Goal: Task Accomplishment & Management: Manage account settings

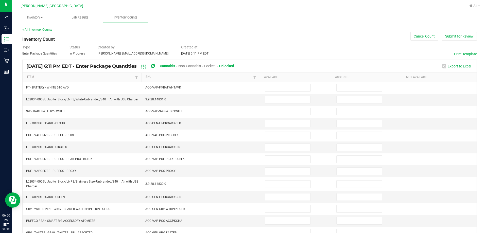
click at [242, 75] on link "SKU" at bounding box center [198, 77] width 106 height 4
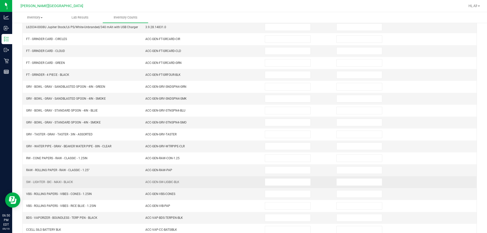
scroll to position [107, 0]
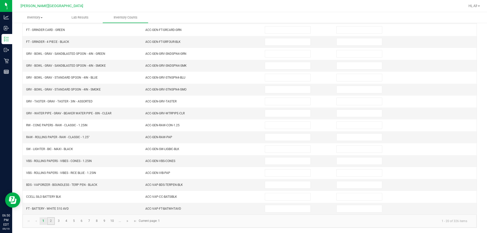
click at [51, 224] on link "2" at bounding box center [50, 221] width 7 height 8
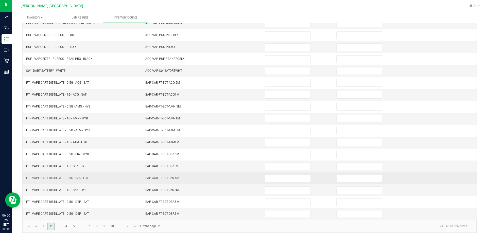
scroll to position [105, 0]
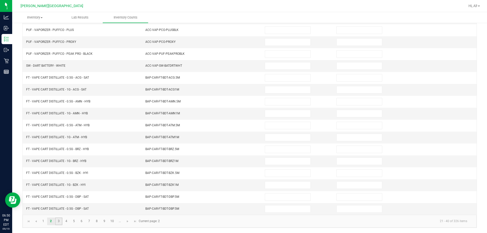
click at [60, 221] on link "3" at bounding box center [58, 221] width 7 height 8
click at [65, 221] on link "4" at bounding box center [66, 221] width 7 height 8
click at [72, 220] on link "5" at bounding box center [73, 221] width 7 height 8
click at [81, 219] on link "6" at bounding box center [81, 221] width 7 height 8
click at [89, 222] on link "7" at bounding box center [88, 221] width 7 height 8
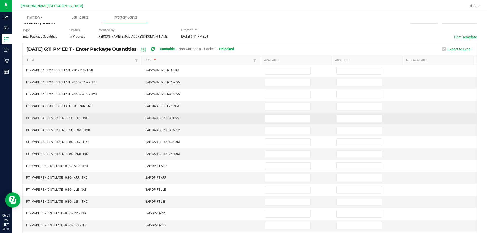
scroll to position [29, 0]
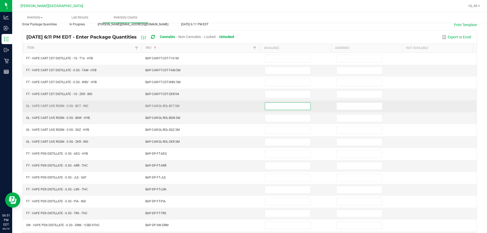
click at [275, 108] on input at bounding box center [287, 106] width 45 height 7
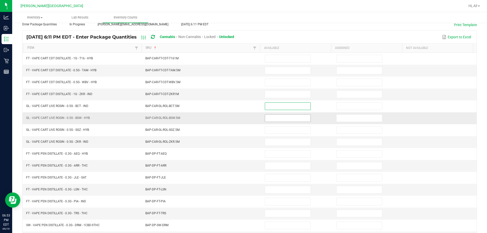
click at [269, 119] on input at bounding box center [287, 118] width 45 height 7
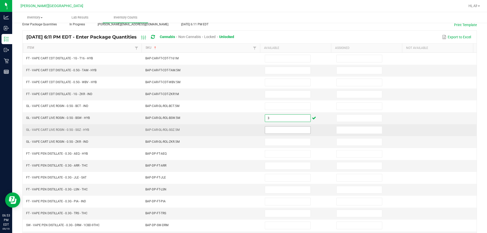
type input "3"
click at [265, 131] on input at bounding box center [287, 129] width 45 height 7
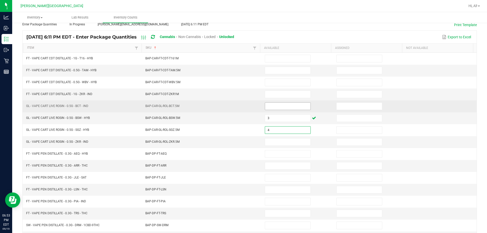
type input "4"
click at [266, 104] on input at bounding box center [287, 106] width 45 height 7
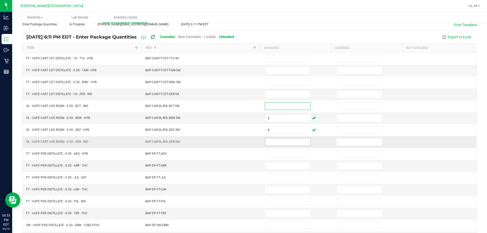
click at [275, 139] on input at bounding box center [287, 141] width 45 height 7
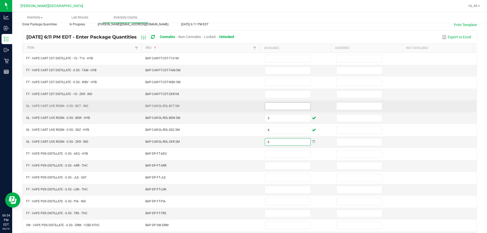
type input "6"
click at [268, 107] on input at bounding box center [287, 106] width 45 height 7
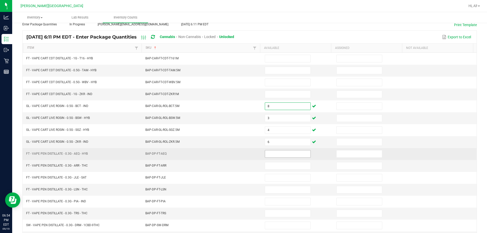
type input "8"
click at [277, 156] on input at bounding box center [287, 153] width 45 height 7
type input "9"
type input "7"
type input "5"
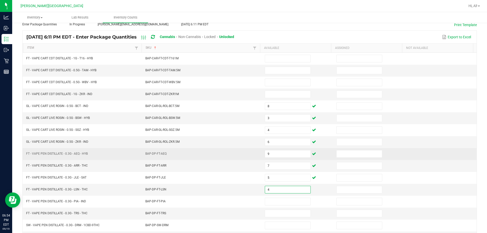
type input "4"
type input "1"
type input "14"
type input "12"
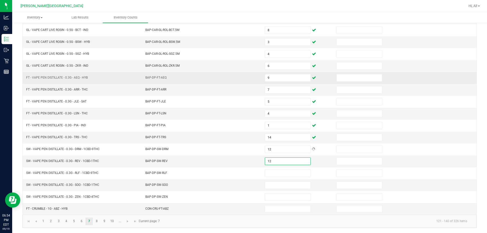
type input "12"
type input "8"
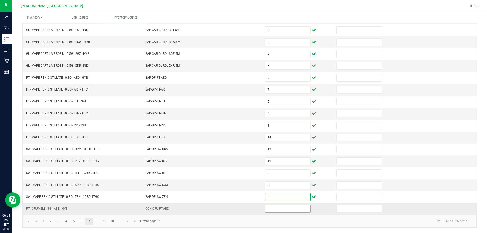
type input "3"
click at [291, 210] on input at bounding box center [287, 208] width 45 height 7
click at [289, 208] on input at bounding box center [287, 208] width 45 height 7
type input "3"
click at [97, 220] on link "8" at bounding box center [96, 221] width 7 height 8
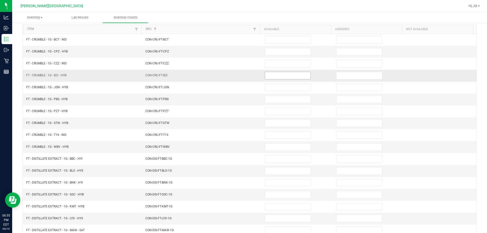
scroll to position [0, 0]
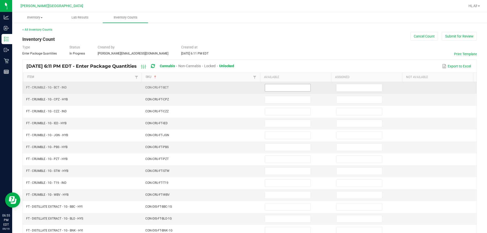
click at [273, 89] on input at bounding box center [287, 87] width 45 height 7
type input "2"
type input "3"
type input "1"
type input "3"
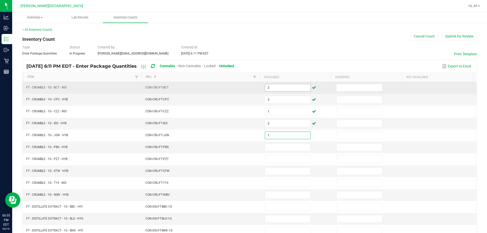
type input "1"
type input "2"
type input "4"
type input "7"
type input "1"
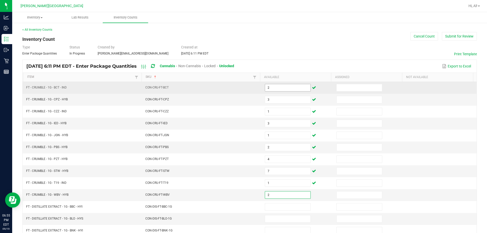
type input "2"
type input "7"
type input "9"
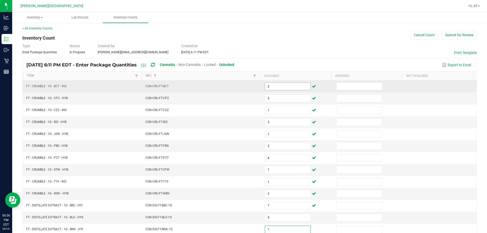
type input "1"
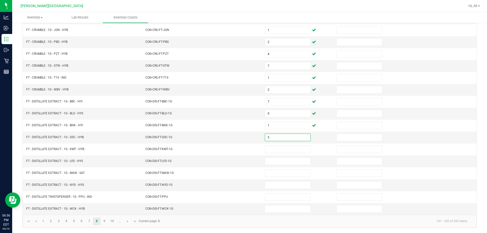
type input "5"
type input "4"
type input "2"
type input "6"
type input "7"
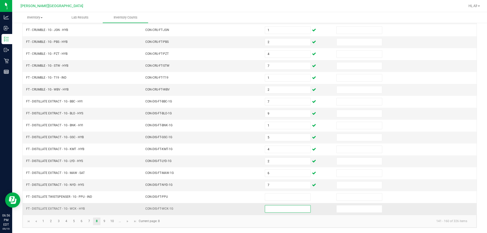
click at [266, 209] on input at bounding box center [287, 208] width 45 height 7
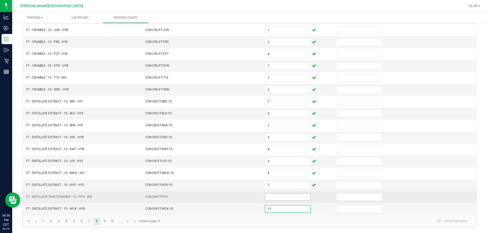
type input "11"
click at [268, 195] on input at bounding box center [287, 196] width 45 height 7
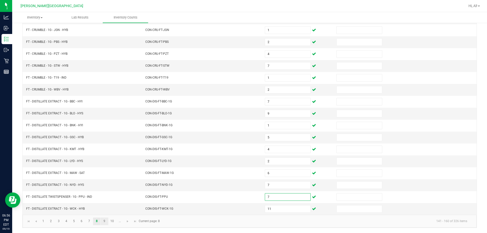
type input "7"
click at [103, 223] on link "9" at bounding box center [104, 221] width 7 height 8
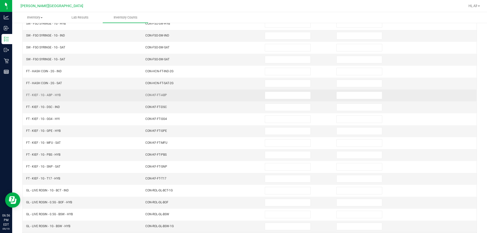
scroll to position [0, 0]
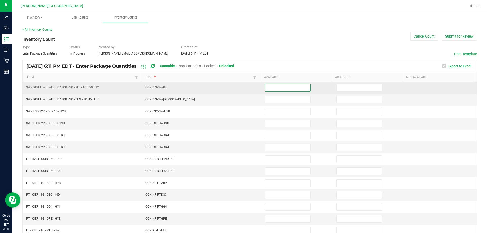
click at [282, 87] on input at bounding box center [287, 87] width 45 height 7
type input "3"
type input "6"
type input "4"
type input "5"
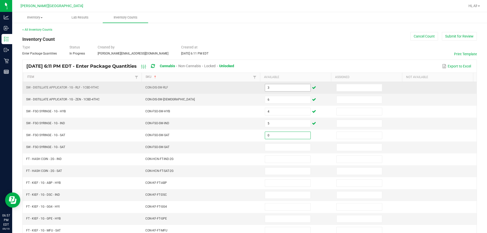
type input "0"
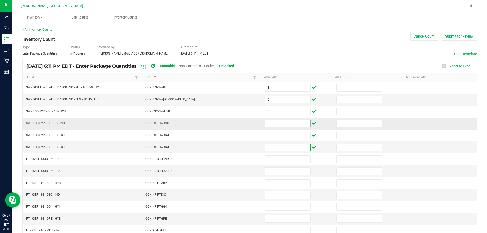
type input "0"
click at [285, 123] on input "5" at bounding box center [287, 123] width 45 height 7
type input "1"
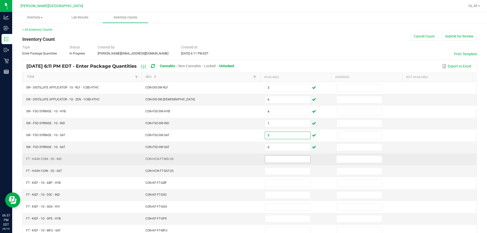
type input "5"
click at [293, 157] on input at bounding box center [287, 159] width 45 height 7
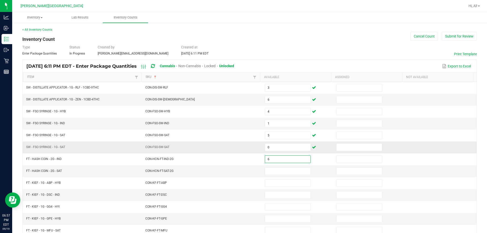
type input "6"
type input "8"
type input "7"
type input "1"
type input "4"
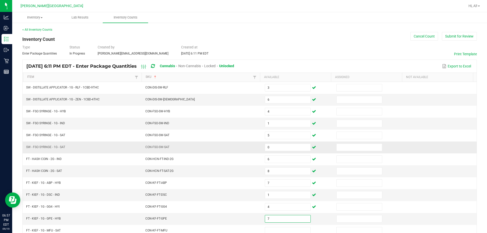
type input "7"
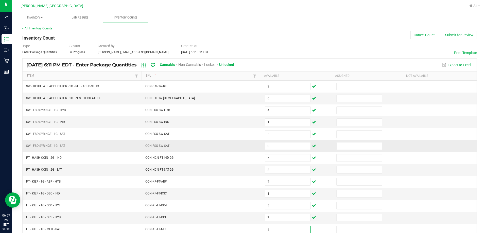
type input "8"
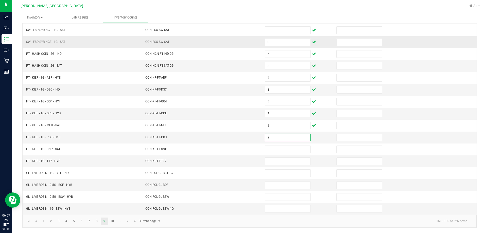
type input "2"
type input "8"
type input "3"
type input "0"
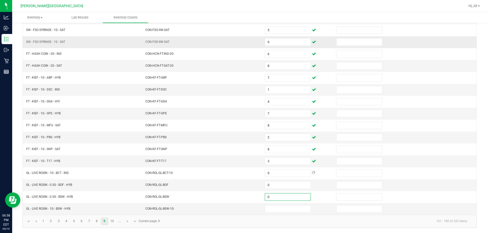
type input "0"
click at [114, 219] on link "10" at bounding box center [111, 221] width 7 height 8
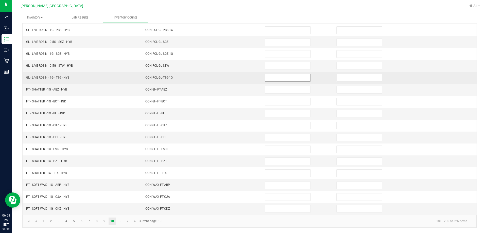
click at [295, 79] on input at bounding box center [287, 77] width 45 height 7
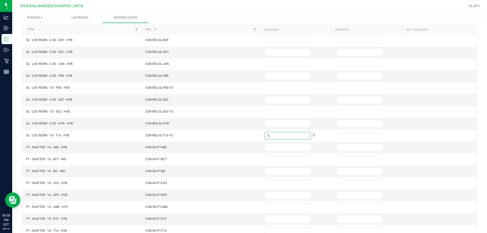
scroll to position [4, 0]
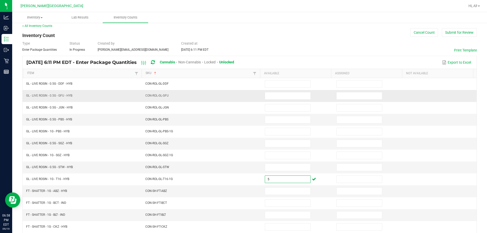
type input "5"
click at [287, 90] on td at bounding box center [297, 96] width 71 height 12
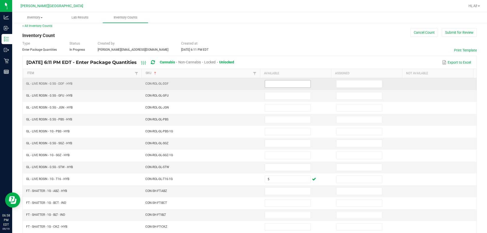
click at [286, 85] on input at bounding box center [287, 83] width 45 height 7
type input "0"
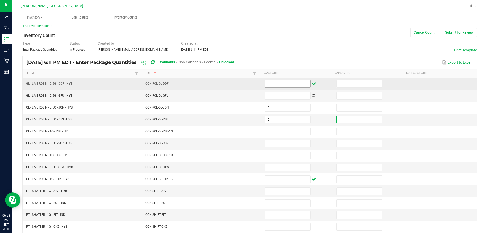
type input "0"
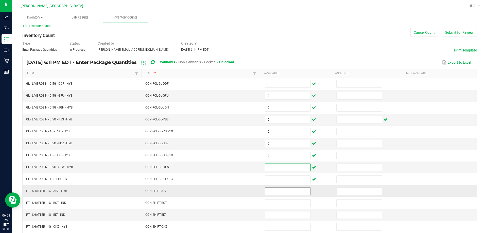
type input "0"
click at [284, 189] on input at bounding box center [287, 191] width 45 height 7
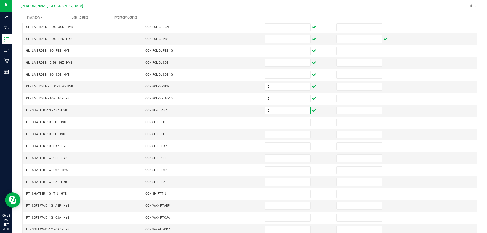
scroll to position [105, 0]
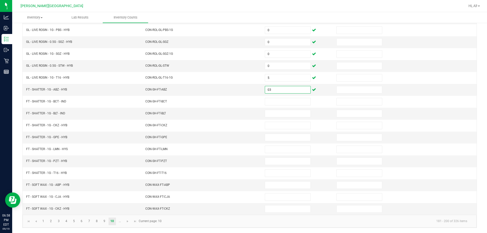
type input "3"
type input "7"
type input "6"
type input "7"
type input "1"
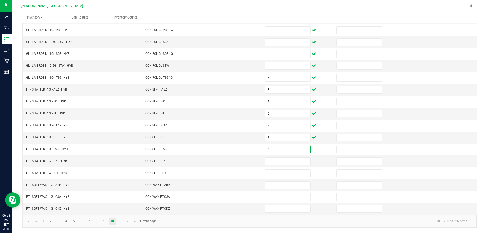
type input "6"
type input "5"
type input "1"
type input "4"
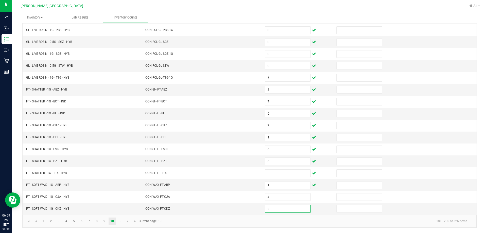
type input "2"
click at [125, 221] on link at bounding box center [127, 221] width 7 height 8
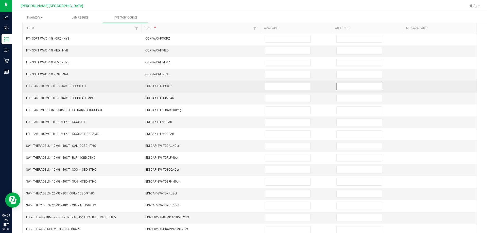
scroll to position [0, 0]
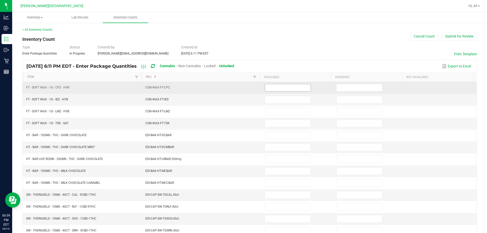
click at [275, 86] on input at bounding box center [287, 87] width 45 height 7
type input "3"
type input "6"
type input "8"
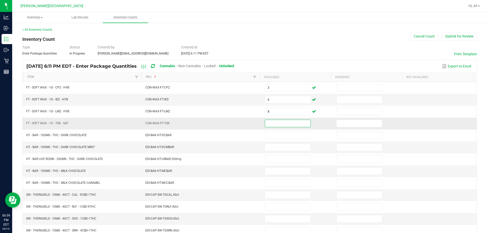
click at [272, 122] on input at bounding box center [287, 123] width 45 height 7
type input "1"
type input "2"
type input "3"
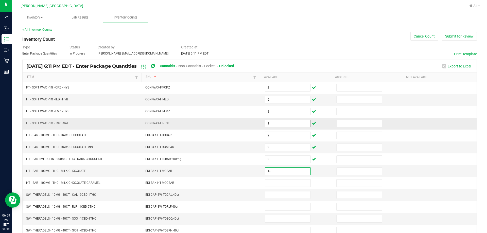
type input "16"
type input "4"
type input "3"
type input "1"
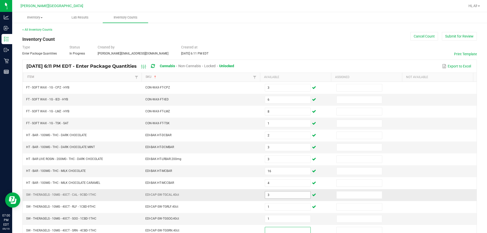
scroll to position [1, 0]
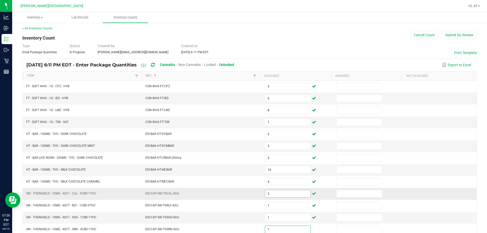
type input "2"
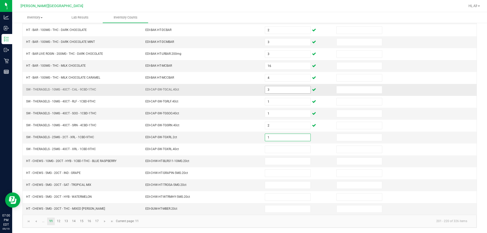
type input "2"
type input "10"
type input "3"
click at [272, 181] on input "191" at bounding box center [287, 184] width 45 height 7
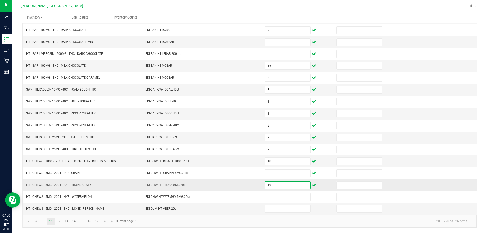
type input "19"
type input "1"
type input "3"
click at [59, 220] on link "12" at bounding box center [58, 221] width 7 height 8
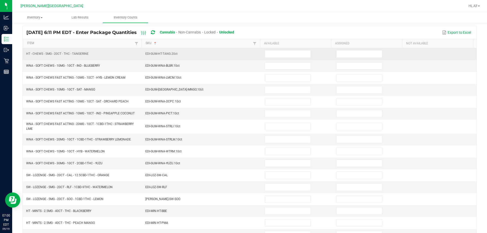
scroll to position [0, 0]
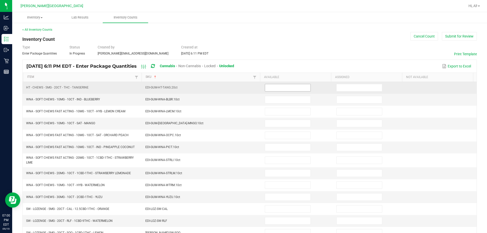
click at [286, 87] on input at bounding box center [287, 87] width 45 height 7
type input "4"
type input "21"
type input "12"
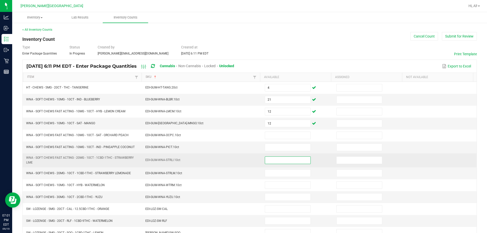
click at [273, 158] on input at bounding box center [287, 160] width 45 height 7
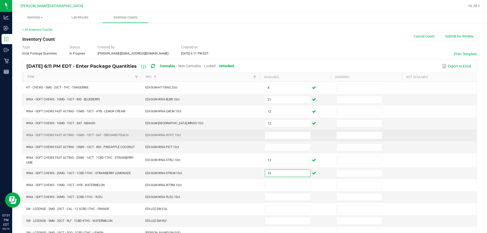
click at [294, 130] on td at bounding box center [297, 135] width 71 height 12
click at [294, 134] on input at bounding box center [287, 135] width 45 height 7
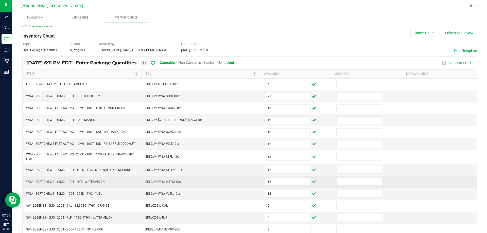
scroll to position [107, 0]
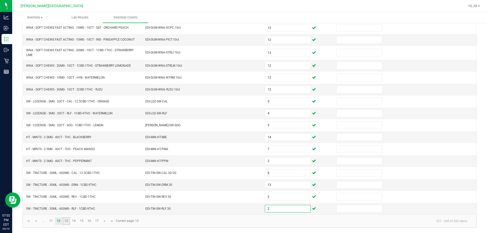
click at [64, 223] on link "13" at bounding box center [66, 221] width 7 height 8
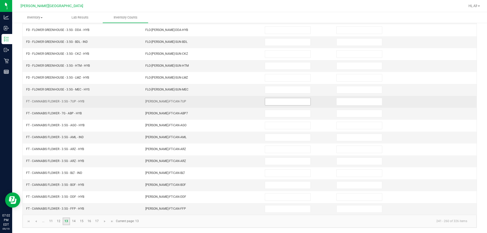
scroll to position [0, 0]
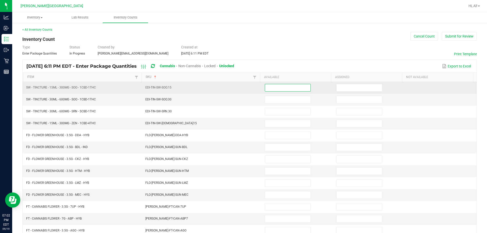
click at [281, 89] on input at bounding box center [287, 87] width 45 height 7
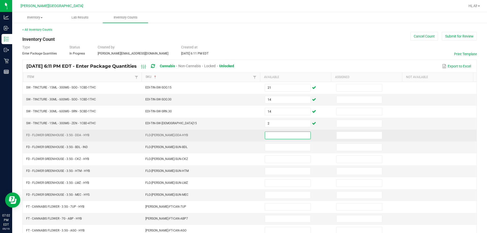
click at [279, 137] on input at bounding box center [287, 135] width 45 height 7
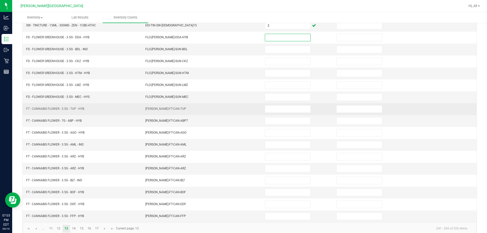
scroll to position [105, 0]
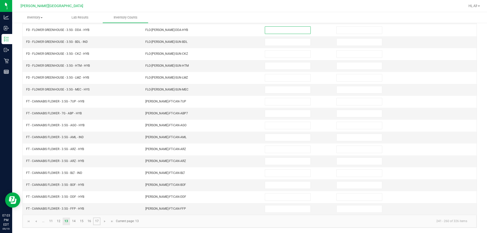
click at [96, 221] on link "17" at bounding box center [96, 221] width 7 height 8
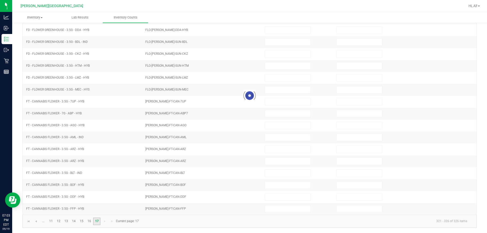
scroll to position [0, 0]
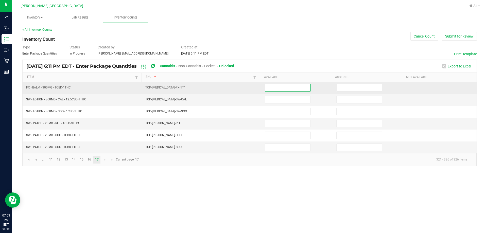
click at [271, 86] on input at bounding box center [287, 87] width 45 height 7
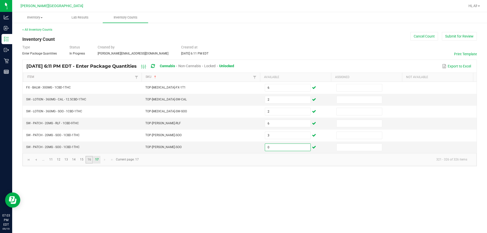
click at [88, 158] on link "16" at bounding box center [88, 160] width 7 height 8
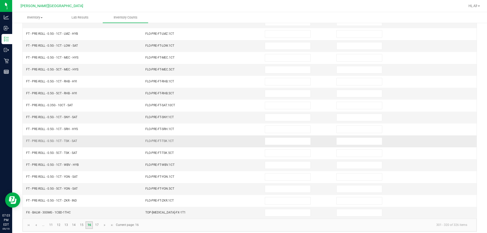
scroll to position [105, 0]
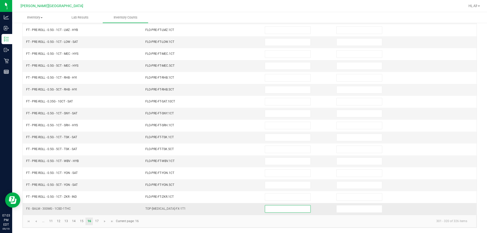
click at [292, 212] on input at bounding box center [287, 208] width 45 height 7
click at [52, 223] on link "11" at bounding box center [50, 221] width 7 height 8
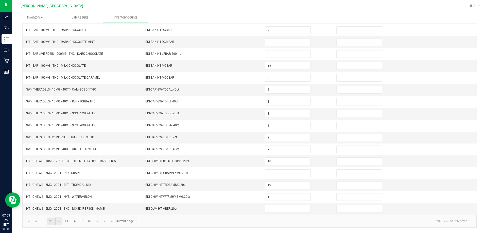
click at [59, 220] on link "12" at bounding box center [58, 221] width 7 height 8
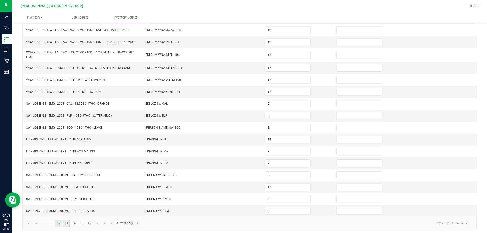
click at [70, 221] on link "13" at bounding box center [66, 223] width 7 height 8
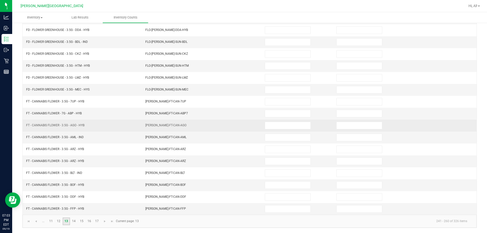
scroll to position [0, 0]
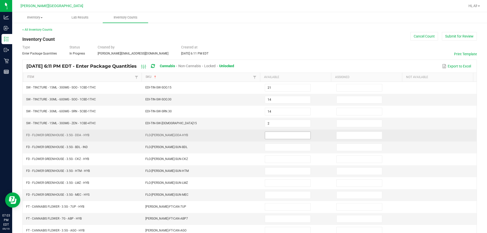
click at [281, 135] on input at bounding box center [287, 135] width 45 height 7
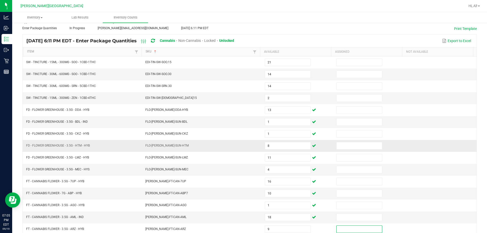
scroll to position [105, 0]
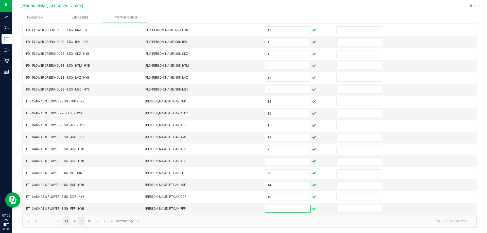
click at [78, 220] on link "15" at bounding box center [81, 221] width 7 height 8
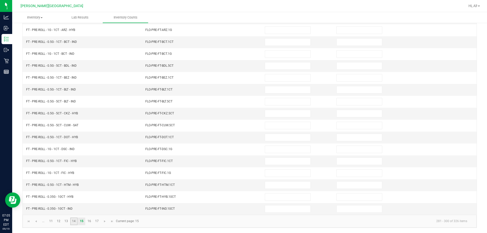
click at [74, 221] on link "14" at bounding box center [73, 221] width 7 height 8
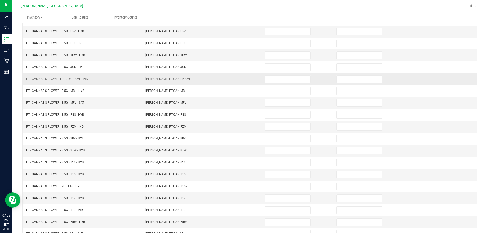
scroll to position [0, 0]
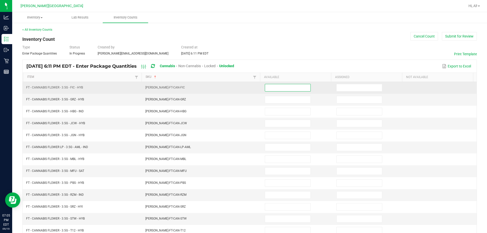
click at [272, 89] on input at bounding box center [287, 87] width 45 height 7
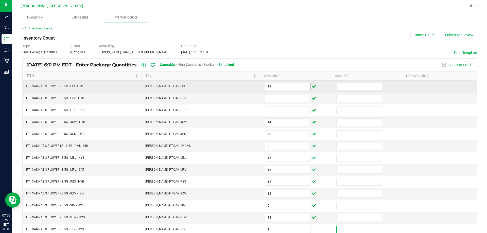
scroll to position [105, 0]
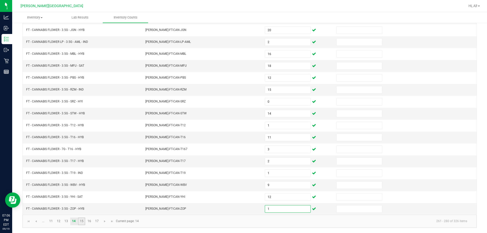
click at [81, 223] on link "15" at bounding box center [81, 221] width 7 height 8
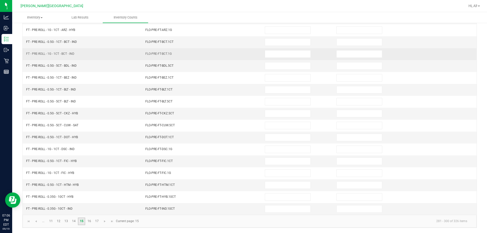
scroll to position [29, 0]
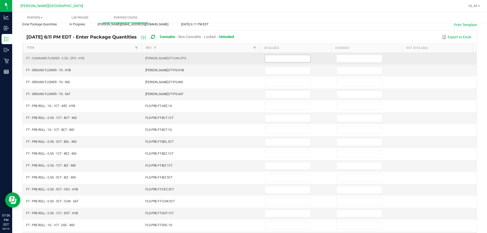
click at [291, 61] on input at bounding box center [287, 58] width 45 height 7
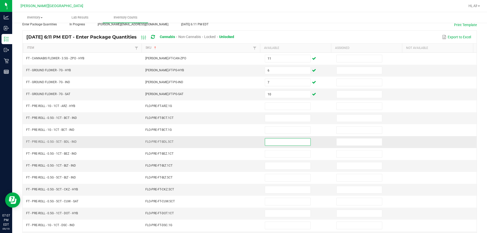
click at [278, 142] on input at bounding box center [287, 141] width 45 height 7
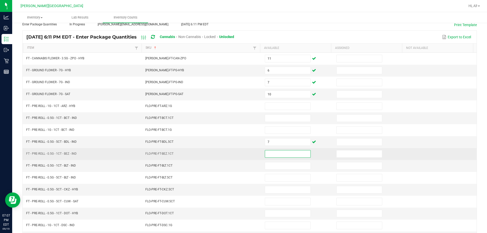
click at [282, 156] on input at bounding box center [287, 153] width 45 height 7
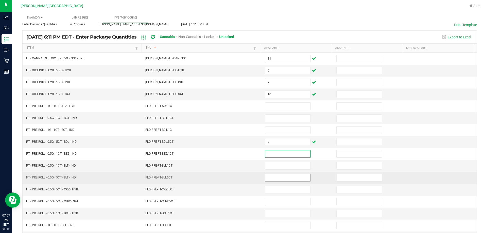
click at [283, 181] on input at bounding box center [287, 177] width 45 height 7
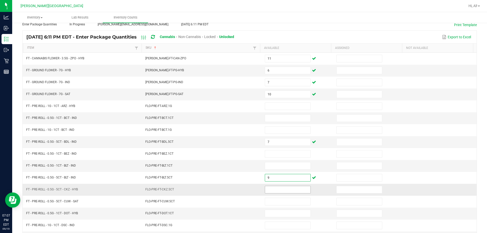
click at [278, 192] on input at bounding box center [287, 189] width 45 height 7
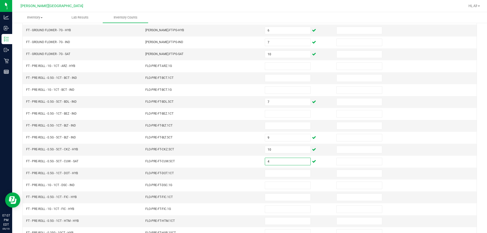
scroll to position [61, 0]
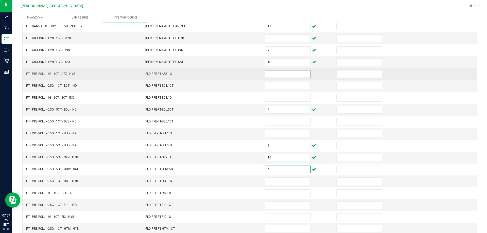
click at [282, 73] on input at bounding box center [287, 73] width 45 height 7
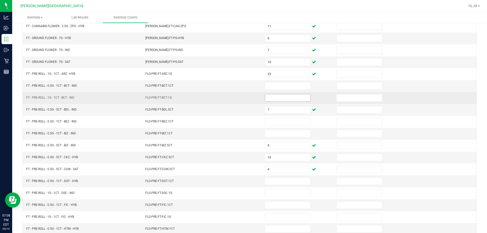
click at [291, 101] on span at bounding box center [288, 98] width 46 height 8
click at [291, 98] on input at bounding box center [287, 97] width 45 height 7
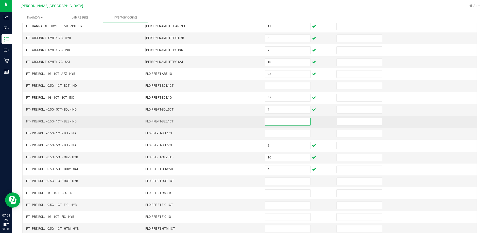
click at [291, 124] on input at bounding box center [287, 121] width 45 height 7
click at [274, 122] on input "0" at bounding box center [287, 121] width 45 height 7
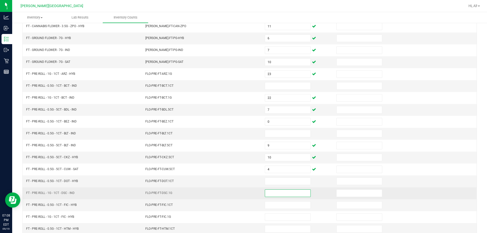
click at [271, 195] on input at bounding box center [287, 193] width 45 height 7
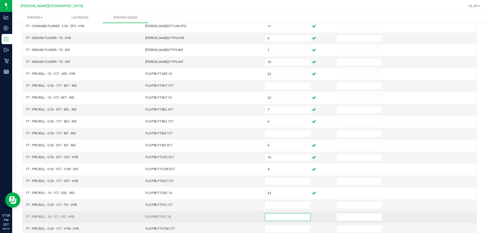
click at [265, 216] on input at bounding box center [287, 216] width 45 height 7
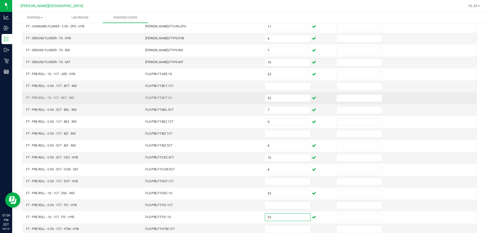
scroll to position [60, 0]
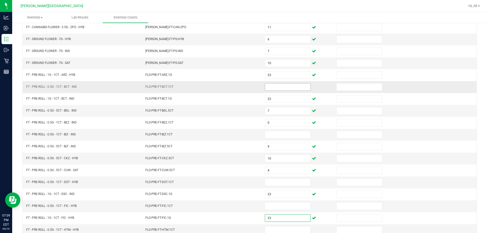
click at [265, 89] on input at bounding box center [287, 86] width 45 height 7
click at [282, 136] on input at bounding box center [287, 134] width 45 height 7
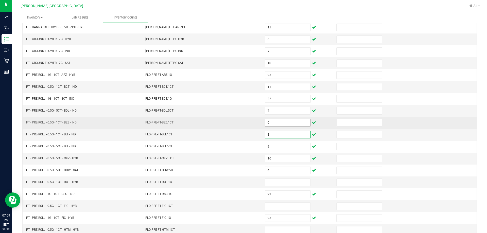
click at [281, 122] on input "0" at bounding box center [287, 122] width 45 height 7
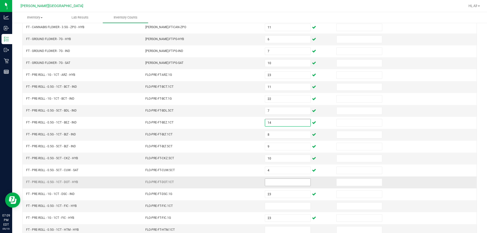
click at [283, 183] on input at bounding box center [287, 182] width 45 height 7
click at [276, 202] on input at bounding box center [287, 205] width 45 height 7
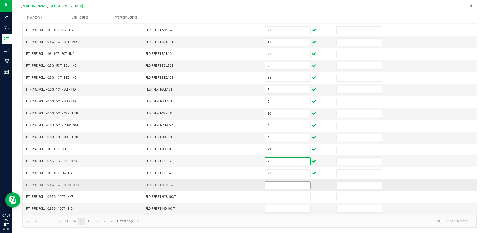
click at [269, 186] on input at bounding box center [287, 184] width 45 height 7
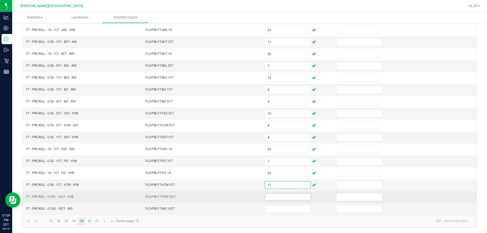
click at [277, 199] on input at bounding box center [287, 196] width 45 height 7
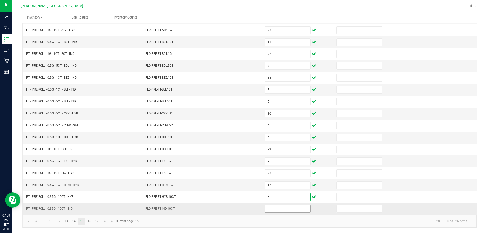
click at [276, 206] on input at bounding box center [287, 208] width 45 height 7
click at [76, 222] on link "14" at bounding box center [73, 221] width 7 height 8
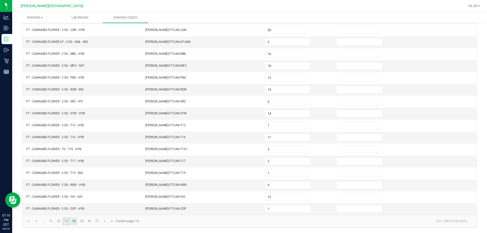
click at [65, 220] on link "13" at bounding box center [66, 221] width 7 height 8
click at [61, 221] on link "12" at bounding box center [58, 221] width 7 height 8
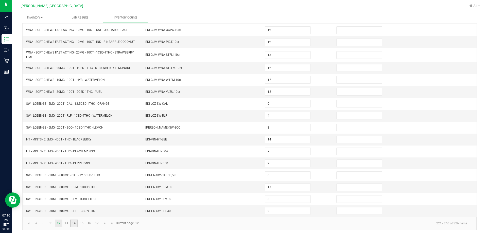
click at [71, 224] on link "14" at bounding box center [73, 223] width 7 height 8
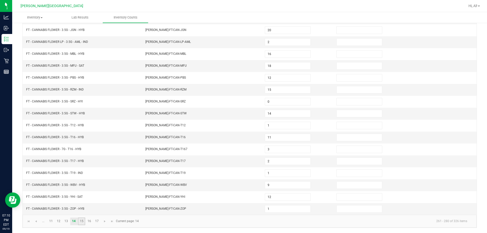
click at [80, 223] on link "15" at bounding box center [81, 221] width 7 height 8
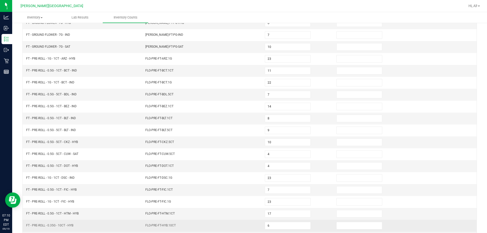
scroll to position [0, 0]
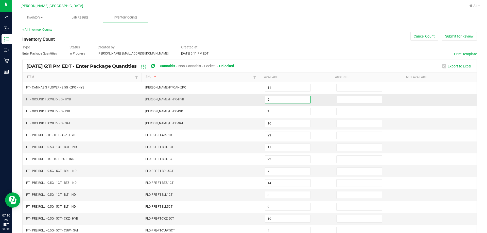
click at [298, 98] on input "6" at bounding box center [287, 99] width 45 height 7
click at [186, 143] on td "FLO-PRE-FT-BCT.1CT" at bounding box center [201, 147] width 119 height 12
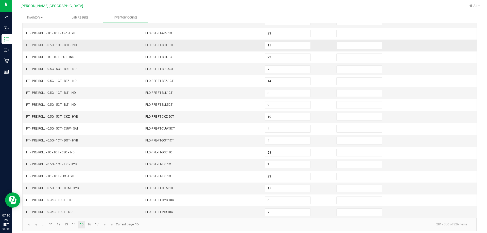
scroll to position [105, 0]
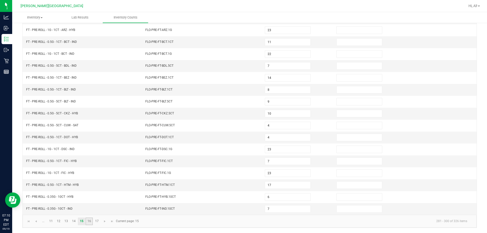
click at [88, 221] on link "16" at bounding box center [88, 221] width 7 height 8
click at [81, 221] on link "15" at bounding box center [81, 221] width 7 height 8
click at [88, 225] on link "16" at bounding box center [88, 221] width 7 height 8
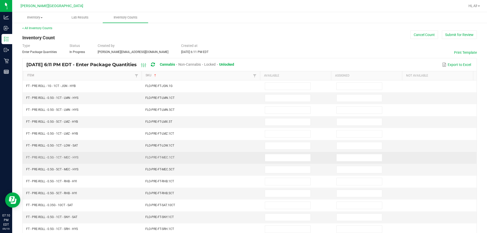
scroll to position [0, 0]
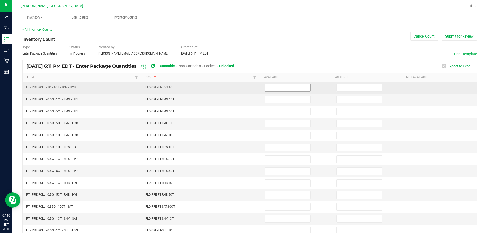
click at [284, 88] on input at bounding box center [287, 87] width 45 height 7
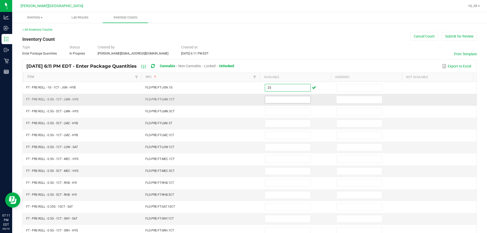
click at [274, 100] on input at bounding box center [287, 99] width 45 height 7
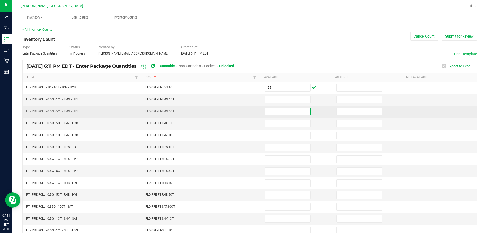
click at [272, 111] on input at bounding box center [287, 111] width 45 height 7
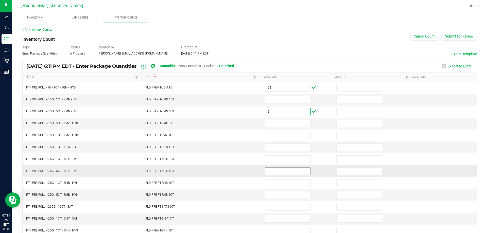
click at [276, 172] on input at bounding box center [287, 171] width 45 height 7
click at [276, 195] on input at bounding box center [287, 194] width 45 height 7
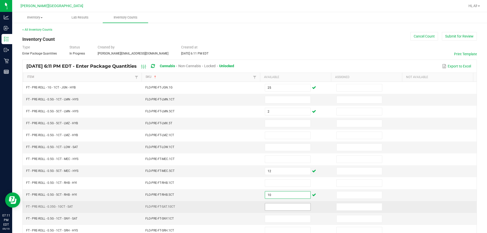
click at [274, 205] on input at bounding box center [287, 206] width 45 height 7
click at [138, 207] on td "FT - PRE-ROLL - 0.35G - 10CT - SAT" at bounding box center [82, 207] width 119 height 12
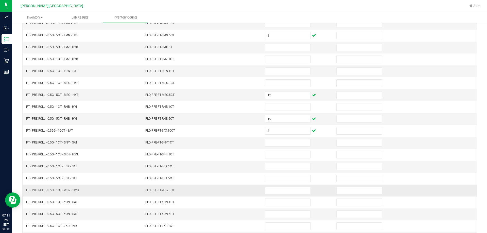
scroll to position [105, 0]
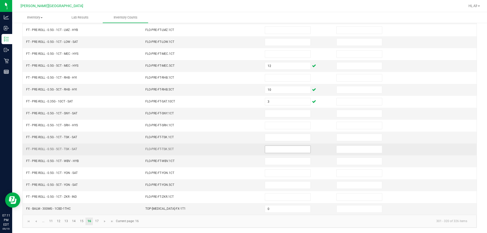
drag, startPoint x: 262, startPoint y: 153, endPoint x: 265, endPoint y: 152, distance: 3.1
click at [265, 152] on span at bounding box center [288, 149] width 46 height 8
click at [270, 150] on input at bounding box center [287, 149] width 45 height 7
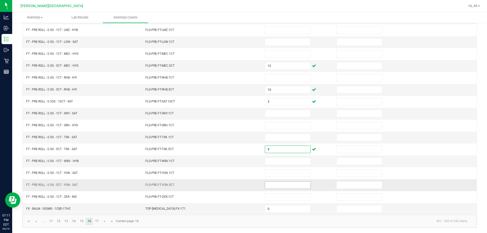
click at [288, 187] on input at bounding box center [287, 184] width 45 height 7
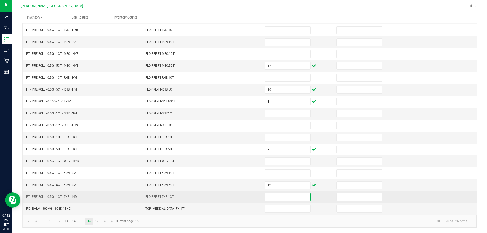
click at [283, 196] on input at bounding box center [287, 196] width 45 height 7
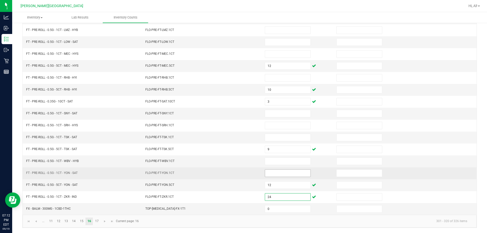
click at [278, 174] on input at bounding box center [287, 173] width 45 height 7
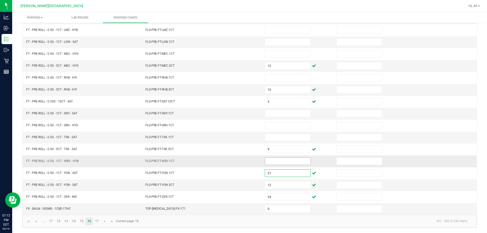
click at [272, 160] on input at bounding box center [287, 161] width 45 height 7
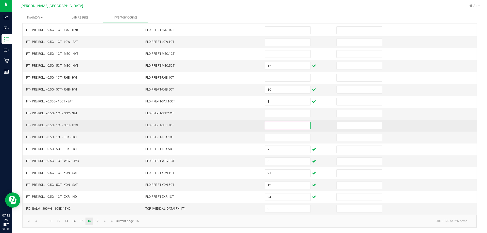
click at [284, 126] on input at bounding box center [287, 125] width 45 height 7
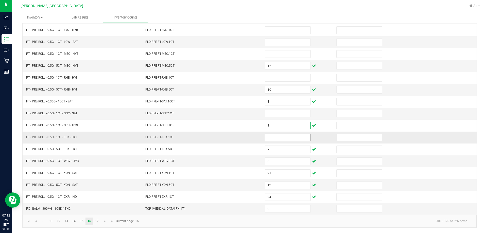
click at [284, 140] on input at bounding box center [287, 137] width 45 height 7
click at [282, 108] on td at bounding box center [297, 114] width 71 height 12
click at [281, 114] on input at bounding box center [287, 113] width 45 height 7
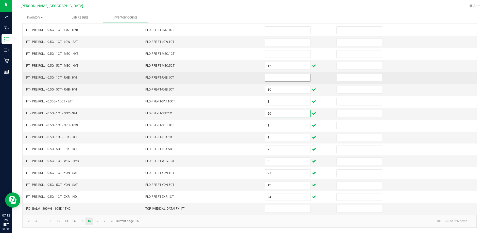
click at [279, 81] on input at bounding box center [287, 77] width 45 height 7
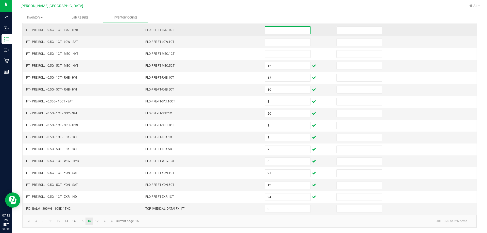
click at [290, 30] on input at bounding box center [287, 30] width 45 height 7
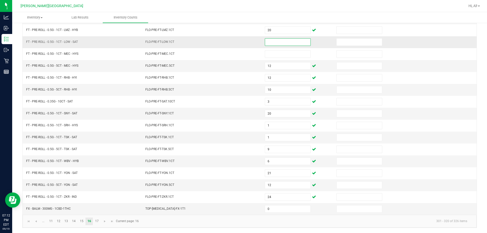
click at [289, 45] on input at bounding box center [287, 42] width 45 height 7
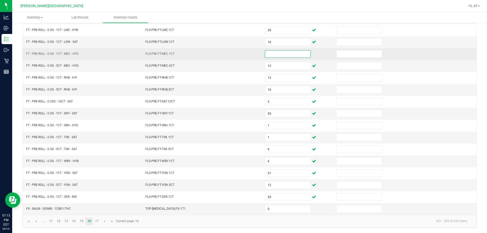
click at [284, 55] on input at bounding box center [287, 53] width 45 height 7
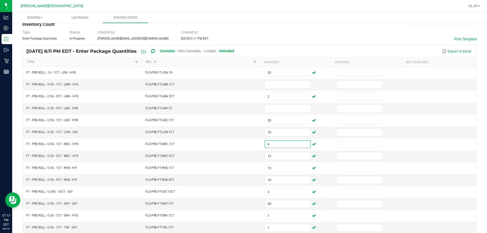
scroll to position [35, 0]
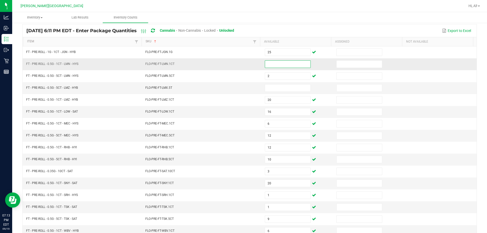
click at [301, 64] on input at bounding box center [287, 64] width 45 height 7
click at [268, 89] on input at bounding box center [287, 87] width 45 height 7
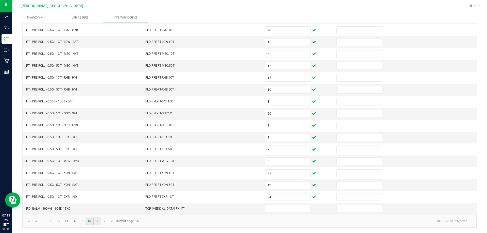
click at [100, 220] on link "17" at bounding box center [96, 221] width 7 height 8
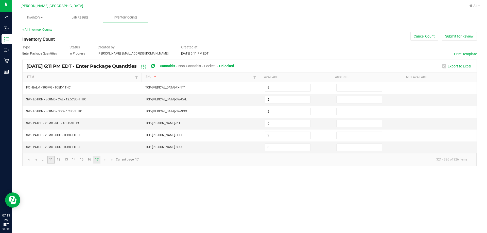
click at [49, 161] on link "11" at bounding box center [50, 160] width 7 height 8
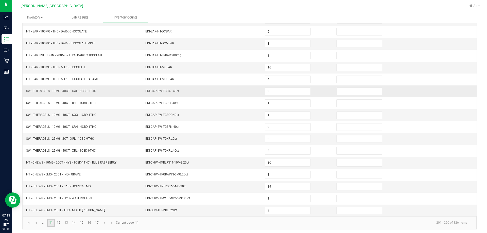
scroll to position [105, 0]
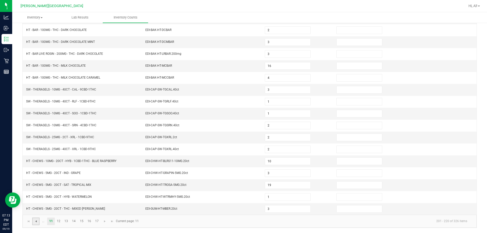
click at [34, 221] on span "Go to the previous page" at bounding box center [36, 221] width 4 height 4
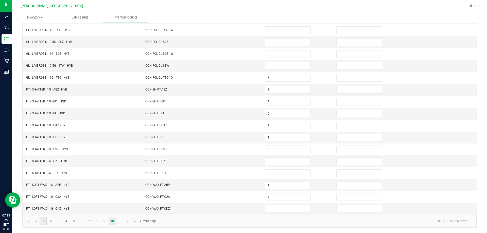
click at [42, 221] on link "1" at bounding box center [43, 221] width 7 height 8
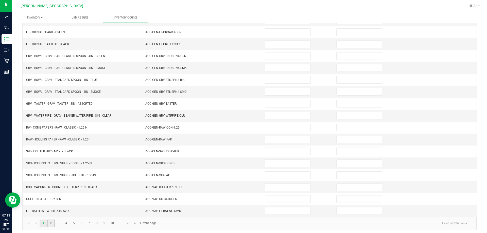
click at [50, 223] on link "2" at bounding box center [50, 223] width 7 height 8
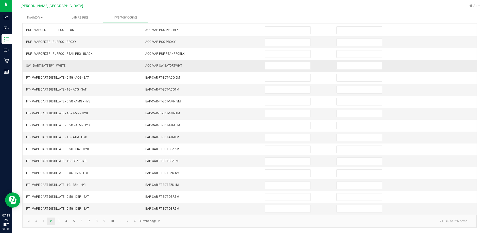
click at [279, 71] on td at bounding box center [297, 66] width 71 height 12
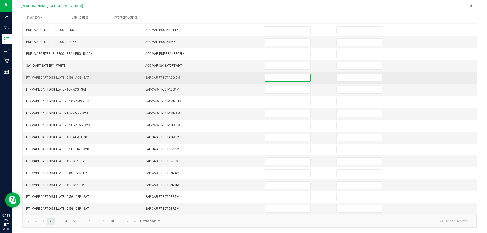
click at [280, 78] on input at bounding box center [287, 77] width 45 height 7
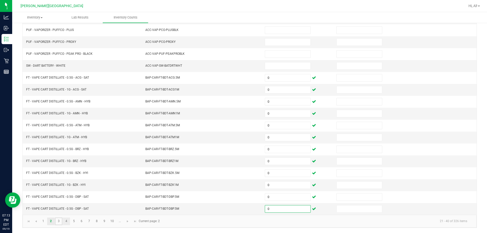
drag, startPoint x: 58, startPoint y: 221, endPoint x: 63, endPoint y: 220, distance: 5.0
click at [58, 221] on link "3" at bounding box center [58, 221] width 7 height 8
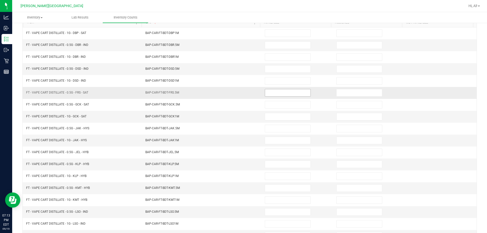
scroll to position [29, 0]
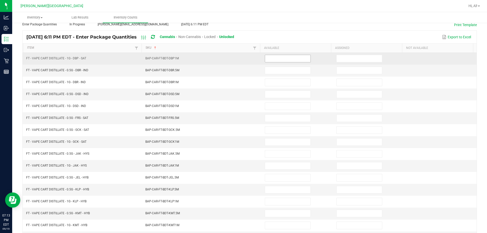
click at [294, 61] on input at bounding box center [287, 58] width 45 height 7
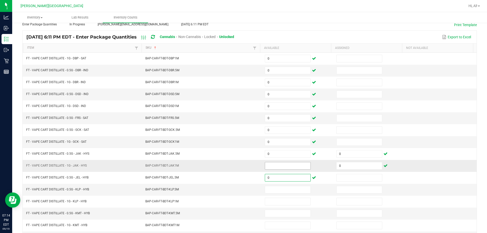
click at [277, 163] on input at bounding box center [287, 165] width 45 height 7
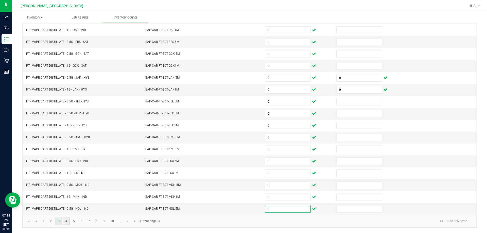
click at [66, 223] on link "4" at bounding box center [66, 221] width 7 height 8
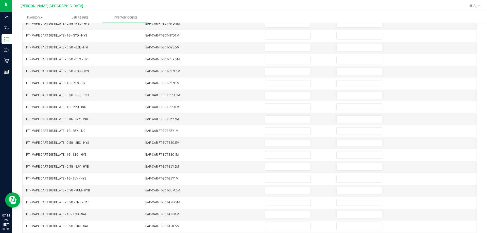
scroll to position [0, 0]
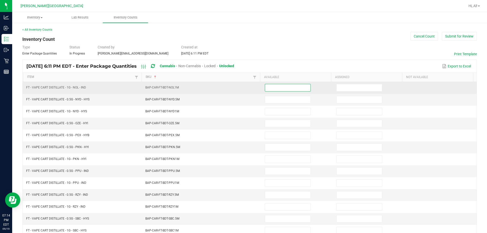
click at [287, 89] on input at bounding box center [287, 87] width 45 height 7
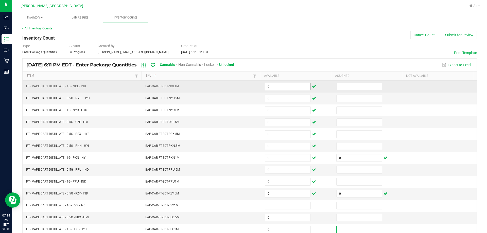
scroll to position [105, 0]
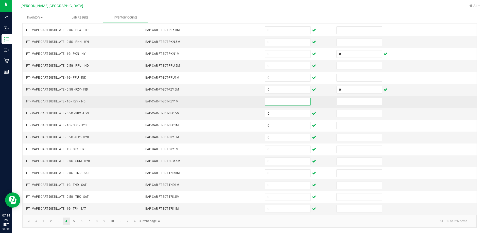
click at [286, 101] on input at bounding box center [287, 101] width 45 height 7
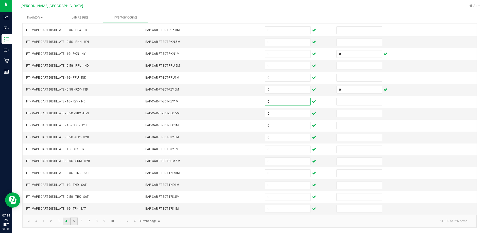
click at [75, 221] on link "5" at bounding box center [73, 221] width 7 height 8
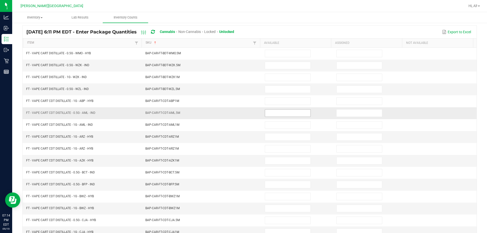
scroll to position [29, 0]
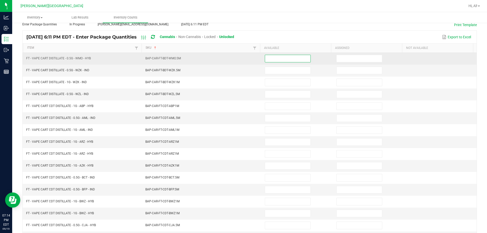
click at [287, 62] on input at bounding box center [287, 58] width 45 height 7
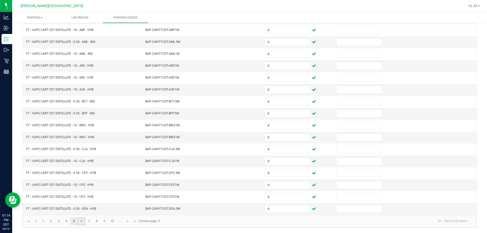
click at [80, 225] on link "6" at bounding box center [81, 221] width 7 height 8
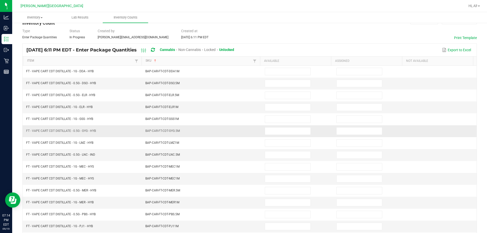
scroll to position [0, 0]
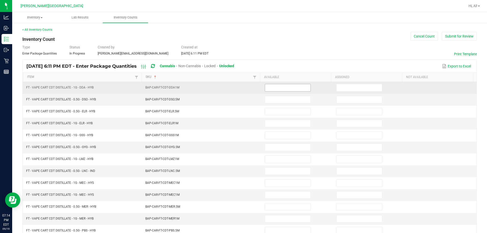
click at [296, 85] on input at bounding box center [287, 87] width 45 height 7
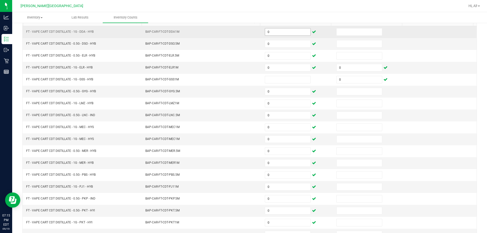
scroll to position [54, 0]
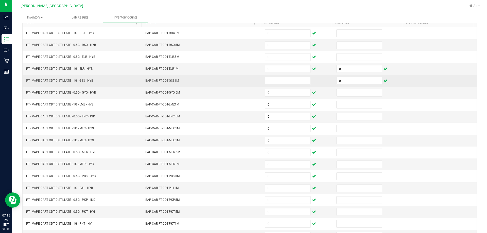
click at [295, 85] on td at bounding box center [297, 81] width 71 height 12
click at [293, 83] on input at bounding box center [287, 80] width 45 height 7
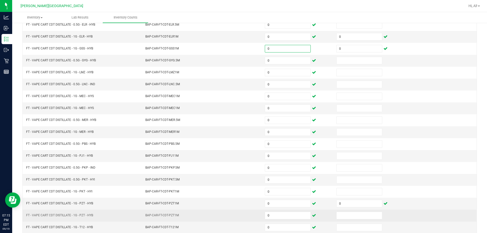
scroll to position [105, 0]
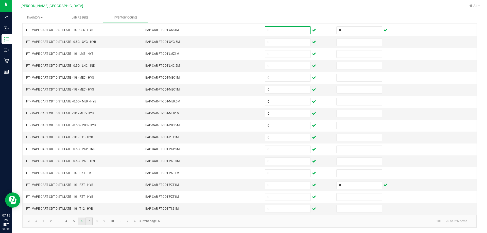
click at [90, 222] on link "7" at bounding box center [88, 221] width 7 height 8
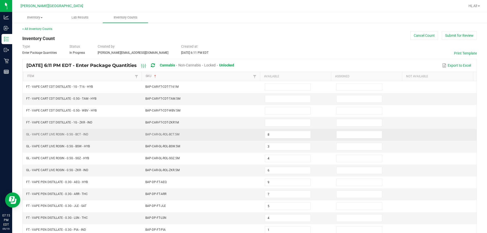
scroll to position [0, 0]
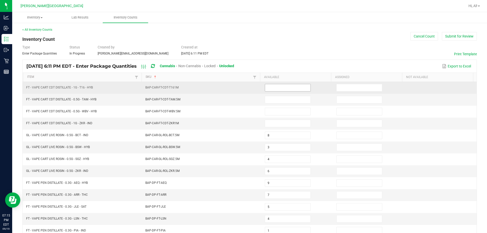
click at [265, 89] on input at bounding box center [287, 87] width 45 height 7
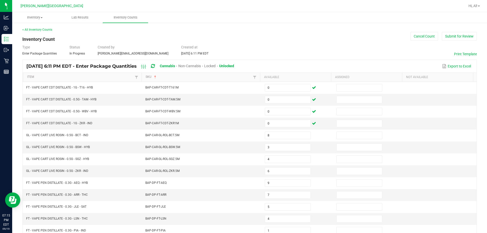
click at [301, 40] on div "< All Inventory Counts Inventory Count Cancel Count Submit for Review Type Ente…" at bounding box center [249, 180] width 454 height 306
click at [459, 39] on button "Submit for Review" at bounding box center [458, 36] width 35 height 9
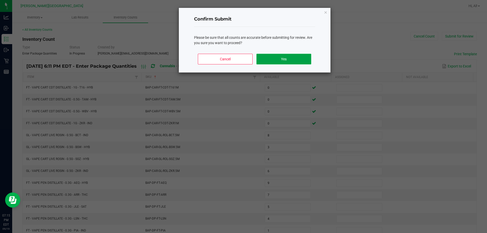
click at [296, 58] on button "Yes" at bounding box center [283, 59] width 54 height 11
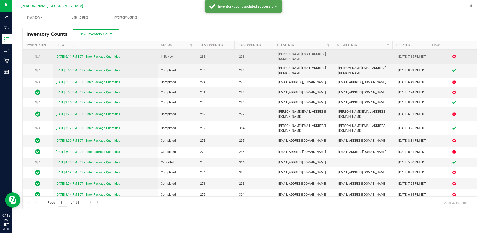
click at [104, 55] on link "[DATE] 6:11 PM EDT - Enter Package Quantities" at bounding box center [88, 57] width 64 height 4
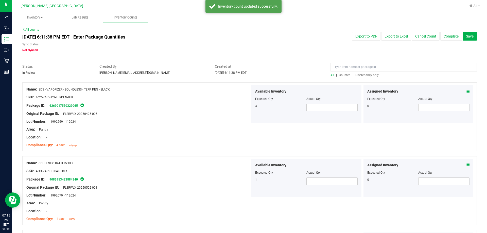
click at [361, 75] on span "Discrepancy only" at bounding box center [366, 75] width 23 height 4
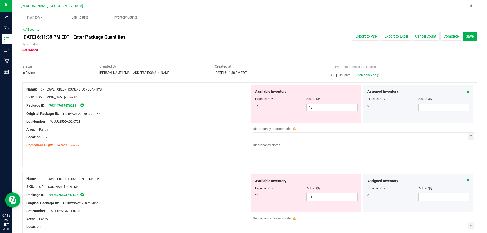
click at [466, 91] on icon at bounding box center [468, 91] width 4 height 4
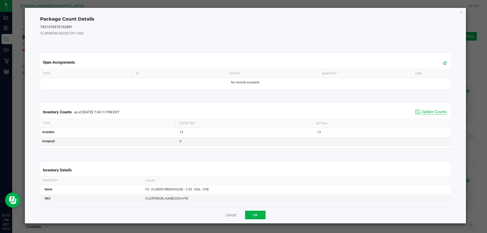
click at [430, 111] on span "Update Counts" at bounding box center [433, 111] width 25 height 5
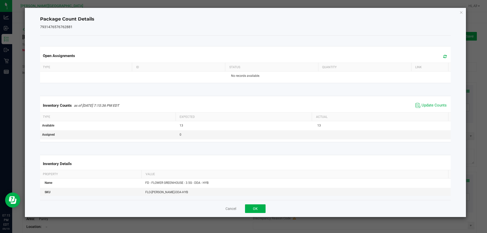
click at [266, 200] on div "Cancel OK" at bounding box center [245, 208] width 411 height 17
click at [254, 209] on button "OK" at bounding box center [255, 208] width 21 height 9
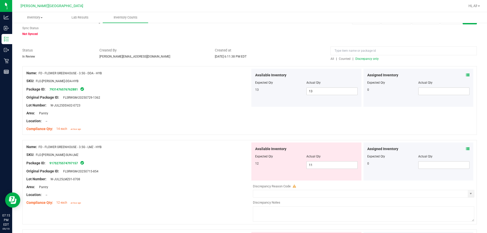
scroll to position [25, 0]
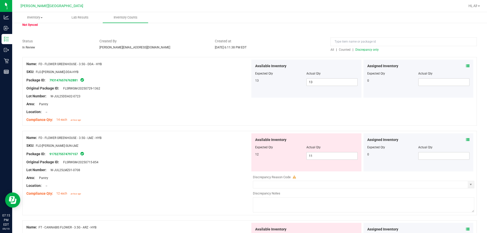
click at [459, 140] on div "Assigned Inventory" at bounding box center [418, 139] width 102 height 5
click at [466, 139] on icon at bounding box center [468, 140] width 4 height 4
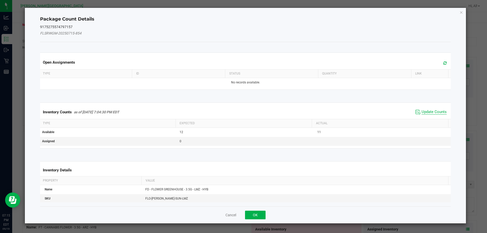
click at [432, 113] on span "Update Counts" at bounding box center [433, 111] width 25 height 5
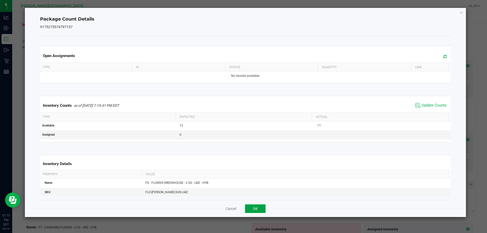
click at [255, 204] on button "OK" at bounding box center [255, 208] width 21 height 9
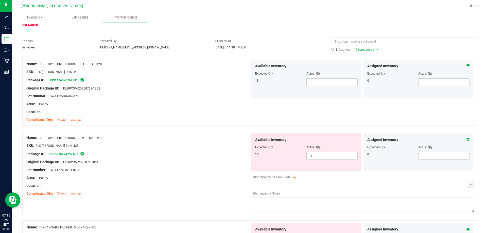
click at [324, 163] on div "Available Inventory Expected Qty Actual Qty 12 11 11" at bounding box center [306, 152] width 110 height 38
click at [323, 157] on span "11 11" at bounding box center [331, 156] width 51 height 8
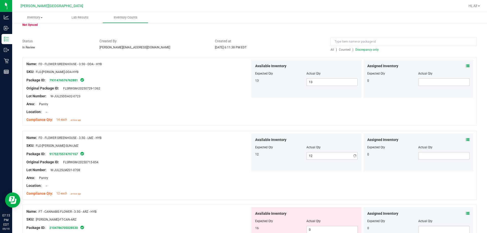
click at [165, 161] on div "Original Package ID: FLSRWGM-20250715-854" at bounding box center [138, 161] width 224 height 5
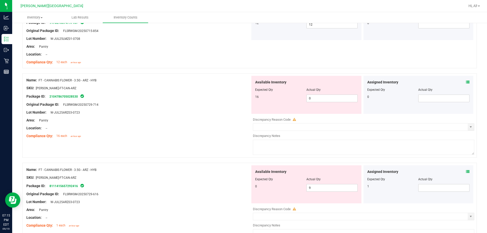
scroll to position [177, 0]
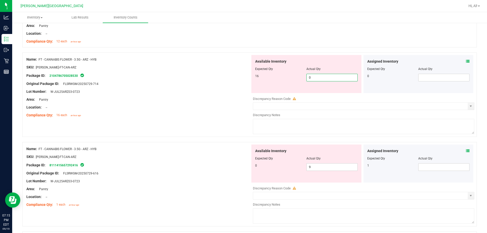
click at [321, 79] on span "0 0" at bounding box center [331, 78] width 51 height 8
click at [320, 168] on span "9 9" at bounding box center [331, 167] width 51 height 8
click at [320, 168] on input "9" at bounding box center [331, 166] width 51 height 7
click at [246, 124] on div "Name: FT - CANNABIS FLOWER - 3.5G - ARZ - HYB SKU: [PERSON_NAME]-FT-CAN-ARZ Pac…" at bounding box center [249, 94] width 454 height 84
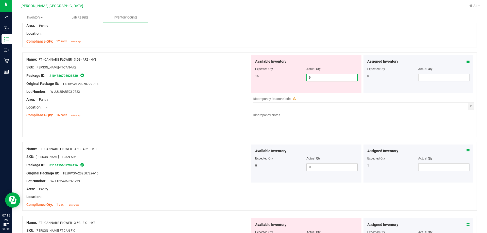
click at [328, 77] on span "9 9" at bounding box center [331, 78] width 51 height 8
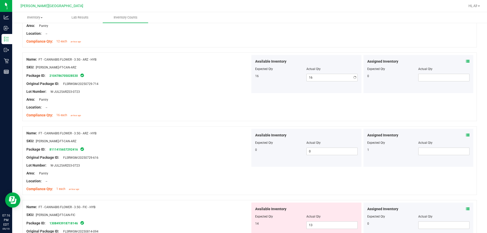
click at [213, 180] on div "Location: --" at bounding box center [138, 180] width 224 height 5
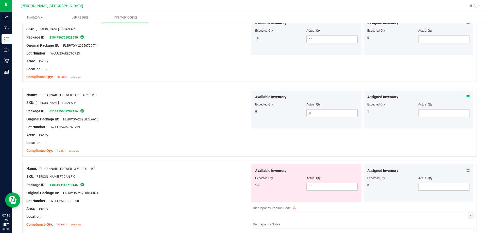
scroll to position [279, 0]
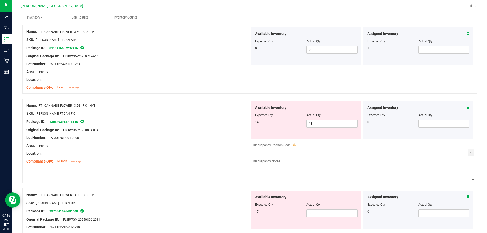
click at [466, 107] on icon at bounding box center [468, 108] width 4 height 4
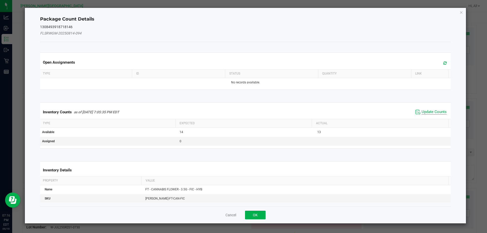
click at [434, 113] on span "Update Counts" at bounding box center [433, 111] width 25 height 5
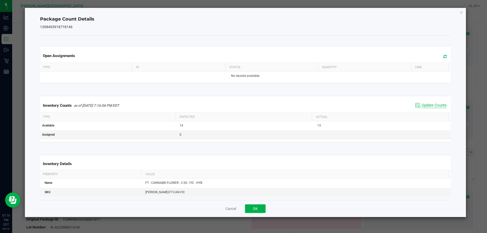
click at [431, 106] on span "Update Counts" at bounding box center [433, 105] width 25 height 5
drag, startPoint x: 261, startPoint y: 209, endPoint x: 256, endPoint y: 209, distance: 4.6
click at [259, 209] on button "OK" at bounding box center [255, 208] width 21 height 9
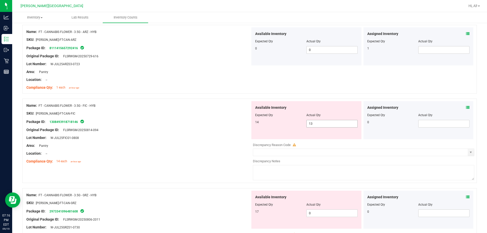
click at [339, 120] on span "13 13" at bounding box center [331, 124] width 51 height 8
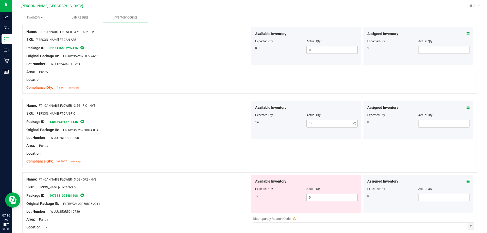
click at [243, 156] on div "Location: --" at bounding box center [138, 153] width 224 height 5
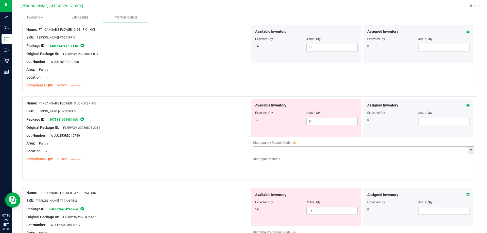
scroll to position [380, 0]
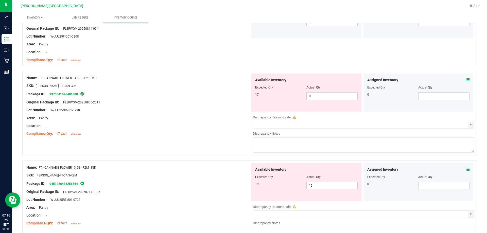
click at [466, 170] on div "Assigned Inventory Expected Qty Actual Qty 0" at bounding box center [418, 182] width 110 height 38
click at [466, 170] on icon at bounding box center [468, 170] width 4 height 4
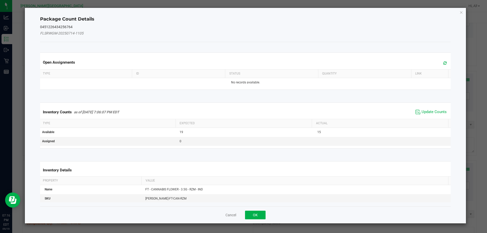
click at [421, 109] on span "Update Counts" at bounding box center [431, 112] width 34 height 8
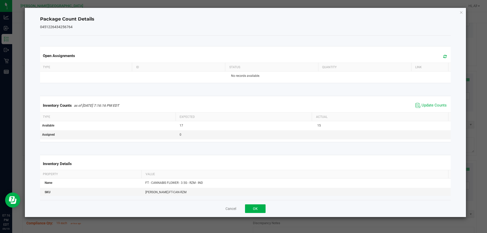
click at [422, 109] on span "Update Counts" at bounding box center [431, 106] width 34 height 8
click at [422, 109] on span "Update Counts" at bounding box center [431, 105] width 32 height 7
click at [422, 109] on div "Inventory Counts as of [DATE] 7:16:17 PM EDT Update Counts" at bounding box center [245, 105] width 413 height 13
click at [422, 109] on span "Update Counts" at bounding box center [431, 106] width 34 height 8
click at [422, 108] on span "Update Counts" at bounding box center [433, 105] width 25 height 5
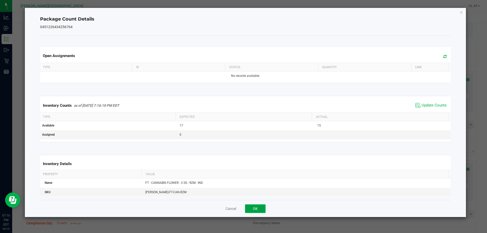
click at [250, 208] on button "OK" at bounding box center [255, 208] width 21 height 9
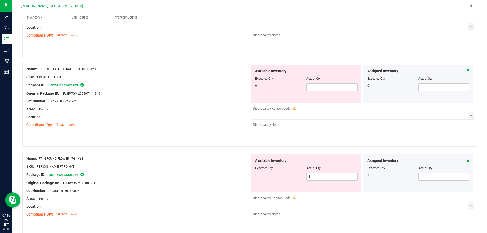
scroll to position [583, 0]
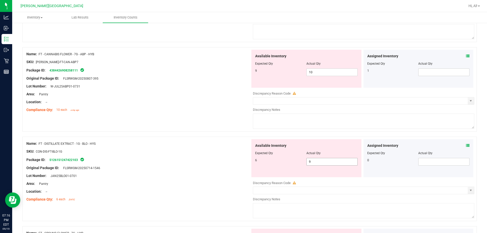
click at [324, 161] on span "9 9" at bounding box center [331, 162] width 51 height 8
click at [466, 145] on icon at bounding box center [468, 146] width 4 height 4
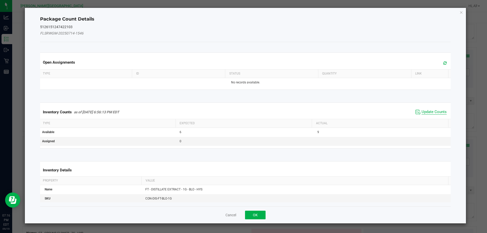
click at [421, 111] on span "Update Counts" at bounding box center [433, 111] width 25 height 5
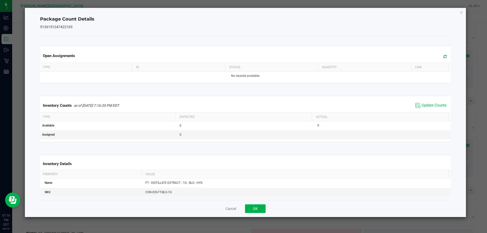
scroll to position [0, 1]
click at [259, 208] on button "OK" at bounding box center [255, 208] width 21 height 9
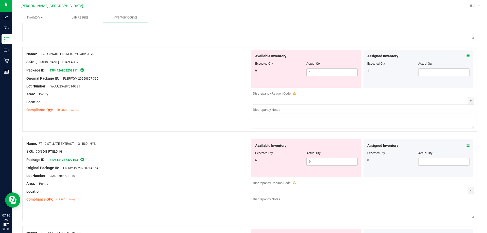
click at [310, 167] on div "Available Inventory Expected Qty Actual Qty 6 9 9" at bounding box center [306, 158] width 110 height 38
click at [311, 160] on span "9 9" at bounding box center [331, 162] width 51 height 8
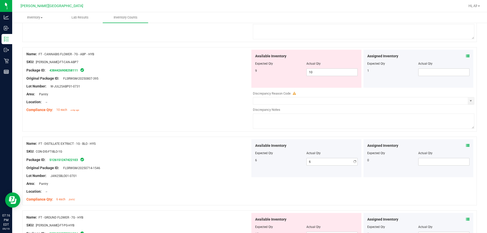
click at [232, 131] on div "Name: FT - CANNABIS FLOWER - 7G - ABP - HYB SKU: [PERSON_NAME]-FT-CAN-ABP7 Pack…" at bounding box center [249, 89] width 454 height 84
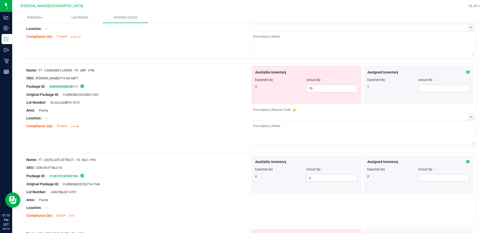
scroll to position [558, 0]
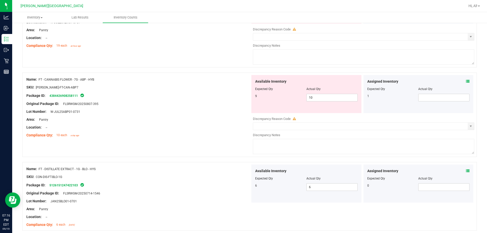
click at [461, 82] on div "Assigned Inventory" at bounding box center [418, 81] width 102 height 5
click at [466, 83] on span at bounding box center [468, 81] width 4 height 5
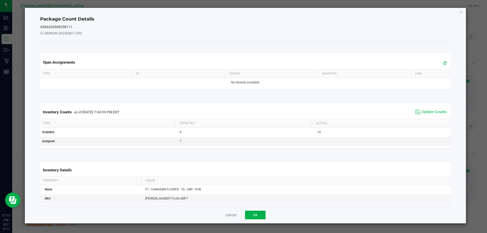
click at [437, 115] on span "Update Counts" at bounding box center [431, 112] width 34 height 8
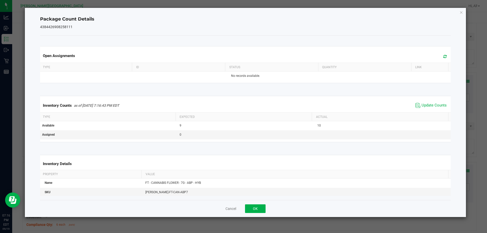
click at [434, 109] on div "Inventory Counts as of [DATE] 7:16:43 PM EDT Update Counts" at bounding box center [245, 106] width 413 height 14
click at [433, 105] on span "Update Counts" at bounding box center [433, 105] width 25 height 5
click at [257, 208] on button "OK" at bounding box center [255, 208] width 21 height 9
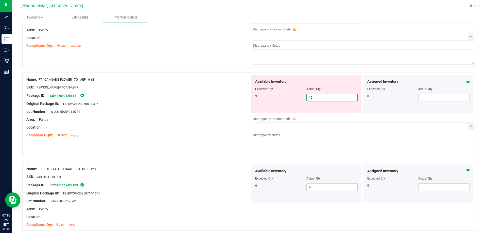
click at [332, 95] on span "10 10" at bounding box center [331, 98] width 51 height 8
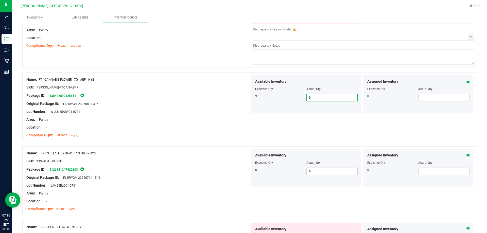
click at [217, 110] on div "Lot Number: W-JUL25ABP01-0731" at bounding box center [138, 111] width 224 height 5
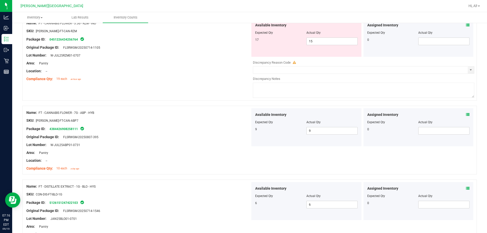
scroll to position [456, 0]
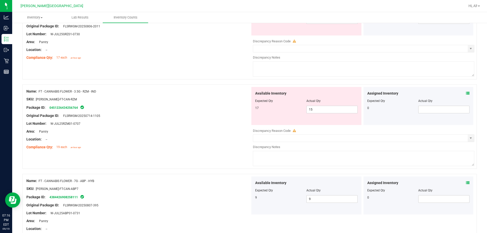
click at [323, 118] on div "Available Inventory Expected Qty Actual Qty 17 15 15" at bounding box center [306, 106] width 110 height 38
click at [326, 110] on span "15 15" at bounding box center [331, 110] width 51 height 8
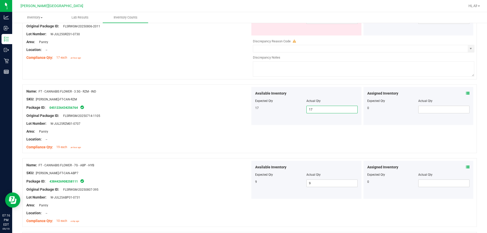
click at [200, 115] on div "Original Package ID: FLSRWGM-20250714-1105" at bounding box center [138, 115] width 224 height 5
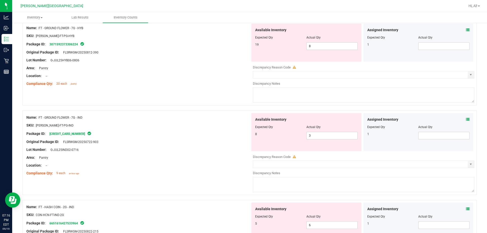
scroll to position [710, 0]
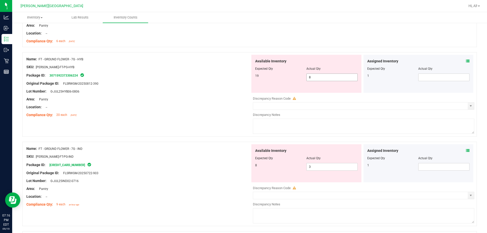
click at [325, 78] on span "8 8" at bounding box center [331, 77] width 51 height 8
click at [317, 169] on span "3 3" at bounding box center [331, 167] width 51 height 8
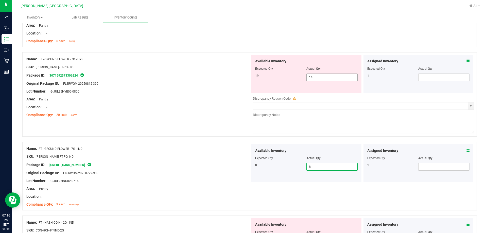
click at [333, 79] on span "14 14" at bounding box center [331, 77] width 51 height 8
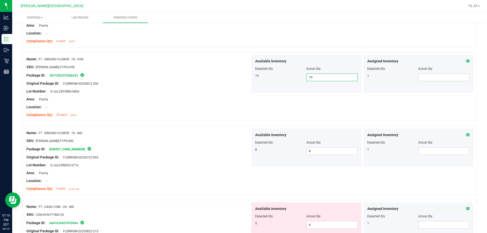
click at [231, 96] on div at bounding box center [138, 95] width 224 height 3
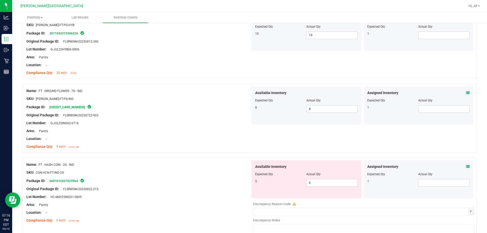
scroll to position [786, 0]
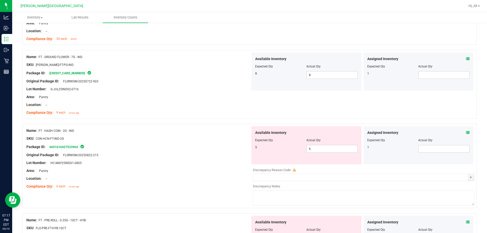
click at [466, 135] on span at bounding box center [468, 132] width 4 height 5
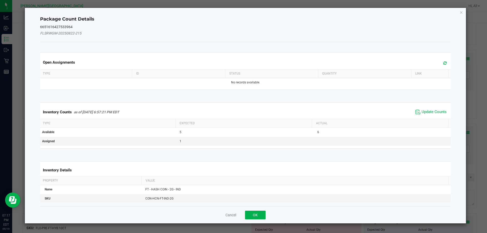
click at [435, 115] on span "Update Counts" at bounding box center [431, 112] width 34 height 8
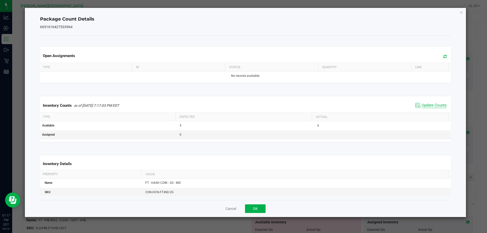
click at [432, 107] on span "Update Counts" at bounding box center [433, 105] width 25 height 5
click at [256, 203] on div "Cancel OK" at bounding box center [245, 208] width 411 height 17
click at [257, 208] on button "OK" at bounding box center [255, 208] width 21 height 9
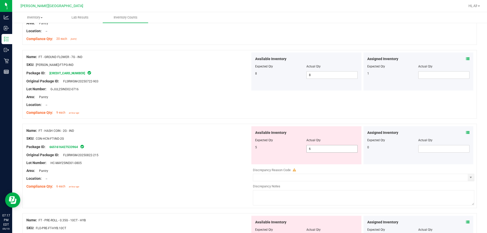
click at [317, 149] on span "6 6" at bounding box center [331, 149] width 51 height 8
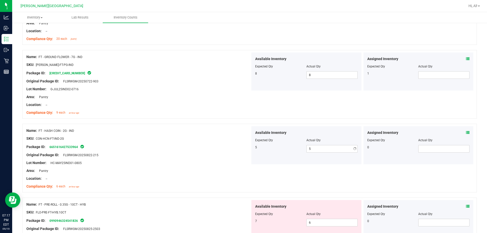
click at [267, 152] on div "5 5 5" at bounding box center [306, 149] width 102 height 8
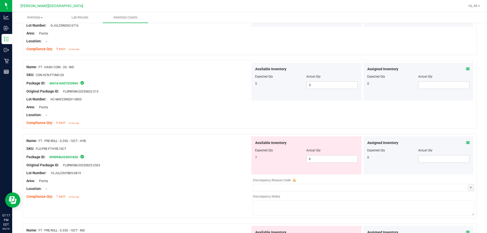
scroll to position [862, 0]
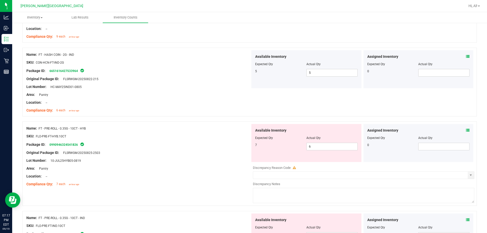
click at [466, 132] on span at bounding box center [468, 130] width 4 height 5
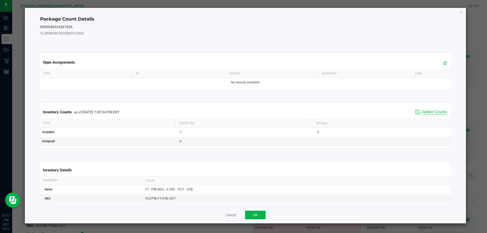
click at [427, 112] on span "Update Counts" at bounding box center [433, 111] width 25 height 5
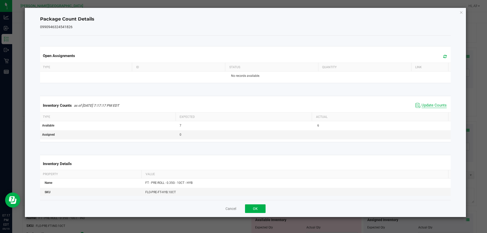
click at [427, 106] on span "Update Counts" at bounding box center [433, 105] width 25 height 5
click at [266, 203] on div "Cancel OK" at bounding box center [245, 208] width 411 height 17
click at [263, 205] on button "OK" at bounding box center [255, 208] width 21 height 9
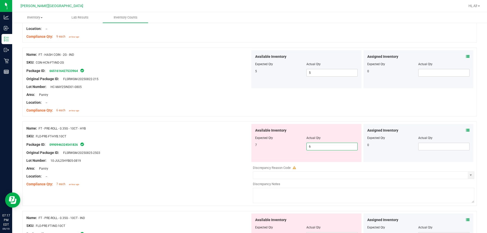
click at [325, 147] on span "6 6" at bounding box center [331, 147] width 51 height 8
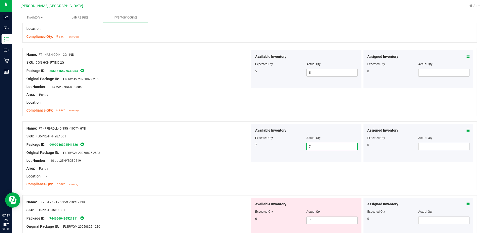
click at [227, 158] on div "Lot Number: 10-JUL25HYB05-0819" at bounding box center [138, 160] width 224 height 5
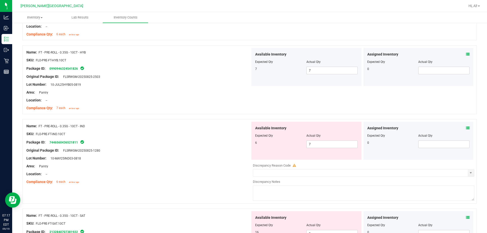
click at [340, 148] on div "Available Inventory Expected Qty Actual Qty 6 7 7" at bounding box center [306, 141] width 110 height 38
click at [466, 129] on div "Assigned Inventory Expected Qty Actual Qty 0" at bounding box center [418, 141] width 110 height 38
click at [466, 129] on icon at bounding box center [468, 128] width 4 height 4
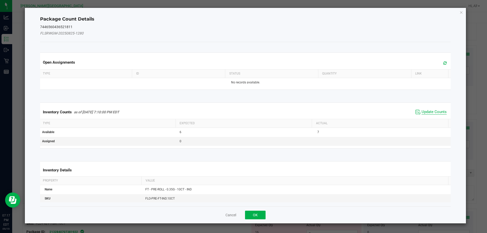
click at [428, 113] on span "Update Counts" at bounding box center [433, 111] width 25 height 5
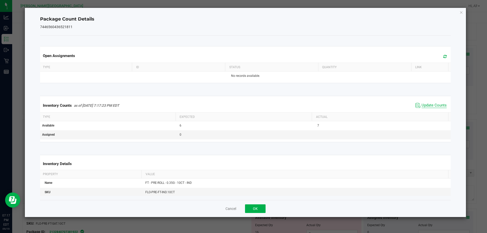
click at [426, 108] on span "Update Counts" at bounding box center [433, 105] width 25 height 5
click at [424, 104] on span "Update Counts" at bounding box center [433, 105] width 25 height 5
drag, startPoint x: 254, startPoint y: 211, endPoint x: 265, endPoint y: 203, distance: 13.1
click at [255, 211] on button "OK" at bounding box center [255, 208] width 21 height 9
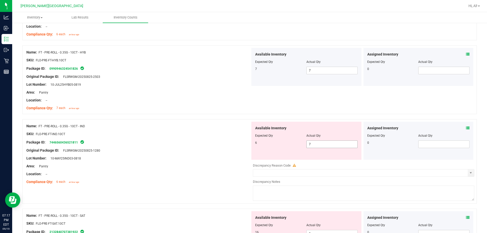
click at [321, 143] on span "7 7" at bounding box center [331, 144] width 51 height 8
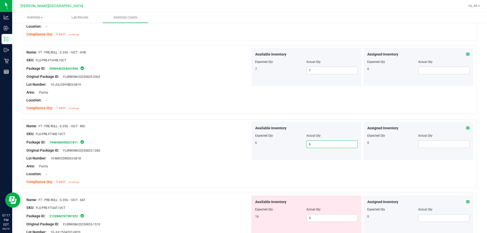
click at [216, 148] on div "Original Package ID: FLSRWGM-20250825-1280" at bounding box center [138, 150] width 224 height 5
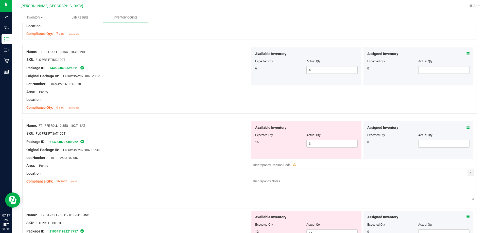
scroll to position [1014, 0]
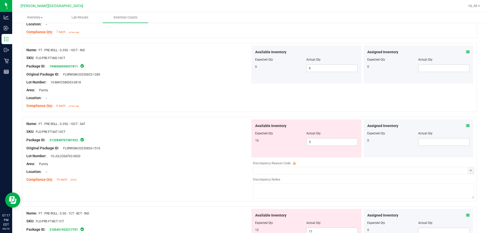
click at [466, 126] on icon at bounding box center [468, 126] width 4 height 4
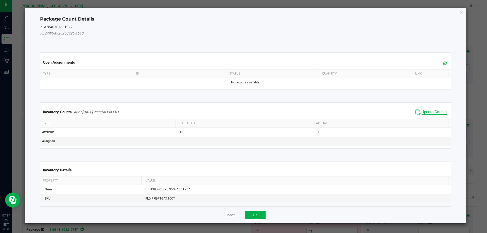
click at [432, 114] on span "Update Counts" at bounding box center [433, 111] width 25 height 5
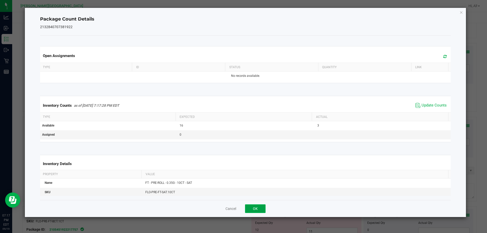
click at [263, 206] on button "OK" at bounding box center [255, 208] width 21 height 9
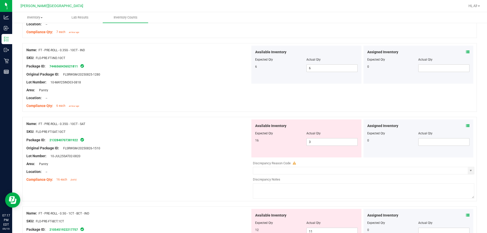
click at [210, 147] on div "Original Package ID: FLSRWGM-20250826-1510" at bounding box center [138, 147] width 224 height 5
click at [343, 143] on span "3 3" at bounding box center [331, 142] width 51 height 8
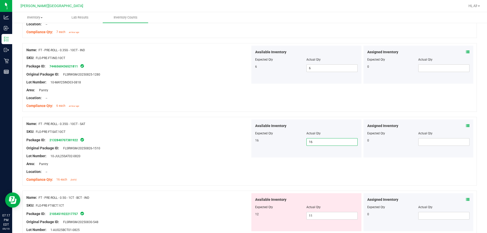
click at [458, 199] on div "Assigned Inventory" at bounding box center [418, 199] width 102 height 5
click at [462, 200] on div "Assigned Inventory" at bounding box center [418, 199] width 102 height 5
click at [466, 200] on icon at bounding box center [468, 200] width 4 height 4
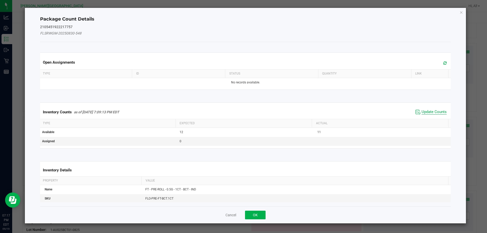
click at [432, 113] on span "Update Counts" at bounding box center [433, 111] width 25 height 5
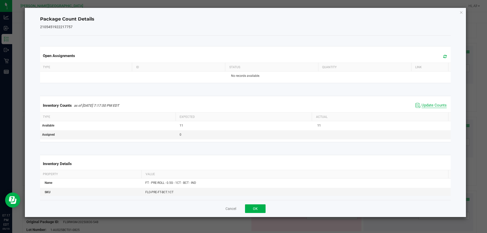
click at [430, 105] on span "Update Counts" at bounding box center [433, 105] width 25 height 5
click at [251, 211] on button "OK" at bounding box center [255, 208] width 21 height 9
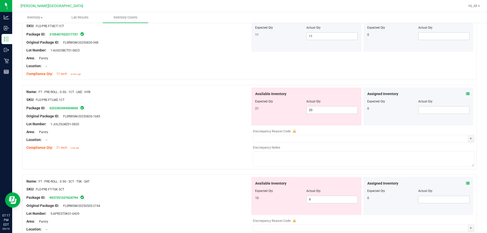
scroll to position [1216, 0]
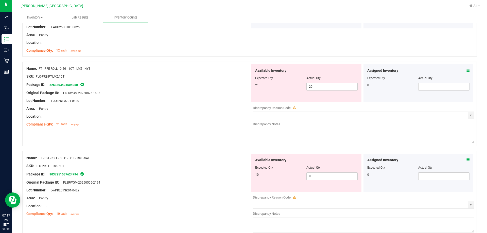
click at [465, 69] on div "Assigned Inventory Expected Qty Actual Qty 0" at bounding box center [418, 83] width 110 height 38
click at [466, 70] on icon at bounding box center [468, 71] width 4 height 4
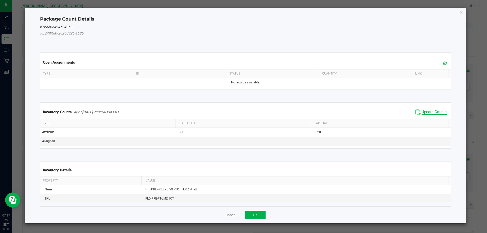
click at [437, 111] on span "Update Counts" at bounding box center [433, 111] width 25 height 5
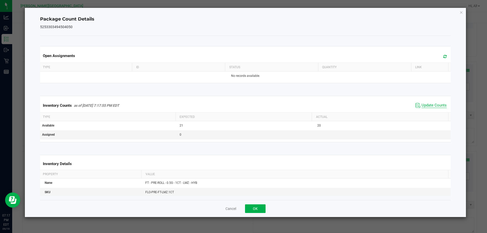
click at [436, 104] on span "Update Counts" at bounding box center [433, 105] width 25 height 5
click at [256, 208] on button "OK" at bounding box center [255, 208] width 21 height 9
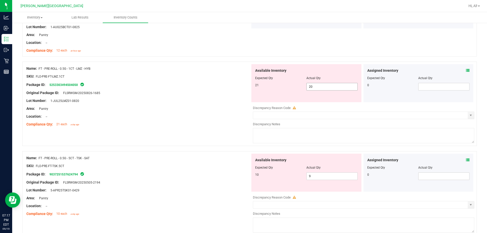
click at [329, 85] on span "20 20" at bounding box center [331, 87] width 51 height 8
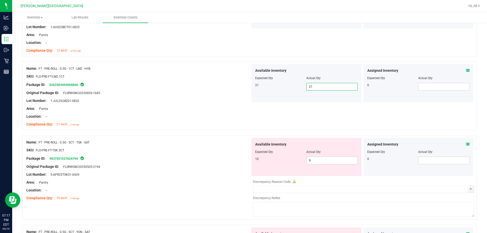
click at [461, 145] on div "Assigned Inventory" at bounding box center [418, 144] width 102 height 5
click at [466, 144] on icon at bounding box center [468, 144] width 4 height 4
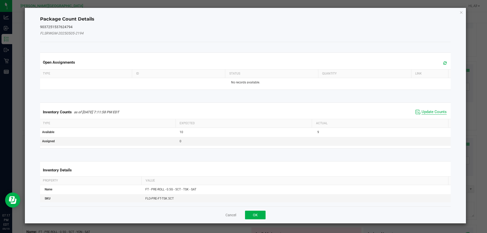
click at [430, 109] on div "Inventory Counts as of [DATE] 7:11:58 PM EDT Update Counts" at bounding box center [245, 112] width 413 height 14
click at [430, 111] on span "Update Counts" at bounding box center [433, 111] width 25 height 5
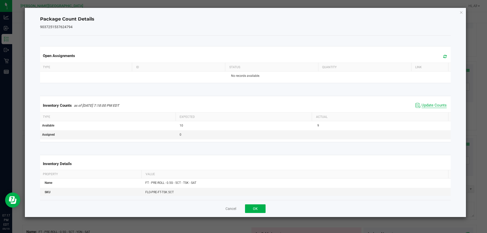
click at [429, 105] on span "Update Counts" at bounding box center [433, 105] width 25 height 5
click at [264, 206] on button "OK" at bounding box center [255, 208] width 21 height 9
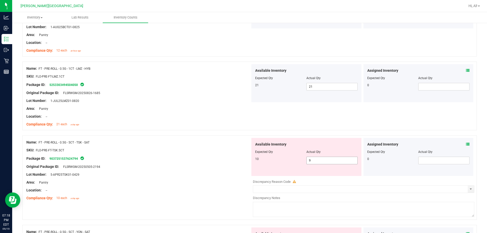
click at [323, 160] on span "9 9" at bounding box center [331, 161] width 51 height 8
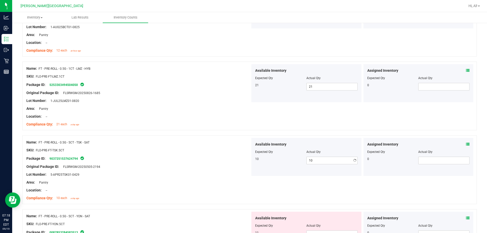
click at [251, 170] on div "Available Inventory Expected Qty Actual Qty 10 10 10" at bounding box center [306, 157] width 110 height 38
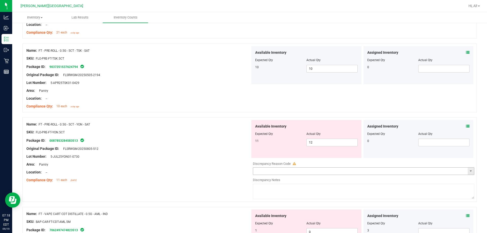
scroll to position [1318, 0]
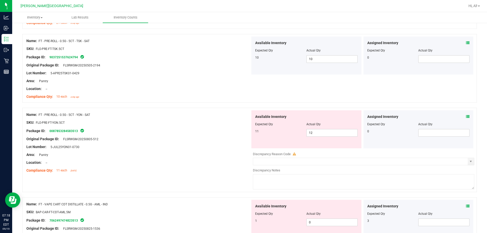
click at [466, 116] on icon at bounding box center [468, 117] width 4 height 4
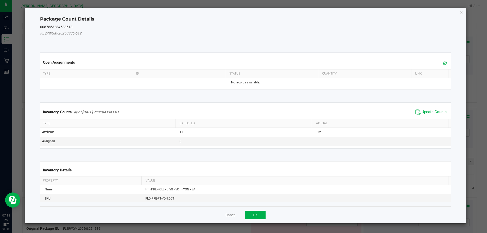
click at [430, 108] on span "Update Counts" at bounding box center [431, 112] width 34 height 8
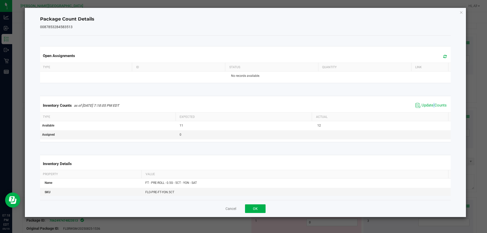
click at [429, 109] on span "Update Counts" at bounding box center [431, 106] width 34 height 8
click at [429, 108] on span "Update Counts" at bounding box center [431, 106] width 34 height 8
click at [252, 208] on button "OK" at bounding box center [255, 208] width 21 height 9
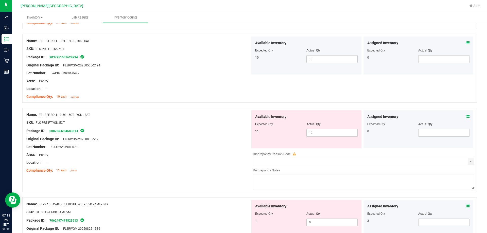
click at [330, 138] on div "Available Inventory Expected Qty Actual Qty 11 12 12" at bounding box center [306, 129] width 110 height 38
click at [324, 130] on span "12 12" at bounding box center [331, 133] width 51 height 8
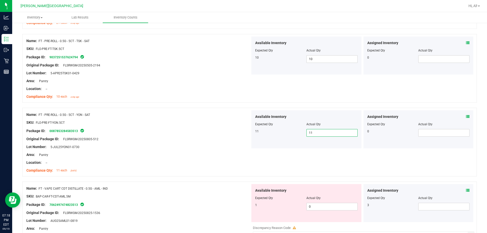
click at [216, 158] on div at bounding box center [138, 158] width 224 height 3
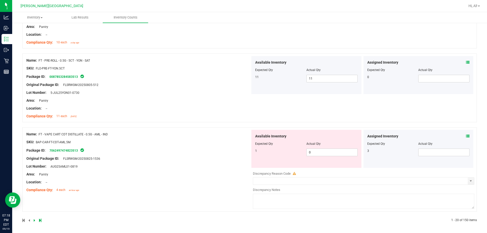
scroll to position [1373, 0]
click at [466, 137] on icon at bounding box center [468, 135] width 4 height 4
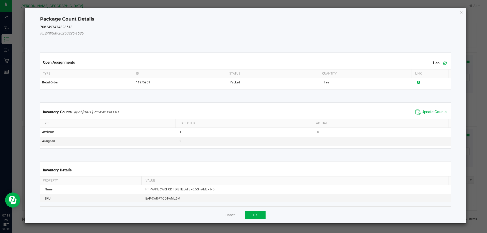
click at [432, 106] on div "Inventory Counts as of [DATE] 7:14:42 PM EDT Update Counts" at bounding box center [245, 112] width 413 height 14
click at [429, 110] on span "Update Counts" at bounding box center [433, 111] width 25 height 5
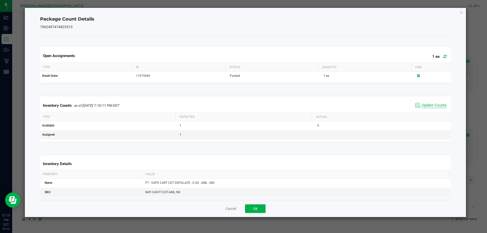
click at [428, 110] on div "Inventory Counts as of [DATE] 7:18:11 PM EDT Update Counts" at bounding box center [245, 106] width 413 height 14
click at [428, 107] on span "Update Counts" at bounding box center [433, 105] width 25 height 5
click at [257, 208] on button "OK" at bounding box center [255, 208] width 21 height 9
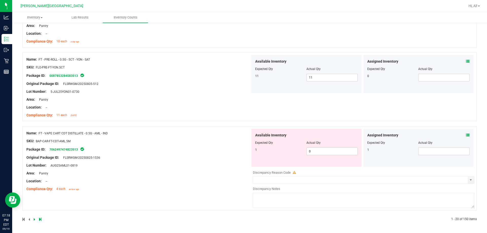
click at [236, 177] on div at bounding box center [138, 177] width 224 height 3
click at [346, 152] on span "0 0" at bounding box center [331, 151] width 51 height 8
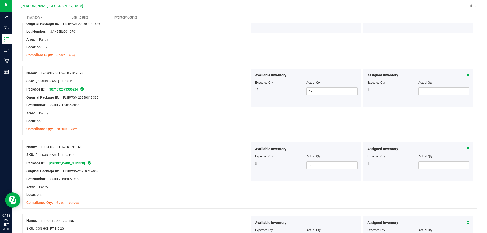
scroll to position [0, 0]
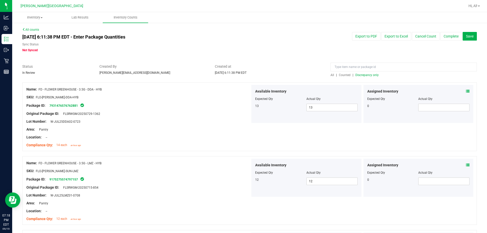
click at [360, 74] on span "Discrepancy only" at bounding box center [366, 75] width 23 height 4
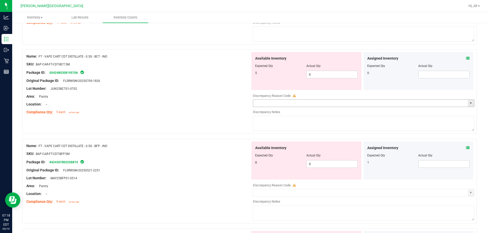
scroll to position [127, 0]
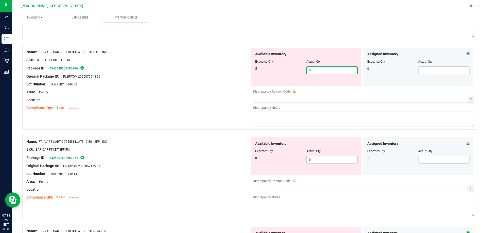
click at [321, 71] on span "0 0" at bounding box center [331, 70] width 51 height 8
click at [324, 162] on div "Available Inventory Expected Qty Actual Qty 8 0 0" at bounding box center [362, 177] width 224 height 80
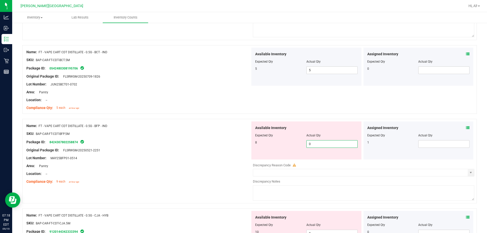
click at [326, 143] on input "0" at bounding box center [331, 143] width 51 height 7
click at [325, 143] on input "0" at bounding box center [331, 143] width 51 height 7
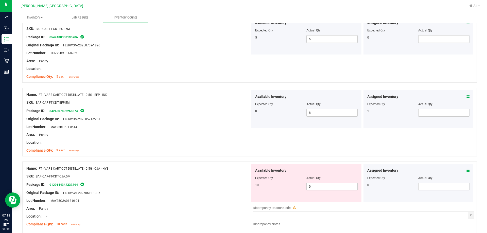
scroll to position [203, 0]
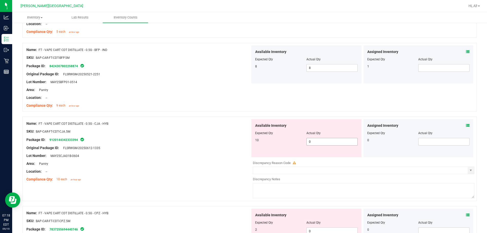
click at [329, 138] on span "0 0" at bounding box center [331, 142] width 51 height 8
click at [143, 165] on div "Area: Pantry" at bounding box center [138, 163] width 224 height 5
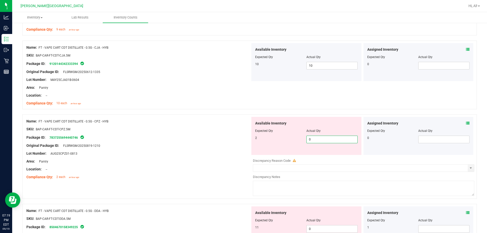
click at [306, 139] on span "0 0" at bounding box center [331, 140] width 51 height 8
click at [314, 140] on input "0" at bounding box center [331, 139] width 51 height 7
click at [465, 124] on div "Assigned Inventory Expected Qty Actual Qty 0" at bounding box center [418, 136] width 110 height 38
click at [466, 123] on icon at bounding box center [468, 123] width 4 height 4
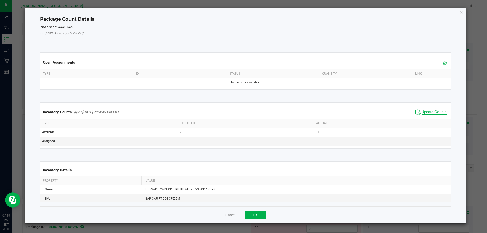
click at [429, 110] on span "Update Counts" at bounding box center [433, 111] width 25 height 5
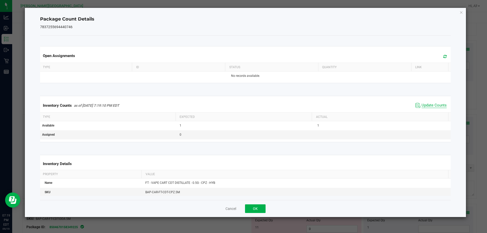
click at [430, 104] on span "Update Counts" at bounding box center [433, 105] width 25 height 5
drag, startPoint x: 247, startPoint y: 211, endPoint x: 253, endPoint y: 208, distance: 6.6
click at [248, 211] on button "OK" at bounding box center [255, 208] width 21 height 9
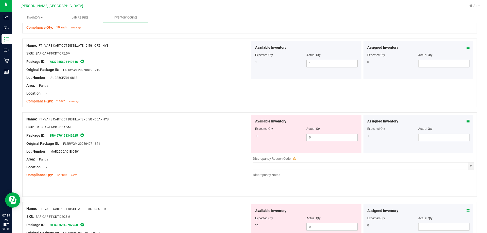
scroll to position [355, 0]
drag, startPoint x: 164, startPoint y: 88, endPoint x: 184, endPoint y: 139, distance: 55.1
click at [164, 88] on div at bounding box center [138, 89] width 224 height 3
click at [213, 133] on div "Package ID: 8504670158349225" at bounding box center [138, 135] width 224 height 6
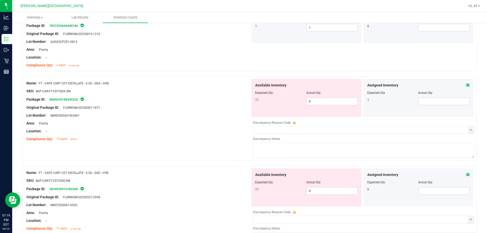
scroll to position [431, 0]
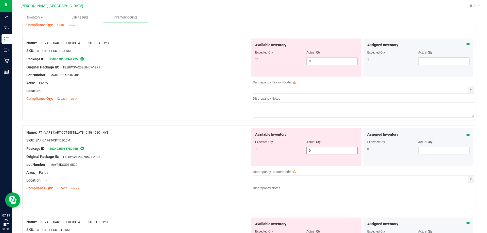
click at [321, 151] on span "0 0" at bounding box center [331, 151] width 51 height 8
click at [119, 168] on div at bounding box center [138, 168] width 224 height 3
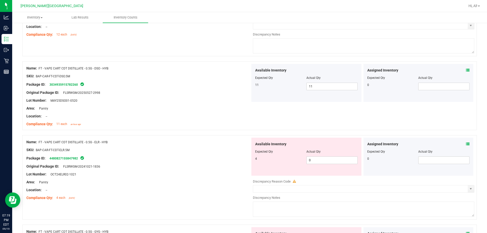
scroll to position [558, 0]
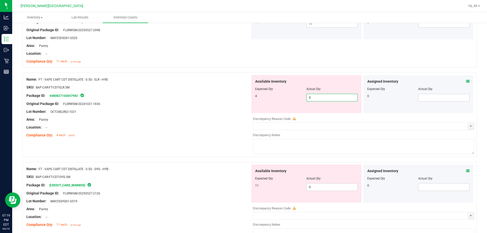
click at [326, 99] on span "0 0" at bounding box center [331, 98] width 51 height 8
click at [327, 187] on div "Available Inventory Expected Qty Actual Qty 11 0 0" at bounding box center [362, 204] width 224 height 80
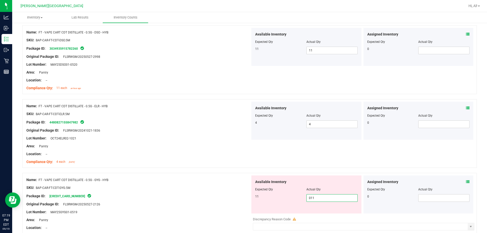
scroll to position [507, 0]
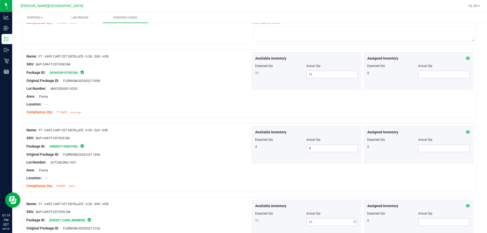
click at [183, 201] on div "Name: FT - VAPE CART CDT DISTILLATE - 0.5G - GYG - HYB SKU: BAP-CAR-FT-CDT-GYG.…" at bounding box center [138, 231] width 224 height 65
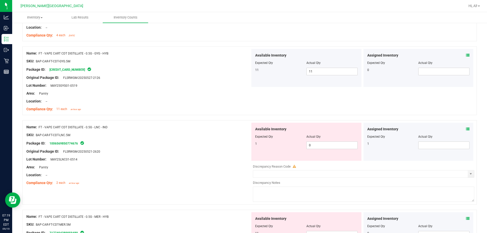
scroll to position [659, 0]
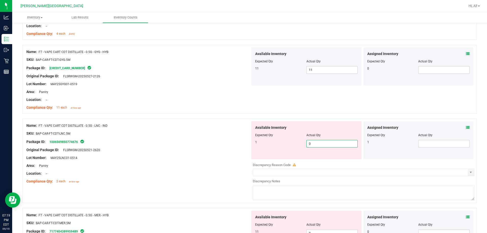
click at [317, 141] on span "0 0" at bounding box center [331, 144] width 51 height 8
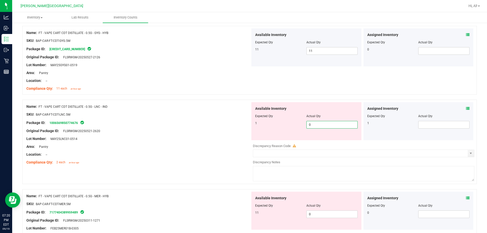
scroll to position [710, 0]
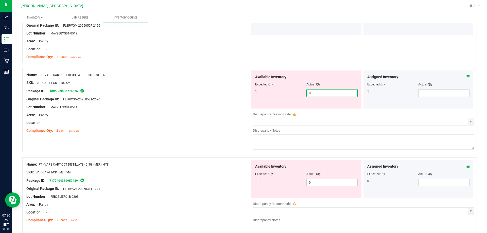
click at [324, 187] on div "Available Inventory Expected Qty Actual Qty 11 0 0" at bounding box center [306, 179] width 110 height 38
click at [323, 185] on span "0 0" at bounding box center [331, 183] width 51 height 8
click at [160, 192] on div at bounding box center [138, 192] width 224 height 3
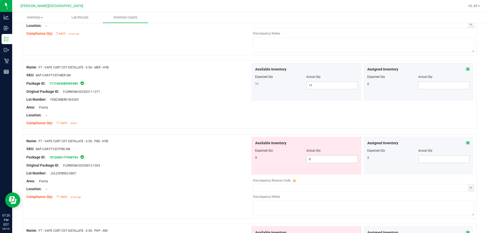
scroll to position [811, 0]
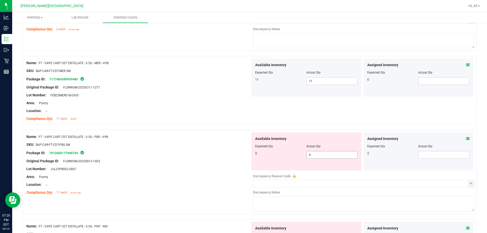
click at [317, 154] on span "0 0" at bounding box center [331, 155] width 51 height 8
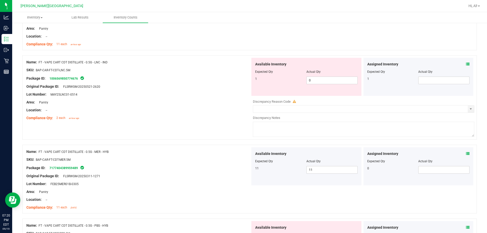
scroll to position [710, 0]
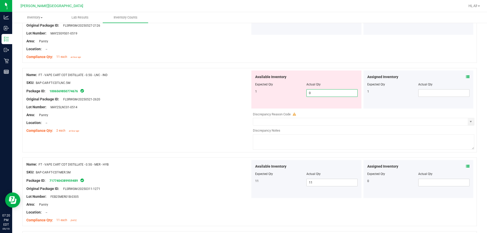
click at [338, 90] on span "0 0" at bounding box center [331, 93] width 51 height 8
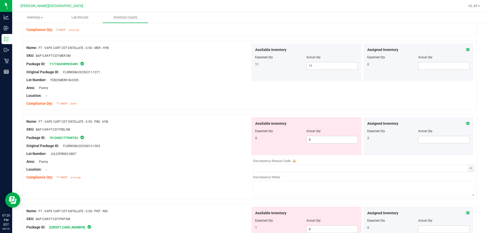
scroll to position [811, 0]
click at [314, 141] on span "0 0" at bounding box center [331, 139] width 51 height 8
click at [212, 189] on div "Name: FT - CANNABIS FLOWER - 3.5G - GRZ - HYB SKU: [PERSON_NAME]-FT-CAN-GRZ Pac…" at bounding box center [249, 98] width 454 height 1654
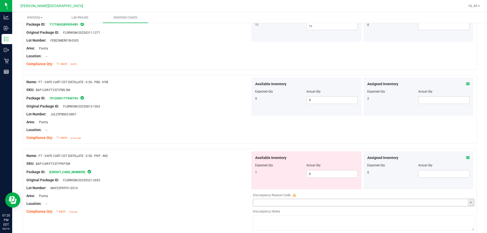
scroll to position [887, 0]
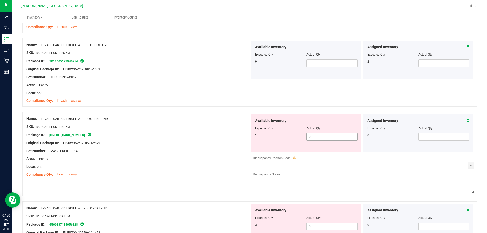
click at [324, 137] on span "0 0" at bounding box center [331, 137] width 51 height 8
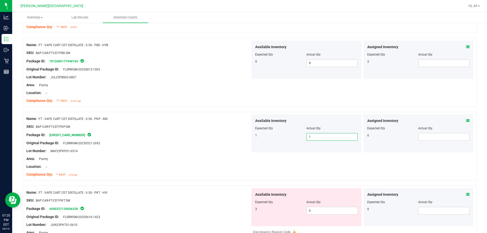
click at [316, 205] on div at bounding box center [306, 205] width 102 height 3
drag, startPoint x: 315, startPoint y: 209, endPoint x: 310, endPoint y: 210, distance: 5.7
click at [315, 209] on span "0 0" at bounding box center [331, 211] width 51 height 8
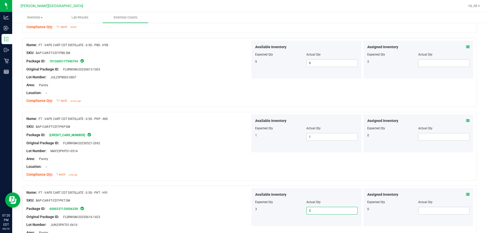
click at [219, 174] on div "Compliance Qty: 1 each a day ago" at bounding box center [138, 174] width 224 height 5
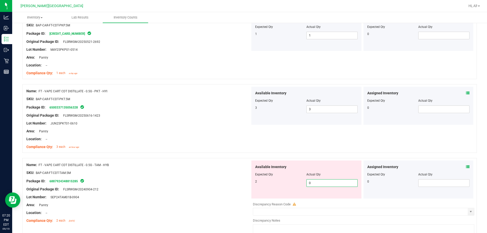
click at [309, 182] on span "0 0" at bounding box center [331, 183] width 51 height 8
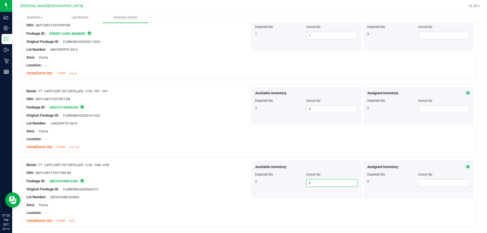
click at [129, 141] on div "Location: --" at bounding box center [138, 138] width 224 height 5
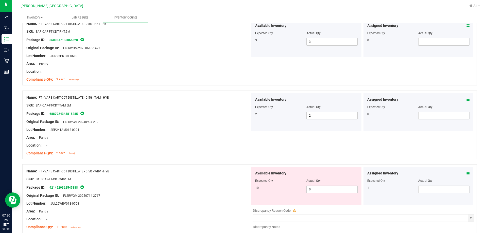
scroll to position [1166, 0]
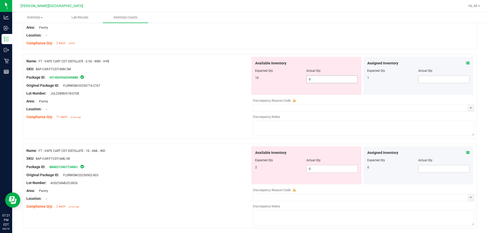
click at [318, 79] on span "0 0" at bounding box center [331, 80] width 51 height 8
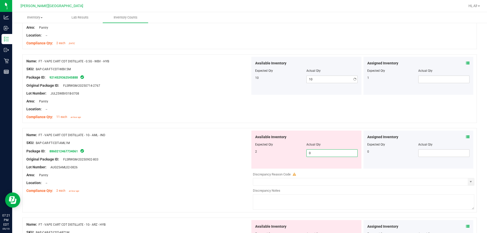
click at [318, 168] on div "Available Inventory Expected Qty Actual Qty 2 0 0" at bounding box center [306, 150] width 110 height 38
click at [466, 136] on icon at bounding box center [468, 137] width 4 height 4
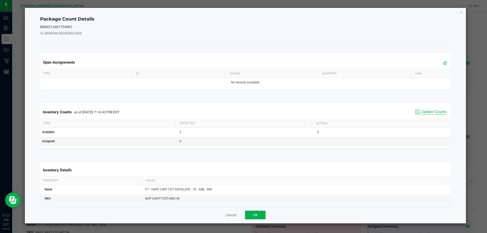
click at [434, 110] on span "Update Counts" at bounding box center [433, 111] width 25 height 5
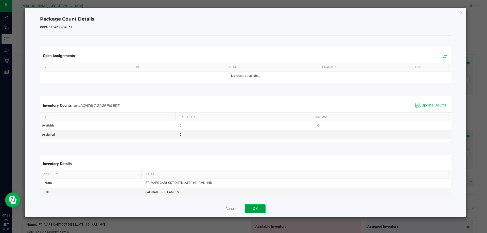
click at [256, 210] on button "OK" at bounding box center [255, 208] width 21 height 9
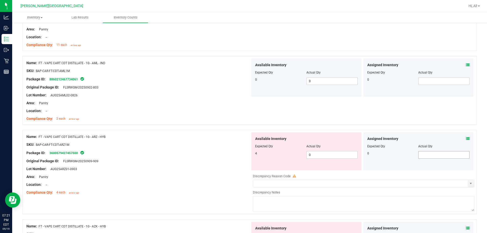
scroll to position [1267, 0]
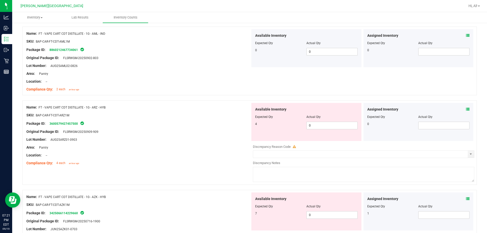
click at [466, 108] on icon at bounding box center [468, 109] width 4 height 4
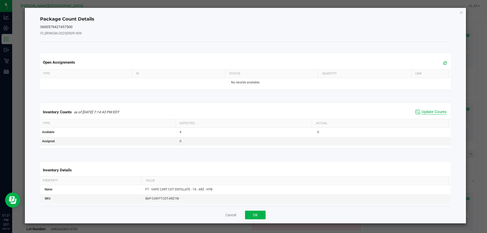
click at [437, 110] on span "Update Counts" at bounding box center [433, 111] width 25 height 5
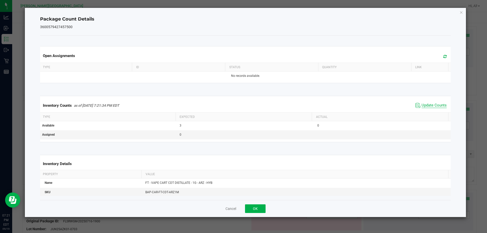
click at [431, 106] on span "Update Counts" at bounding box center [433, 105] width 25 height 5
click at [260, 208] on button "OK" at bounding box center [255, 208] width 21 height 9
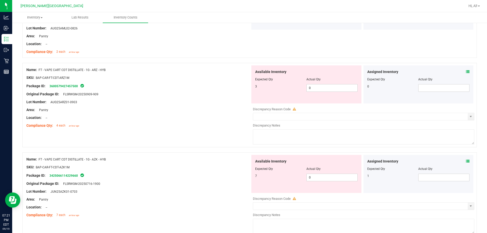
scroll to position [1292, 0]
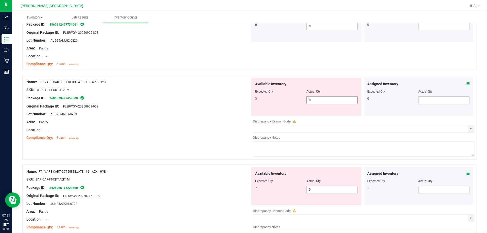
drag, startPoint x: 325, startPoint y: 98, endPoint x: 308, endPoint y: 104, distance: 17.3
click at [325, 99] on span "0 0" at bounding box center [331, 100] width 51 height 8
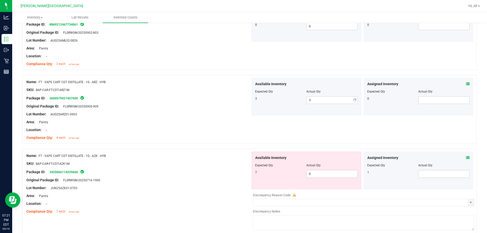
click at [466, 156] on icon at bounding box center [468, 158] width 4 height 4
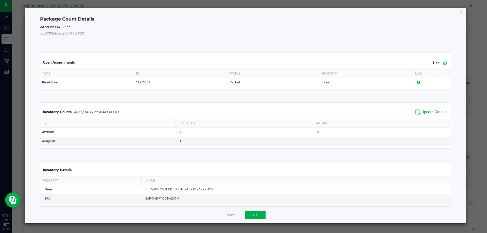
click at [425, 116] on div "Inventory Counts as of [DATE] 7:14:44 PM EDT Update Counts" at bounding box center [245, 112] width 413 height 14
click at [424, 112] on span "Update Counts" at bounding box center [433, 111] width 25 height 5
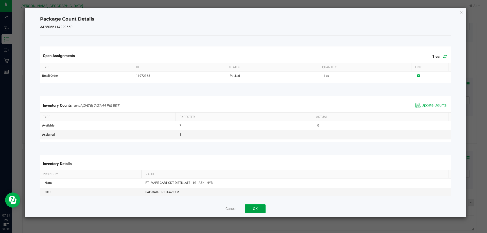
drag, startPoint x: 258, startPoint y: 207, endPoint x: 268, endPoint y: 199, distance: 12.4
click at [259, 207] on button "OK" at bounding box center [255, 208] width 21 height 9
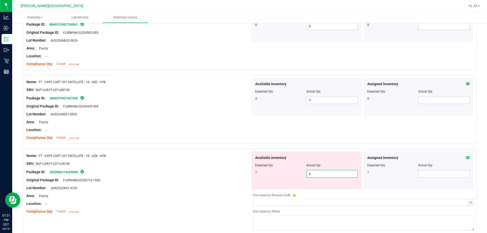
click at [326, 174] on span "0 0" at bounding box center [331, 174] width 51 height 8
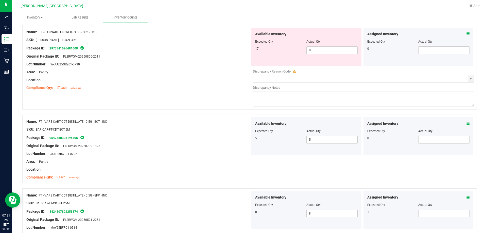
scroll to position [0, 0]
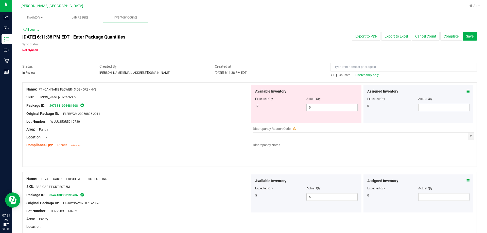
click at [370, 74] on span "Discrepancy only" at bounding box center [366, 75] width 23 height 4
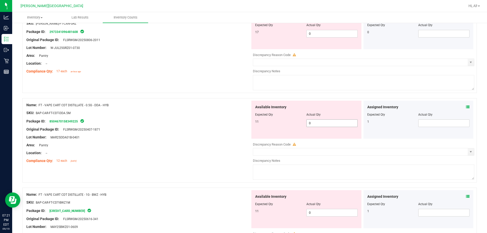
scroll to position [76, 0]
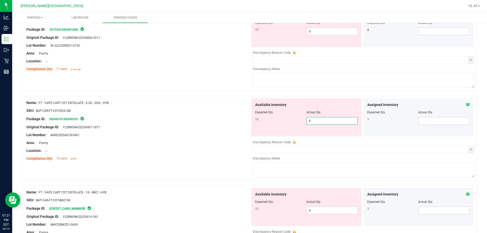
click at [314, 119] on span "0 0" at bounding box center [331, 121] width 51 height 8
click at [208, 132] on div at bounding box center [138, 131] width 224 height 3
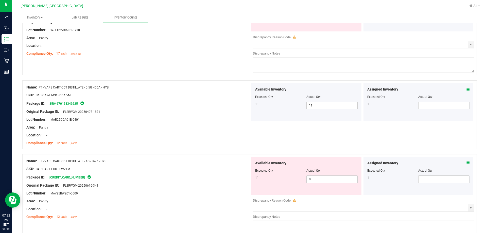
scroll to position [152, 0]
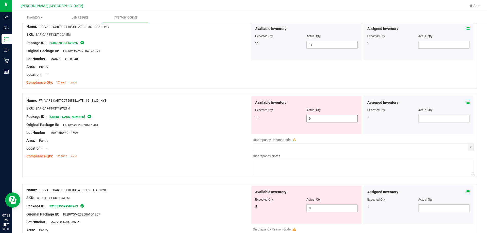
click at [320, 116] on span "0 0" at bounding box center [331, 119] width 51 height 8
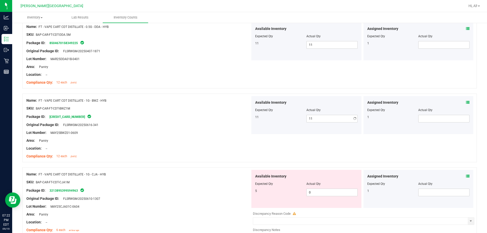
click at [229, 194] on div "Name: FT - VAPE CART CDT DISTILLATE - 1G - CJA - HYB SKU: BAP-CAR-FT-CDT-CJA1M …" at bounding box center [138, 202] width 224 height 65
click at [317, 191] on span "0 0" at bounding box center [331, 193] width 51 height 8
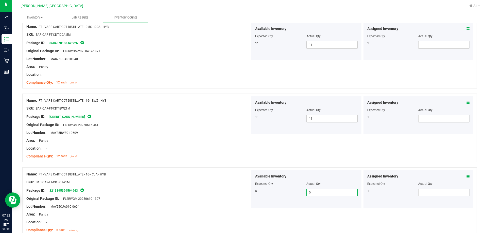
click at [174, 198] on div "Original Package ID: FLSRWGM-20250610-1307" at bounding box center [138, 198] width 224 height 5
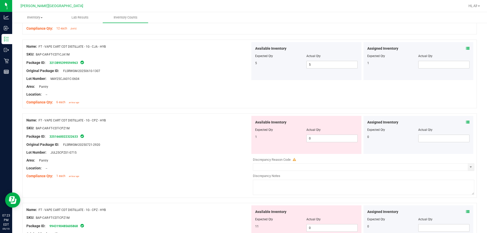
scroll to position [304, 0]
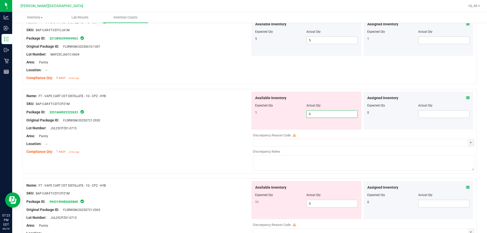
click at [315, 114] on span "0 0" at bounding box center [331, 114] width 51 height 8
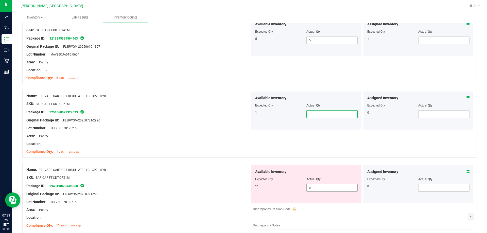
click at [316, 187] on span "0 0" at bounding box center [331, 188] width 51 height 8
click at [316, 187] on input "0" at bounding box center [331, 187] width 51 height 7
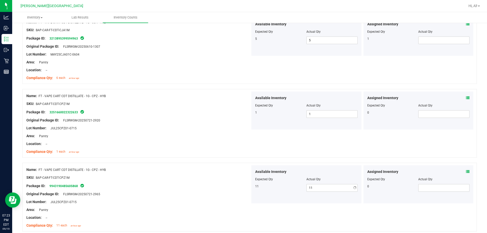
click at [221, 181] on div at bounding box center [138, 181] width 224 height 3
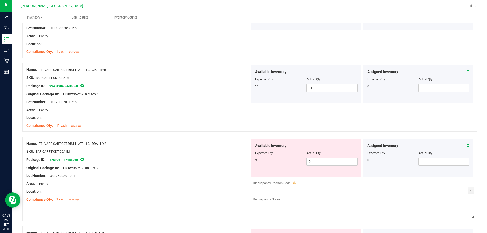
scroll to position [431, 0]
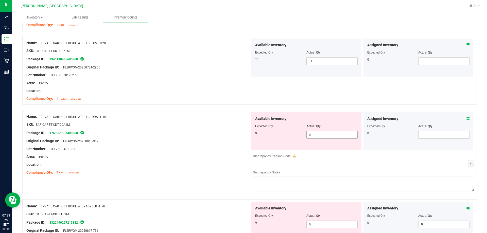
click at [315, 137] on span "0 0" at bounding box center [331, 135] width 51 height 8
click at [315, 137] on input "0" at bounding box center [331, 134] width 51 height 7
click at [466, 119] on icon at bounding box center [468, 119] width 4 height 4
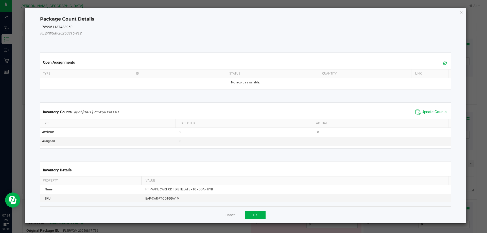
click at [439, 116] on div "Inventory Counts as of [DATE] 7:14:56 PM EDT Update Counts" at bounding box center [245, 112] width 413 height 14
click at [436, 112] on span "Update Counts" at bounding box center [433, 111] width 25 height 5
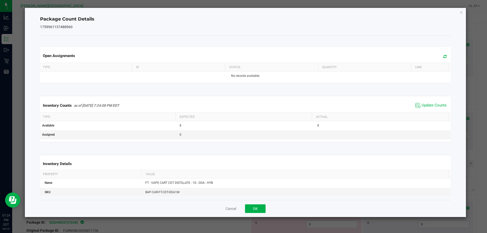
click at [434, 109] on span "Update Counts" at bounding box center [431, 106] width 34 height 8
click at [255, 206] on button "OK" at bounding box center [255, 208] width 21 height 9
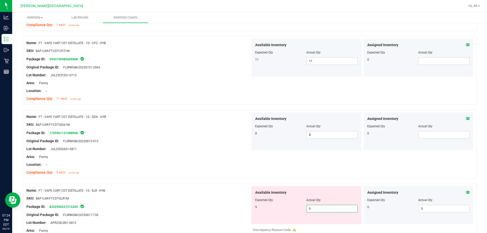
click at [329, 208] on span "0 0" at bounding box center [331, 209] width 51 height 8
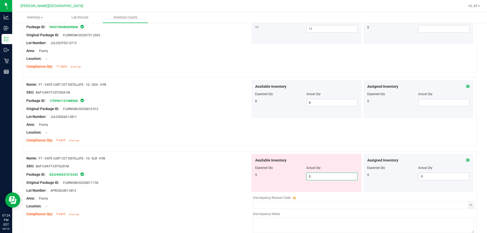
scroll to position [507, 0]
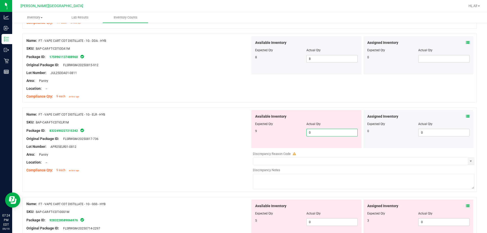
click at [342, 133] on input "0" at bounding box center [331, 132] width 51 height 7
click at [312, 220] on div "Available Inventory Expected Qty Actual Qty 5 0 0" at bounding box center [306, 218] width 110 height 38
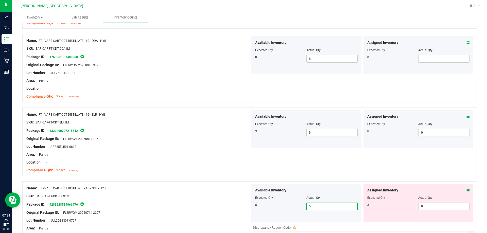
click at [210, 147] on div "Lot Number: APR25ELR01-0812" at bounding box center [138, 146] width 224 height 5
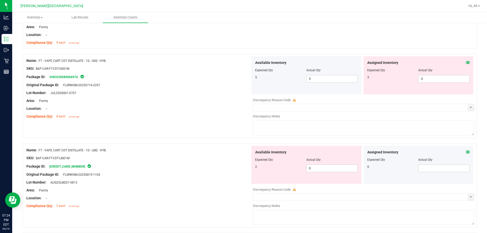
scroll to position [659, 0]
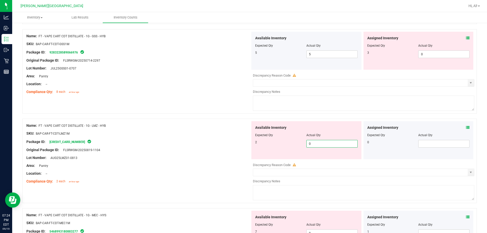
click at [321, 143] on span "0 0" at bounding box center [331, 144] width 51 height 8
drag, startPoint x: 466, startPoint y: 127, endPoint x: 463, endPoint y: 127, distance: 3.3
click at [465, 127] on div "Assigned Inventory Expected Qty Actual Qty 0" at bounding box center [418, 140] width 110 height 38
click at [466, 128] on icon at bounding box center [468, 128] width 4 height 4
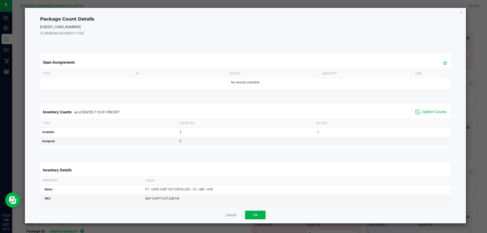
click at [415, 102] on kendo-grid "Inventory Counts as of [DATE] 7:15:01 PM EDT Update Counts Type Expected Actual…" at bounding box center [245, 125] width 418 height 46
click at [426, 109] on span "Update Counts" at bounding box center [431, 112] width 34 height 8
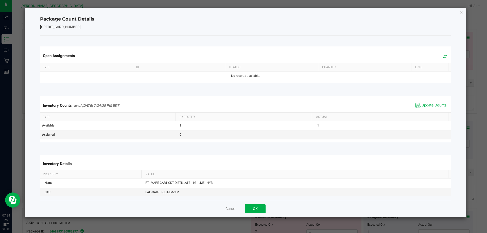
click at [426, 107] on span "Update Counts" at bounding box center [433, 105] width 25 height 5
click at [263, 206] on button "OK" at bounding box center [255, 208] width 21 height 9
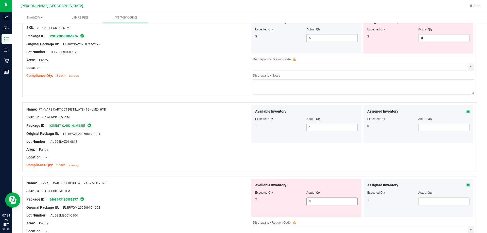
scroll to position [684, 0]
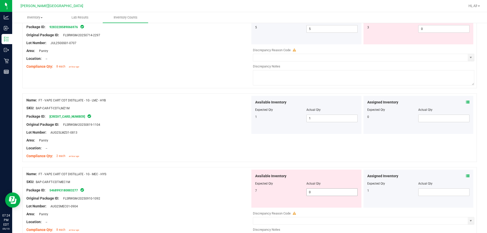
click at [331, 186] on div at bounding box center [306, 187] width 102 height 3
click at [328, 195] on span "0 0" at bounding box center [331, 192] width 51 height 8
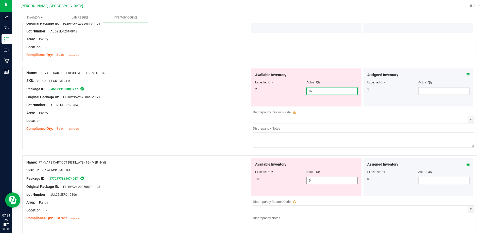
scroll to position [786, 0]
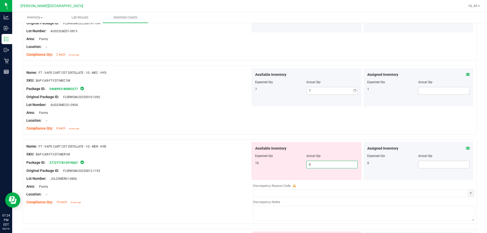
click at [334, 181] on div "Available Inventory Expected Qty Actual Qty 10 0 0" at bounding box center [362, 182] width 224 height 80
click at [195, 173] on div at bounding box center [138, 174] width 224 height 3
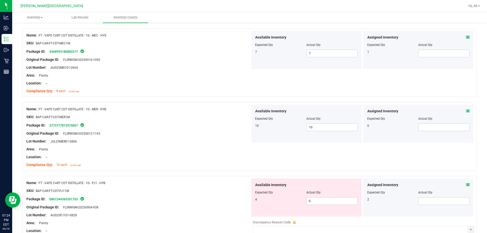
scroll to position [862, 0]
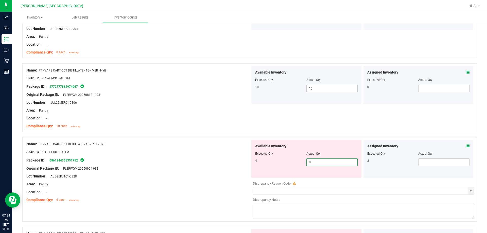
click at [314, 160] on span "0 0" at bounding box center [331, 162] width 51 height 8
click at [174, 164] on div at bounding box center [138, 164] width 224 height 3
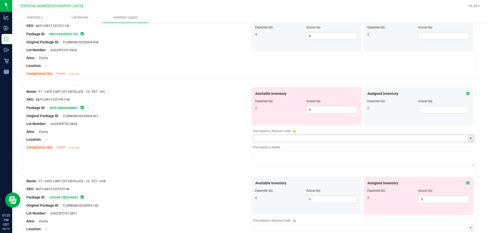
scroll to position [988, 0]
click at [317, 103] on div "Actual Qty" at bounding box center [331, 100] width 51 height 5
click at [316, 110] on span "0 0" at bounding box center [331, 109] width 51 height 8
click at [466, 95] on span at bounding box center [468, 92] width 4 height 5
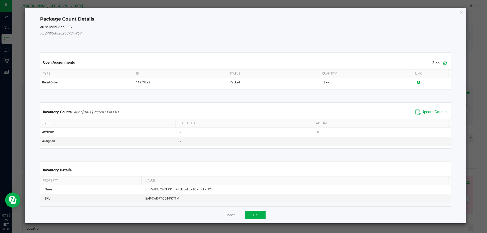
drag, startPoint x: 424, startPoint y: 116, endPoint x: 424, endPoint y: 112, distance: 3.8
click at [424, 116] on div "Inventory Counts as of [DATE] 7:15:07 PM EDT Update Counts" at bounding box center [245, 112] width 413 height 14
click at [425, 111] on span "Update Counts" at bounding box center [433, 111] width 25 height 5
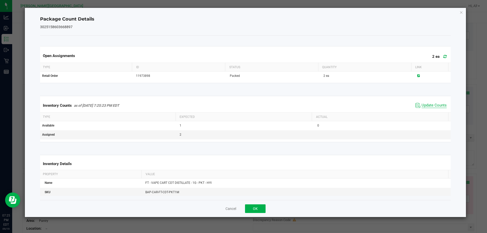
click at [427, 104] on span "Update Counts" at bounding box center [433, 105] width 25 height 5
click at [253, 212] on button "OK" at bounding box center [255, 208] width 21 height 9
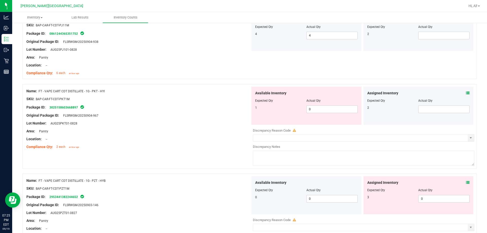
click at [257, 207] on div "Available Inventory Expected Qty Actual Qty 0 0 0" at bounding box center [306, 195] width 110 height 38
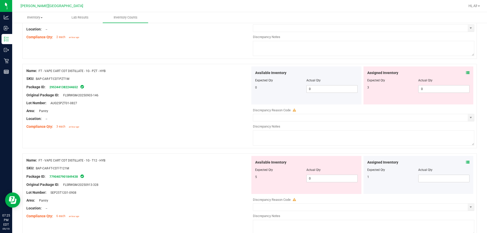
scroll to position [1115, 0]
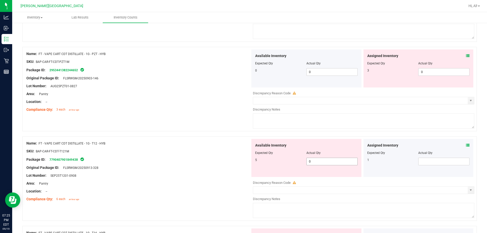
click at [317, 160] on span "0 0" at bounding box center [331, 162] width 51 height 8
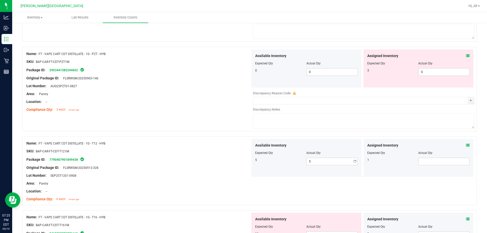
click at [211, 120] on div "Name: FT - VAPE CART CDT DISTILLATE - 1G - PZT - HYB SKU: BAP-CAR-FT-CDT-PZT1M …" at bounding box center [249, 89] width 454 height 84
click at [211, 107] on div "Compliance Qty: 3 each an hour ago" at bounding box center [138, 109] width 224 height 5
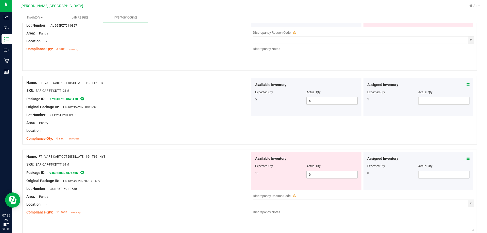
scroll to position [1242, 0]
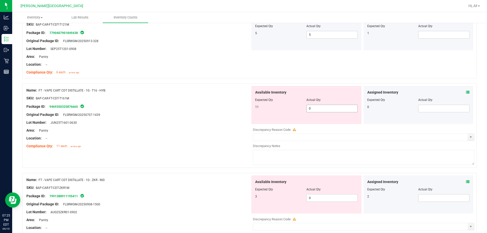
click at [312, 111] on span "0 0" at bounding box center [331, 109] width 51 height 8
click at [210, 132] on div "Name: FT - VAPE CART CDT DISTILLATE - 1G - T16 - HYB SKU: BAP-CAR-FT-CDT-T161M …" at bounding box center [138, 118] width 224 height 65
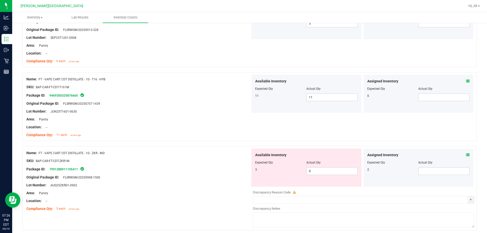
scroll to position [1292, 0]
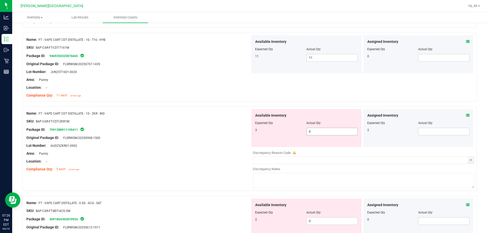
click at [317, 131] on span "0 0" at bounding box center [331, 132] width 51 height 8
click at [466, 114] on icon at bounding box center [468, 116] width 4 height 4
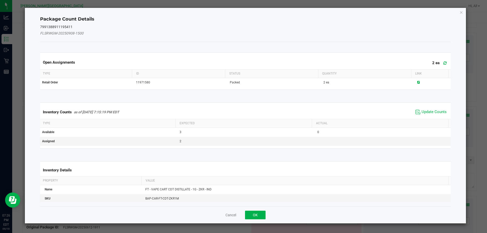
click at [439, 108] on span "Update Counts" at bounding box center [431, 112] width 34 height 8
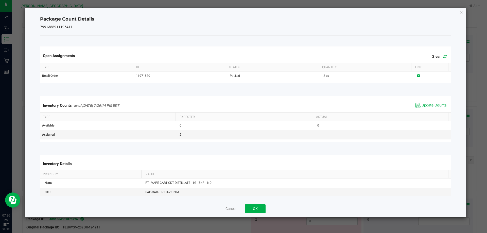
click at [436, 104] on span "Update Counts" at bounding box center [433, 105] width 25 height 5
click at [253, 206] on button "OK" at bounding box center [255, 208] width 21 height 9
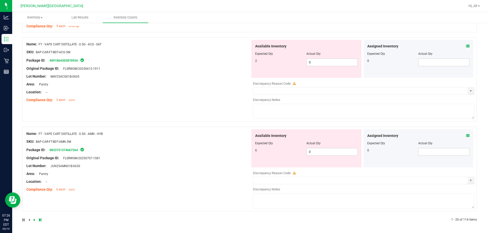
scroll to position [1436, 0]
click at [323, 61] on span "0 0" at bounding box center [331, 62] width 51 height 8
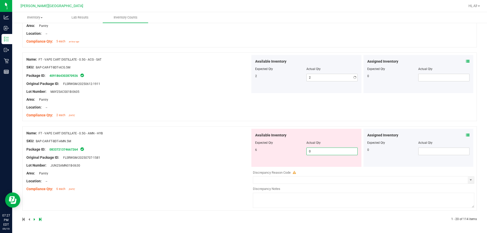
click at [314, 151] on span "0 0" at bounding box center [331, 151] width 51 height 8
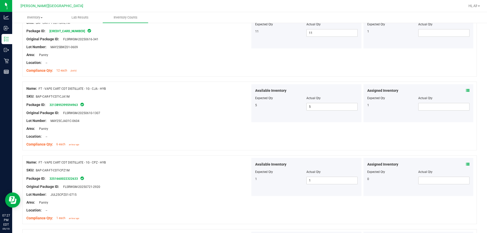
scroll to position [0, 0]
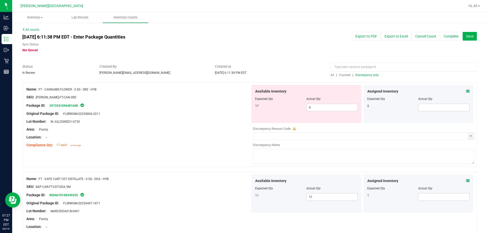
click at [363, 78] on div at bounding box center [249, 79] width 454 height 5
click at [363, 76] on span "Discrepancy only" at bounding box center [366, 75] width 23 height 4
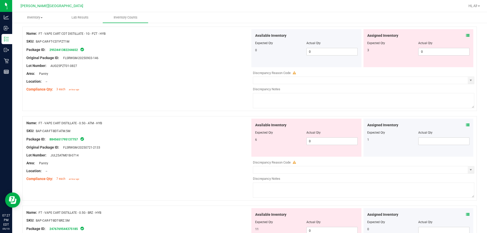
scroll to position [279, 0]
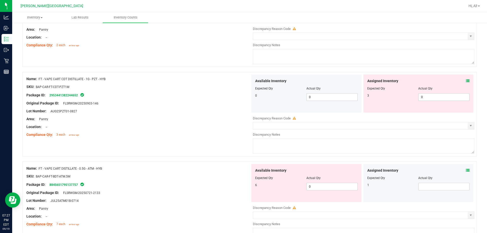
click at [466, 83] on span at bounding box center [468, 80] width 4 height 5
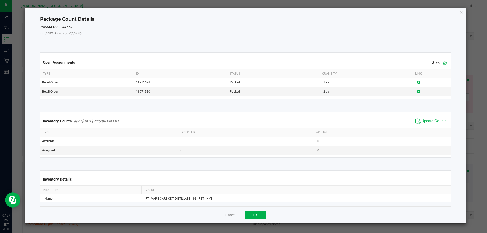
click at [417, 118] on span "Update Counts" at bounding box center [431, 121] width 34 height 8
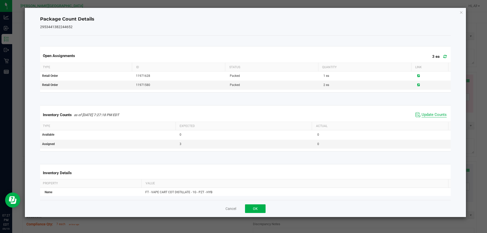
click at [421, 113] on span "Update Counts" at bounding box center [433, 114] width 25 height 5
click at [421, 112] on span "Update Counts" at bounding box center [433, 114] width 25 height 5
click at [254, 210] on button "OK" at bounding box center [255, 208] width 21 height 9
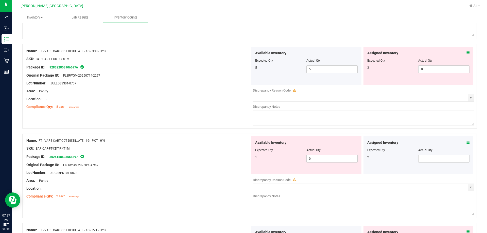
scroll to position [101, 0]
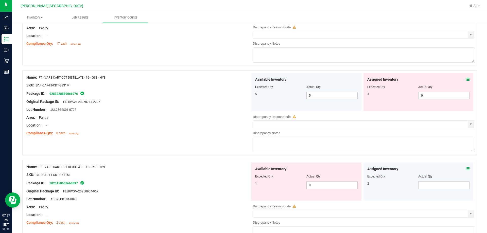
click at [466, 77] on span at bounding box center [468, 79] width 4 height 5
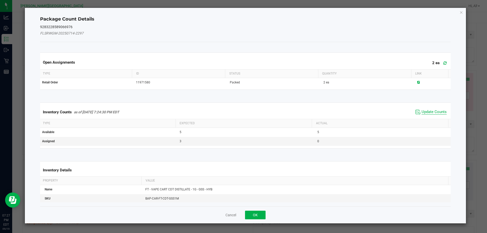
click at [435, 112] on span "Update Counts" at bounding box center [433, 111] width 25 height 5
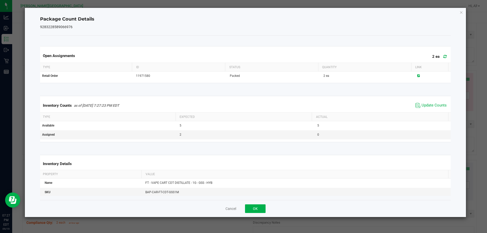
click at [435, 109] on span "Update Counts" at bounding box center [431, 106] width 34 height 8
click at [246, 210] on button "OK" at bounding box center [255, 208] width 21 height 9
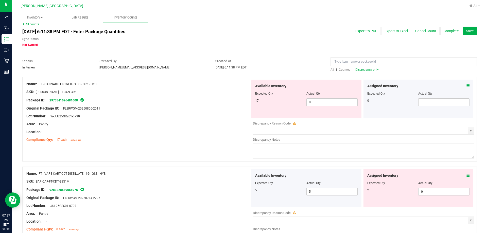
scroll to position [0, 0]
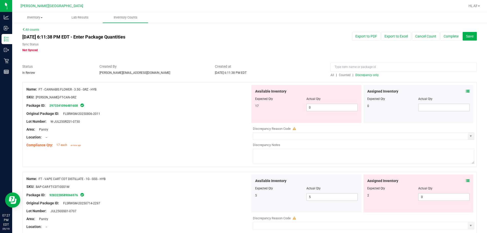
click at [463, 95] on div at bounding box center [418, 95] width 102 height 3
click at [466, 92] on icon at bounding box center [468, 91] width 4 height 4
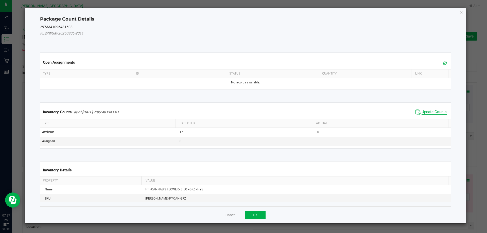
click at [424, 110] on span "Update Counts" at bounding box center [433, 111] width 25 height 5
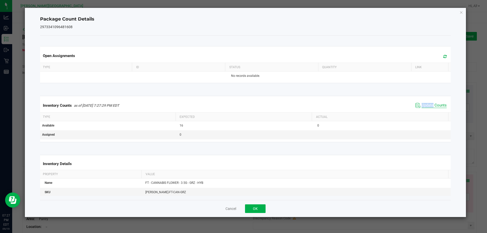
click at [422, 109] on div "Inventory Counts as of [DATE] 7:27:29 PM EDT Update Counts" at bounding box center [245, 106] width 413 height 14
click at [421, 106] on span "Update Counts" at bounding box center [433, 105] width 25 height 5
click at [257, 206] on button "OK" at bounding box center [255, 208] width 21 height 9
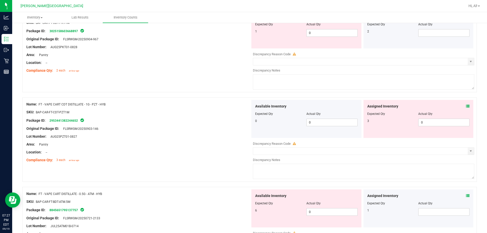
scroll to position [329, 0]
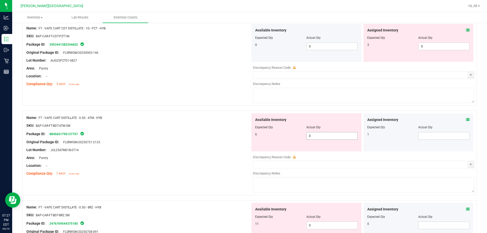
click at [326, 134] on span "0 0" at bounding box center [331, 136] width 51 height 8
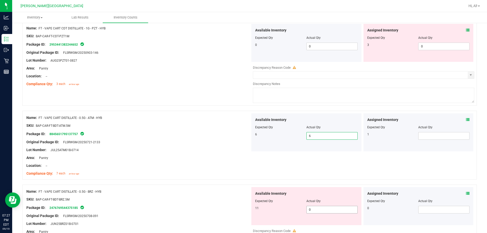
click at [337, 210] on span "0 0" at bounding box center [331, 210] width 51 height 8
click at [178, 159] on div "Area: Pantry" at bounding box center [138, 157] width 224 height 5
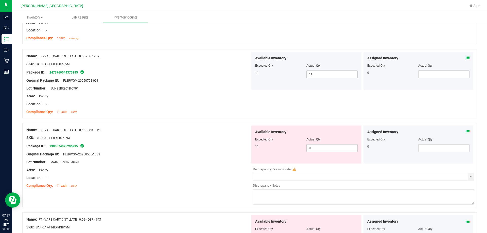
scroll to position [481, 0]
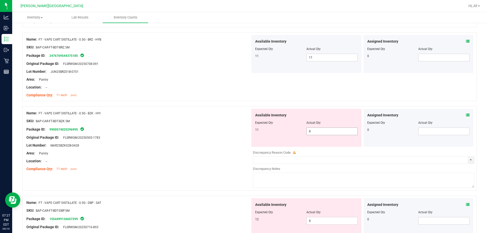
click at [318, 132] on span "0 0" at bounding box center [331, 131] width 51 height 8
click at [322, 219] on span "0 0" at bounding box center [331, 221] width 51 height 8
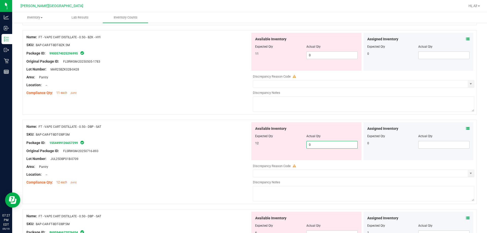
scroll to position [608, 0]
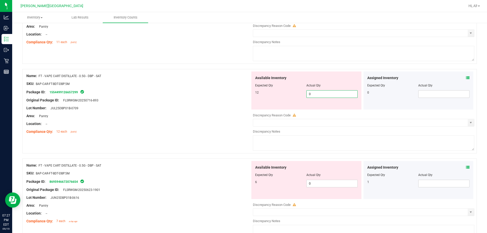
click at [317, 88] on div at bounding box center [306, 89] width 102 height 3
drag, startPoint x: 317, startPoint y: 88, endPoint x: 317, endPoint y: 92, distance: 4.8
click at [317, 88] on div at bounding box center [306, 89] width 102 height 3
click at [317, 92] on span "0 0" at bounding box center [331, 94] width 51 height 8
click at [317, 92] on input "0" at bounding box center [331, 93] width 51 height 7
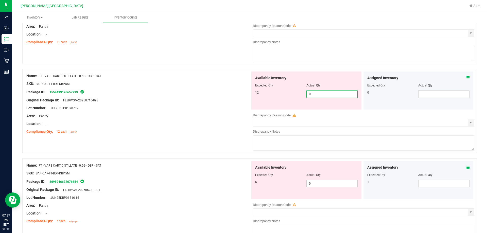
click at [317, 92] on input "0" at bounding box center [331, 93] width 51 height 7
click at [325, 183] on div "Available Inventory Expected Qty Actual Qty 6 0 0" at bounding box center [362, 201] width 224 height 80
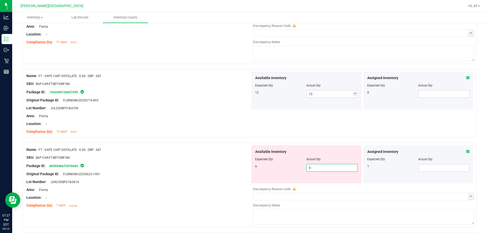
click at [325, 183] on div at bounding box center [362, 183] width 224 height 1
click at [199, 188] on div "Area: Pantry" at bounding box center [138, 189] width 224 height 5
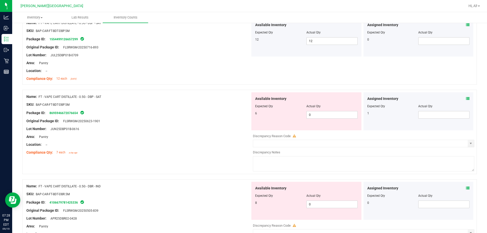
scroll to position [710, 0]
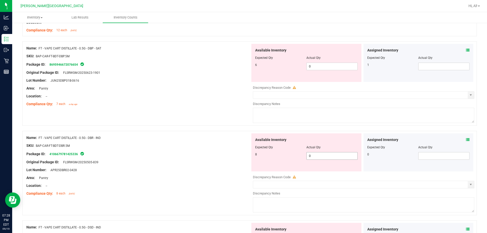
click at [313, 157] on span "0 0" at bounding box center [331, 156] width 51 height 8
click at [313, 157] on input "0" at bounding box center [331, 155] width 51 height 7
click at [181, 171] on div "Lot Number: APR25DBR02-0428" at bounding box center [138, 169] width 224 height 5
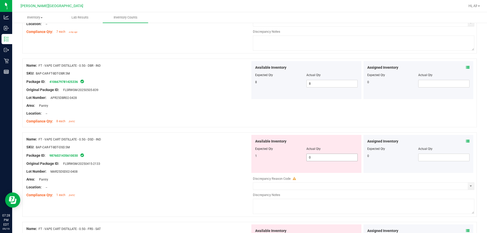
scroll to position [786, 0]
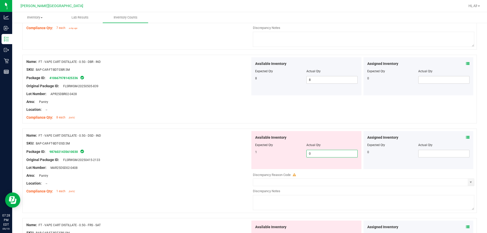
click at [313, 154] on span "0 0" at bounding box center [331, 154] width 51 height 8
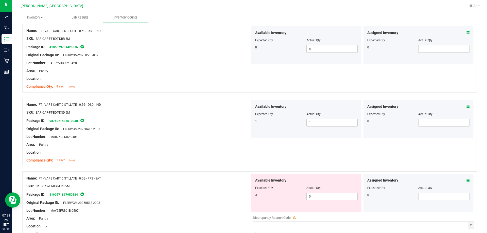
scroll to position [862, 0]
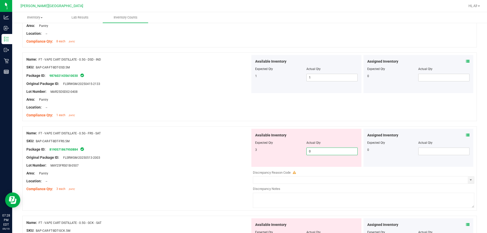
click at [324, 152] on span "0 0" at bounding box center [331, 151] width 51 height 8
click at [240, 174] on div "Area: Pantry" at bounding box center [138, 173] width 224 height 5
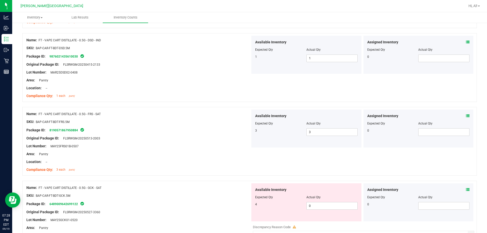
scroll to position [912, 0]
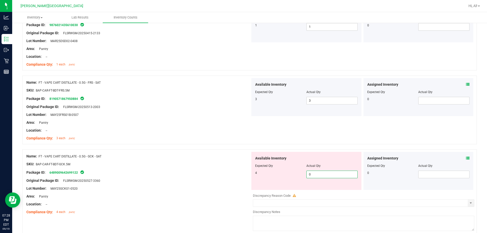
click at [310, 174] on span "0 0" at bounding box center [331, 175] width 51 height 8
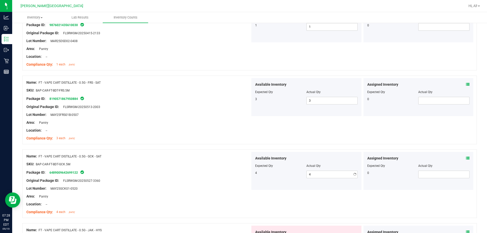
click at [167, 175] on div at bounding box center [138, 176] width 224 height 3
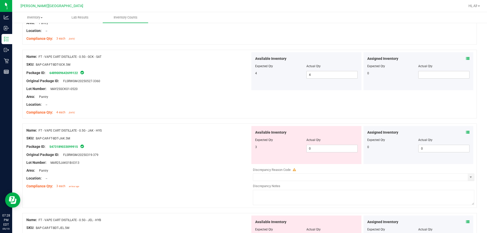
scroll to position [1090, 0]
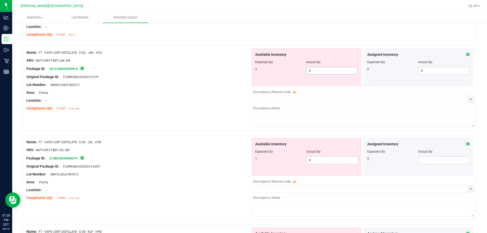
click at [321, 68] on span "0 0" at bounding box center [331, 71] width 51 height 8
click at [330, 164] on div "Available Inventory Expected Qty Actual Qty 1 0 0" at bounding box center [362, 178] width 224 height 80
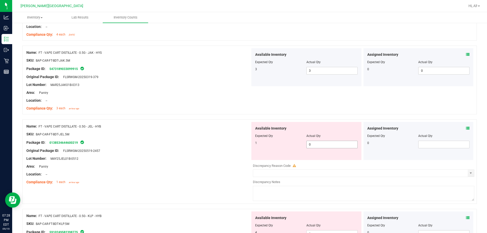
click at [321, 146] on span "0 0" at bounding box center [331, 145] width 51 height 8
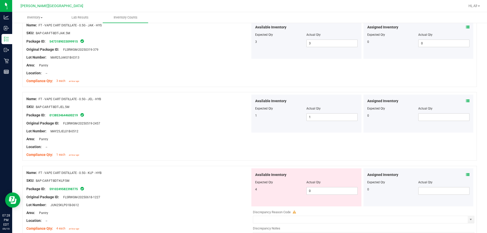
scroll to position [1166, 0]
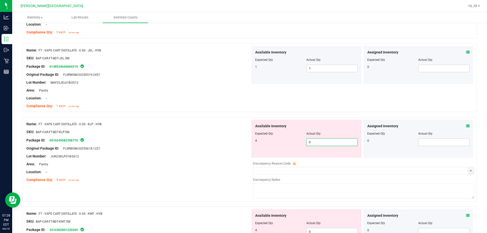
click at [314, 140] on span "0 0" at bounding box center [331, 142] width 51 height 8
click at [327, 230] on div "Available Inventory Expected Qty Actual Qty 4 0 0" at bounding box center [306, 228] width 110 height 38
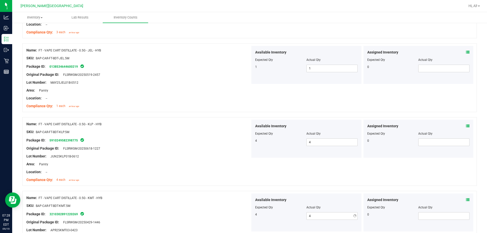
click at [247, 190] on div at bounding box center [249, 188] width 454 height 5
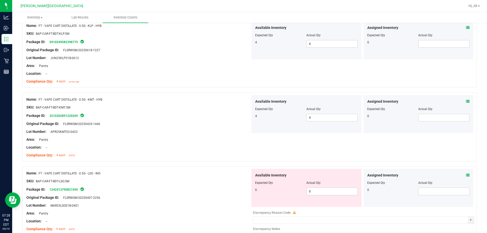
scroll to position [1267, 0]
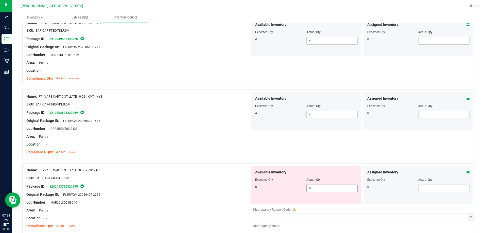
click at [333, 186] on span "0 0" at bounding box center [331, 188] width 51 height 8
click at [230, 173] on div at bounding box center [138, 174] width 224 height 3
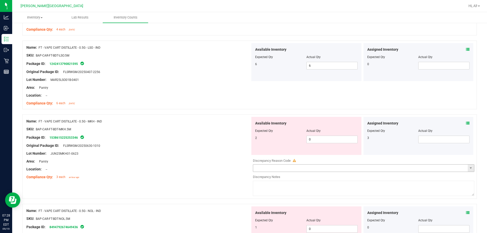
scroll to position [1394, 0]
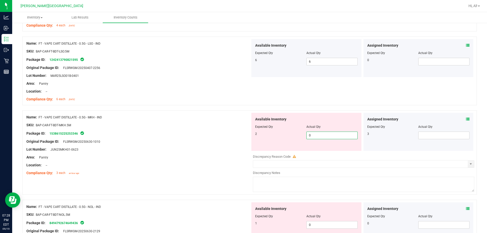
click at [320, 133] on span "0 0" at bounding box center [331, 136] width 51 height 8
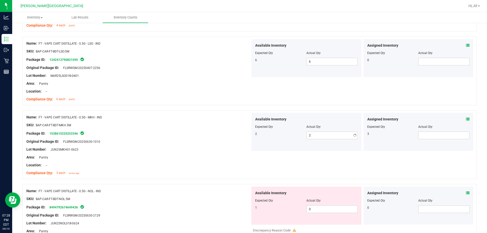
click at [206, 136] on div "Package ID: 1538615225253346" at bounding box center [138, 133] width 224 height 6
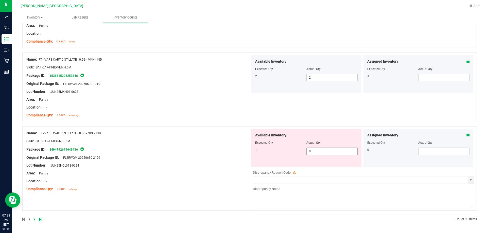
click at [324, 153] on span "0 0" at bounding box center [331, 151] width 51 height 8
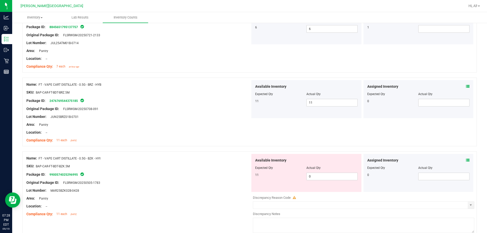
scroll to position [0, 0]
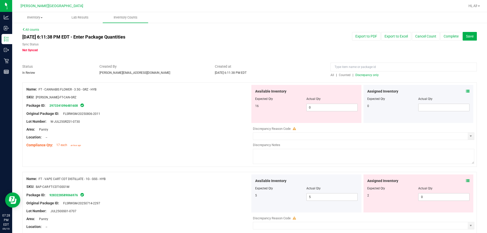
click at [363, 78] on div at bounding box center [249, 79] width 454 height 5
click at [363, 76] on span "Discrepancy only" at bounding box center [366, 75] width 23 height 4
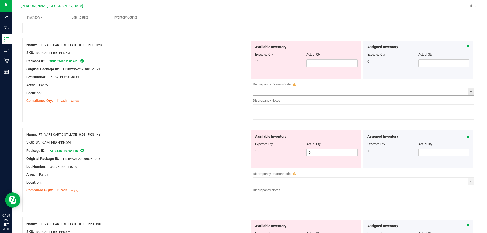
scroll to position [760, 0]
click at [315, 153] on span "0 0" at bounding box center [331, 153] width 51 height 8
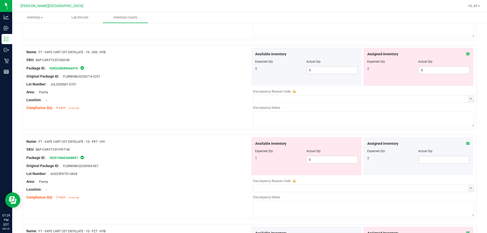
scroll to position [152, 0]
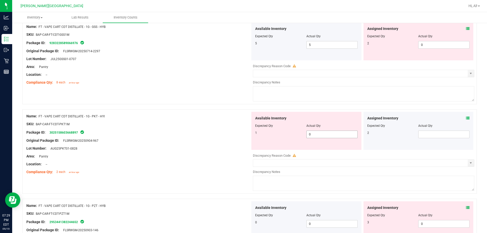
click at [335, 136] on span "0 0" at bounding box center [331, 135] width 51 height 8
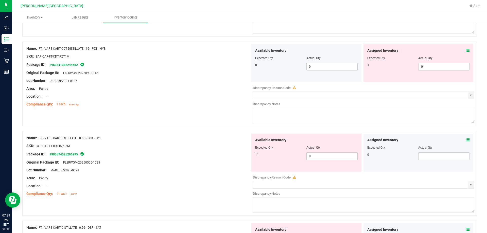
scroll to position [355, 0]
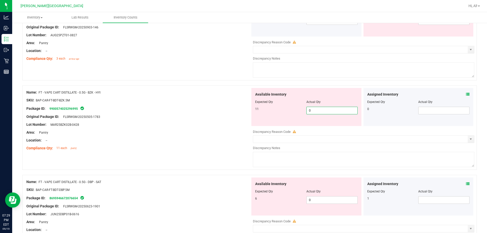
click at [329, 109] on span "0 0" at bounding box center [331, 111] width 51 height 8
click at [174, 173] on div at bounding box center [249, 172] width 454 height 5
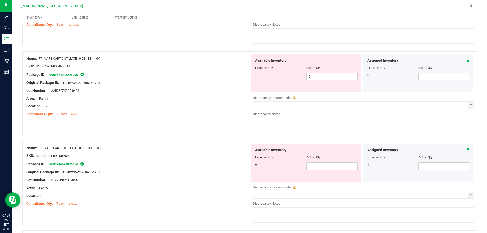
scroll to position [431, 0]
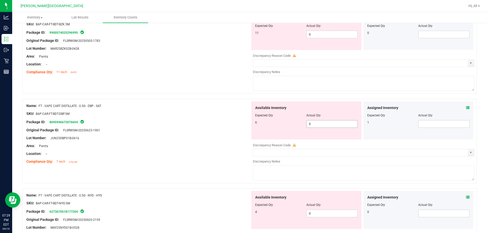
click at [332, 122] on span "0 0" at bounding box center [331, 124] width 51 height 8
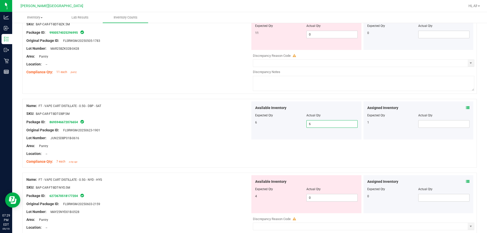
click at [194, 136] on div "Lot Number: JUN25DBP01B-0616" at bounding box center [138, 137] width 224 height 5
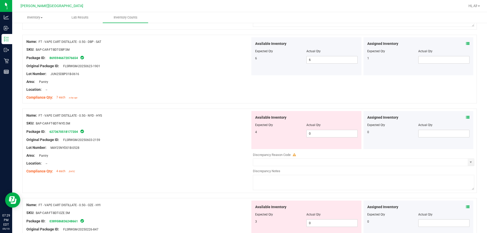
scroll to position [507, 0]
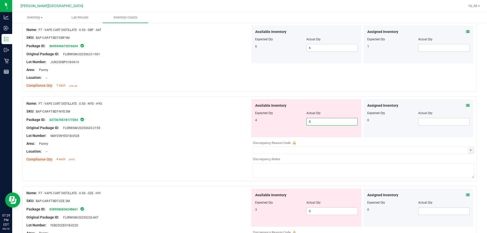
click at [318, 122] on span "0 0" at bounding box center [331, 122] width 51 height 8
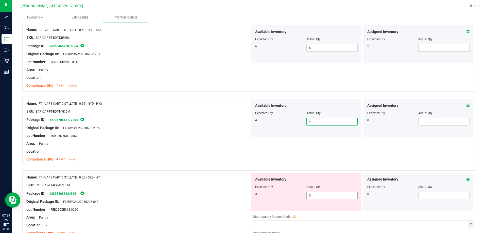
click at [323, 194] on span "0 0" at bounding box center [331, 196] width 51 height 8
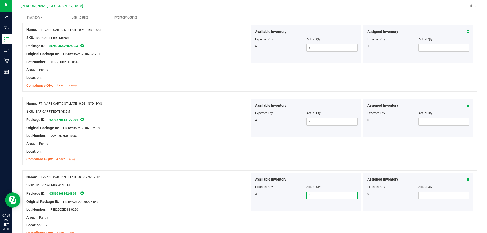
click at [174, 199] on div "Original Package ID: FLSRWGM-20250226-847" at bounding box center [138, 201] width 224 height 5
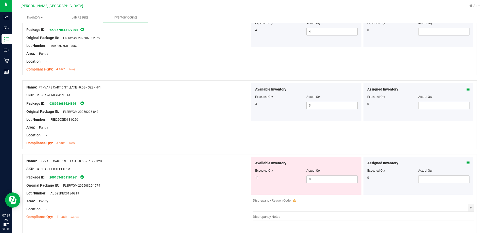
scroll to position [634, 0]
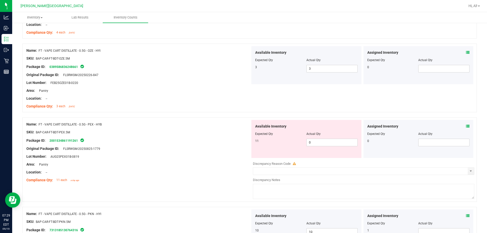
click at [313, 138] on div at bounding box center [306, 137] width 102 height 3
click at [314, 141] on span "0 0" at bounding box center [331, 143] width 51 height 8
click at [231, 139] on div "Package ID: 2001534861191261" at bounding box center [138, 140] width 224 height 6
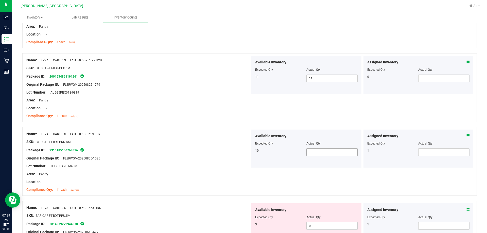
scroll to position [735, 0]
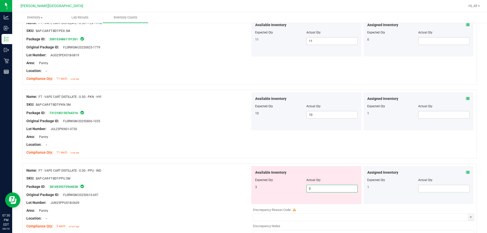
click at [317, 188] on span "0 0" at bounding box center [331, 189] width 51 height 8
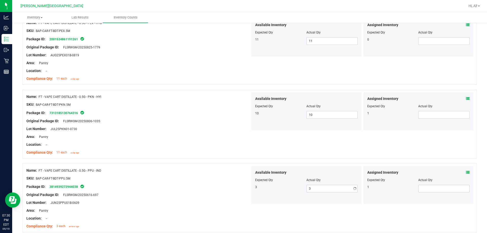
click at [195, 164] on div "Name: FT - VAPE CART DISTILLATE - 0.5G - PPU - IND SKU: BAP-CAR-FT-BDT-PPU.5M P…" at bounding box center [249, 197] width 454 height 69
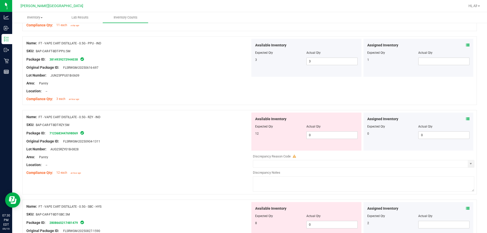
scroll to position [887, 0]
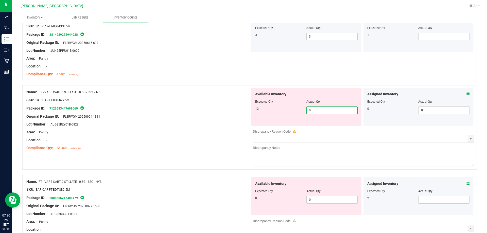
click at [333, 110] on span "0 0" at bounding box center [331, 110] width 51 height 8
click at [217, 212] on div "Name: FT - VAPE CART DISTILLATE - 0.5G - SBC - HYS SKU: BAP-CAR-FT-BDT-SBC.5M P…" at bounding box center [138, 209] width 224 height 65
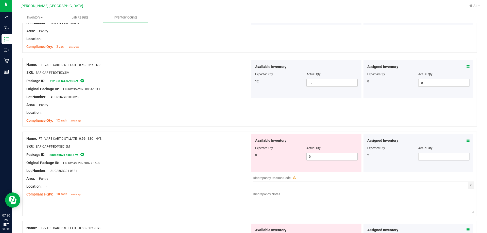
scroll to position [988, 0]
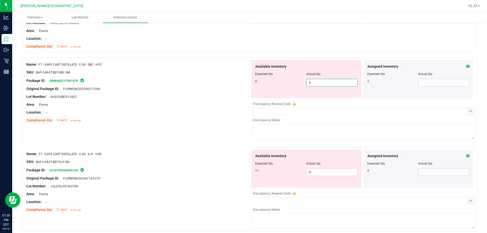
click at [322, 85] on span "0 0" at bounding box center [331, 83] width 51 height 8
click at [322, 85] on input "0" at bounding box center [331, 82] width 51 height 7
click at [167, 153] on div "Name: FT - VAPE CART DISTILLATE - 0.5G - SJY - HYB SKU: BAP-CAR-FT-BDT-SJY.5M P…" at bounding box center [138, 182] width 224 height 65
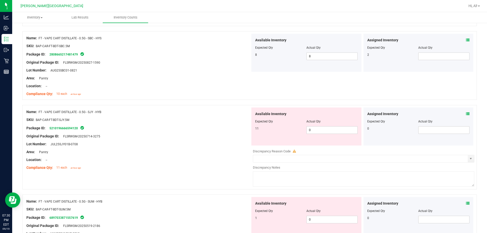
scroll to position [1039, 0]
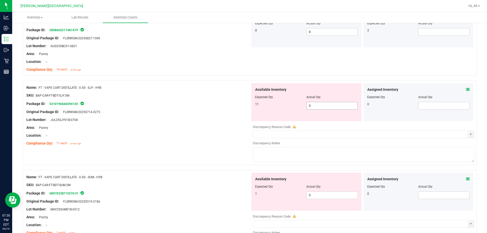
click at [330, 107] on span "0 0" at bounding box center [331, 106] width 51 height 8
click at [146, 129] on div "Area: Pantry" at bounding box center [138, 127] width 224 height 5
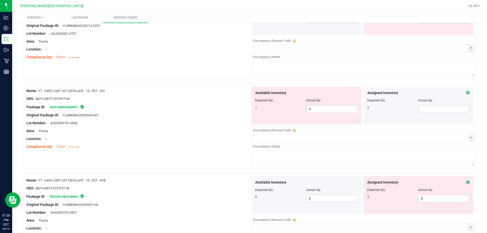
scroll to position [0, 0]
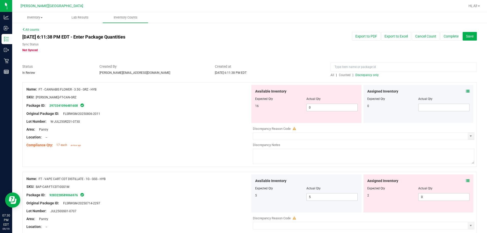
click at [360, 74] on span "Discrepancy only" at bounding box center [366, 75] width 23 height 4
click at [316, 109] on span "0 0" at bounding box center [331, 108] width 51 height 8
click at [316, 109] on input "0" at bounding box center [331, 107] width 51 height 7
click at [466, 92] on icon at bounding box center [468, 91] width 4 height 4
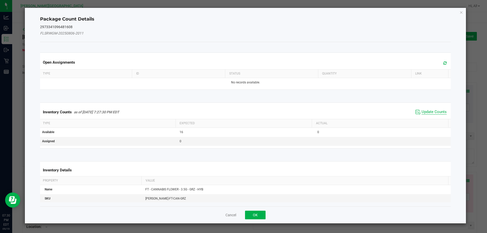
click at [437, 110] on span "Update Counts" at bounding box center [433, 111] width 25 height 5
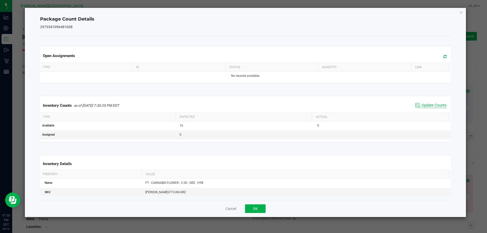
click at [433, 104] on span "Update Counts" at bounding box center [433, 105] width 25 height 5
click at [265, 208] on button "OK" at bounding box center [255, 208] width 21 height 9
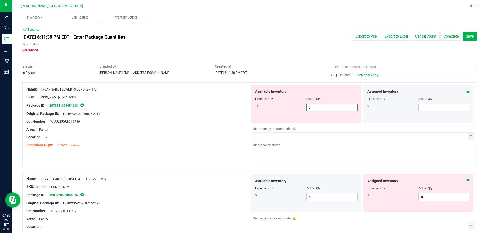
click at [339, 106] on span "0 0" at bounding box center [331, 108] width 51 height 8
click at [339, 106] on input "0" at bounding box center [331, 107] width 51 height 7
click at [241, 135] on div "Location: --" at bounding box center [138, 137] width 224 height 5
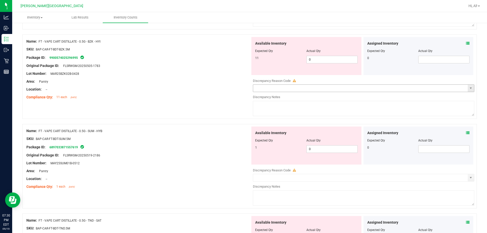
scroll to position [405, 0]
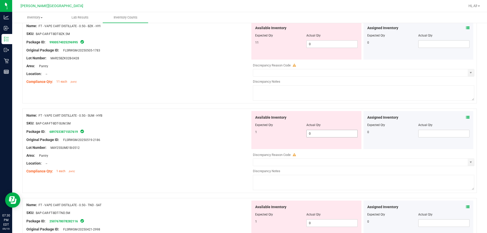
click at [316, 134] on span "0 0" at bounding box center [331, 134] width 51 height 8
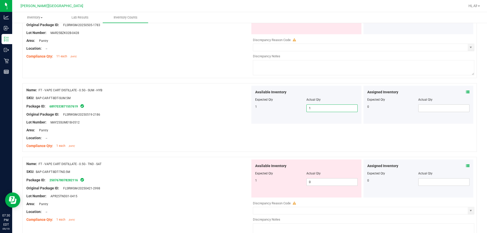
click at [322, 186] on div "Available Inventory Expected Qty Actual Qty 1 0 0" at bounding box center [306, 178] width 110 height 38
click at [323, 180] on span "0 0" at bounding box center [331, 182] width 51 height 8
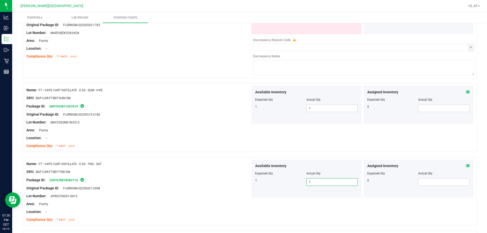
click at [180, 176] on div at bounding box center [138, 175] width 224 height 3
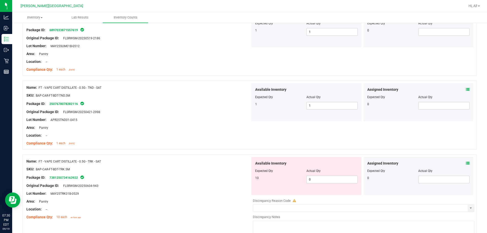
scroll to position [558, 0]
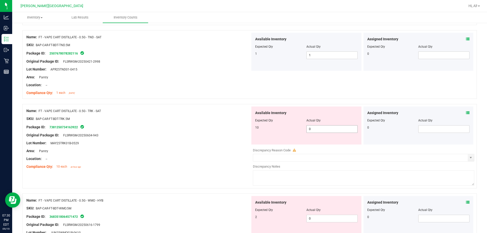
click at [328, 130] on span "0 0" at bounding box center [331, 129] width 51 height 8
click at [0, 0] on input "0" at bounding box center [0, 0] width 0 height 0
click at [466, 112] on icon at bounding box center [468, 113] width 4 height 4
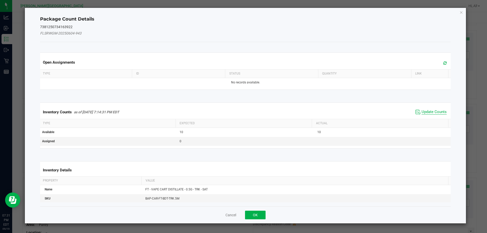
click at [429, 113] on span "Update Counts" at bounding box center [433, 111] width 25 height 5
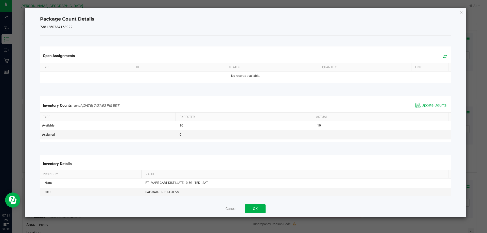
click at [429, 110] on div "Inventory Counts as of [DATE] 7:31:03 PM EDT Update Counts" at bounding box center [245, 106] width 413 height 14
click at [247, 209] on button "OK" at bounding box center [255, 208] width 21 height 9
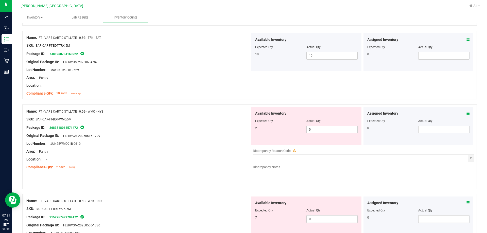
scroll to position [634, 0]
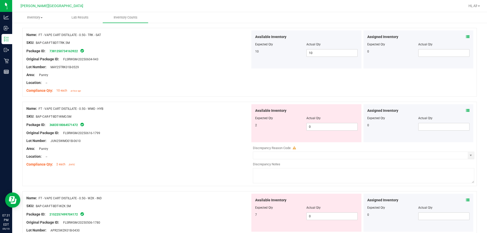
click at [212, 158] on div "Location: --" at bounding box center [138, 156] width 224 height 5
click at [326, 124] on span "0 0" at bounding box center [331, 127] width 51 height 8
click at [326, 124] on input "0" at bounding box center [331, 126] width 51 height 7
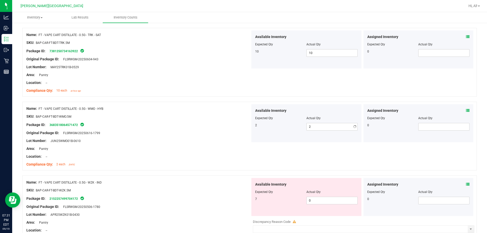
click at [337, 208] on div "Available Inventory Expected Qty Actual Qty 7 0 0" at bounding box center [306, 197] width 110 height 38
click at [336, 208] on div "Available Inventory Expected Qty Actual Qty 7 0 0" at bounding box center [306, 197] width 110 height 38
click at [332, 202] on span "0 0" at bounding box center [331, 201] width 51 height 8
click at [332, 202] on input "0" at bounding box center [331, 200] width 51 height 7
click at [225, 183] on div "Name: FT - VAPE CART DISTILLATE - 0.5G - WZK - IND" at bounding box center [138, 182] width 224 height 5
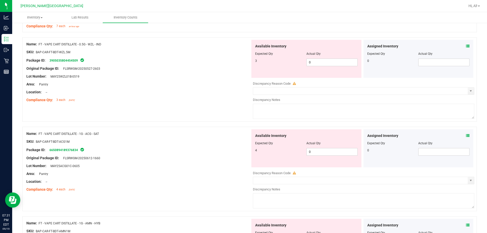
scroll to position [836, 0]
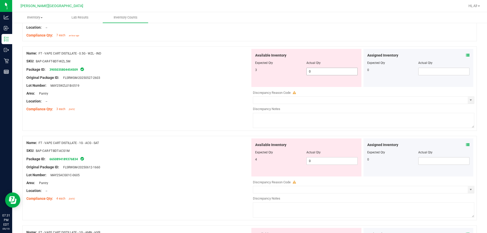
click at [321, 73] on span "0 0" at bounding box center [331, 72] width 51 height 8
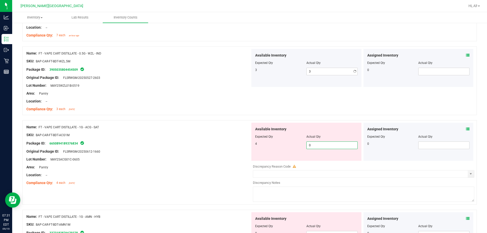
click at [333, 142] on span "0 0" at bounding box center [331, 145] width 51 height 8
click at [466, 129] on icon at bounding box center [468, 129] width 4 height 4
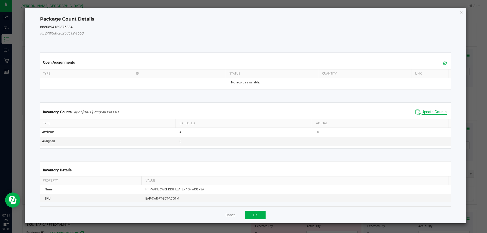
click at [426, 113] on span "Update Counts" at bounding box center [433, 111] width 25 height 5
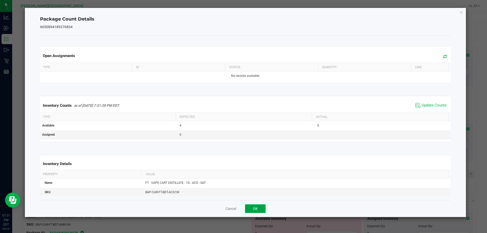
click at [260, 206] on button "OK" at bounding box center [255, 208] width 21 height 9
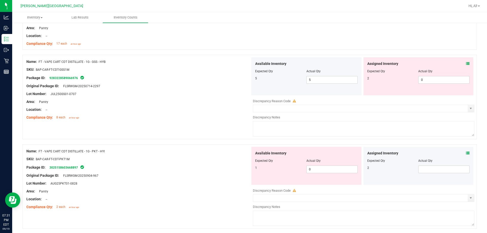
scroll to position [0, 0]
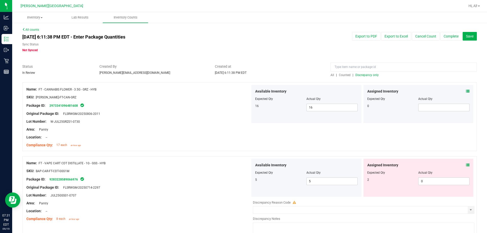
click at [360, 73] on div "All | Counted | Discrepancy only" at bounding box center [403, 75] width 146 height 5
click at [361, 73] on div "All | Counted | Discrepancy only" at bounding box center [403, 75] width 146 height 5
click at [361, 75] on span "Discrepancy only" at bounding box center [366, 75] width 23 height 4
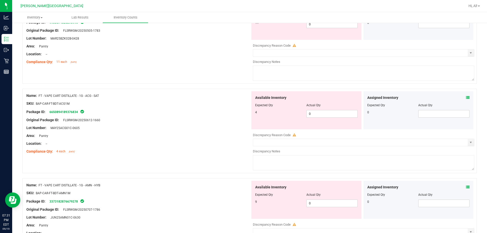
scroll to position [364, 0]
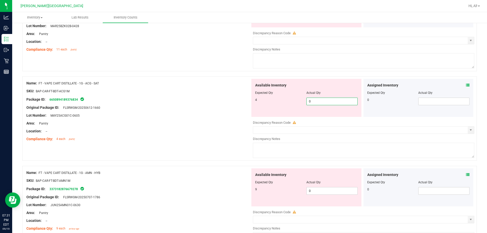
click at [318, 99] on span "0 0" at bounding box center [331, 102] width 51 height 8
click at [331, 195] on div "Available Inventory Expected Qty Actual Qty 9 0 0" at bounding box center [362, 208] width 224 height 80
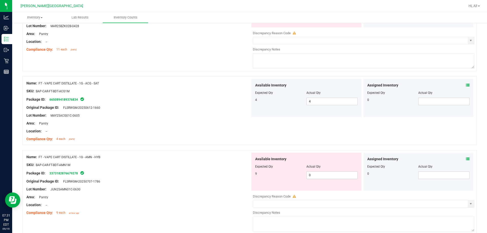
click at [330, 191] on div at bounding box center [362, 191] width 224 height 1
click at [327, 177] on span "0 0" at bounding box center [331, 175] width 51 height 8
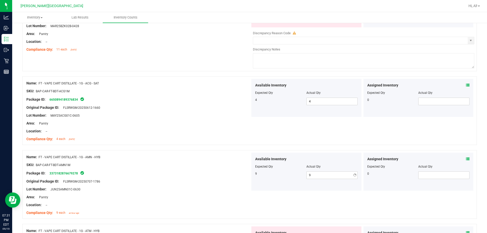
click at [206, 152] on div "Name: FT - VAPE CART DISTILLATE - 1G - AMN - HYB SKU: BAP-CAR-FT-BDT-AMN1M Pack…" at bounding box center [249, 184] width 454 height 69
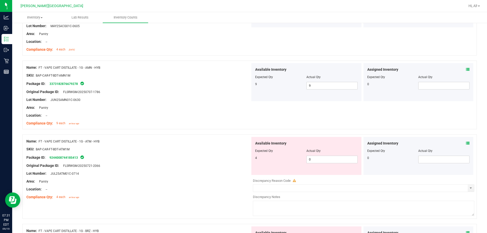
scroll to position [491, 0]
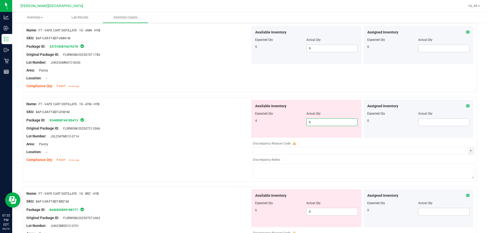
click at [332, 122] on span "0 0" at bounding box center [331, 122] width 51 height 8
click at [331, 210] on div "Available Inventory Expected Qty Actual Qty 6 0 0" at bounding box center [306, 208] width 110 height 38
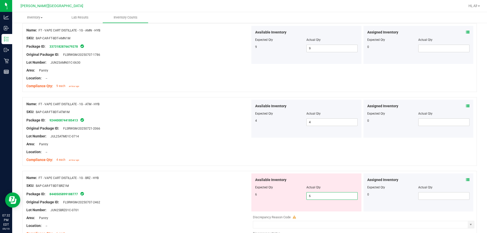
click at [186, 192] on div "Package ID: 8440505899188777" at bounding box center [138, 194] width 224 height 6
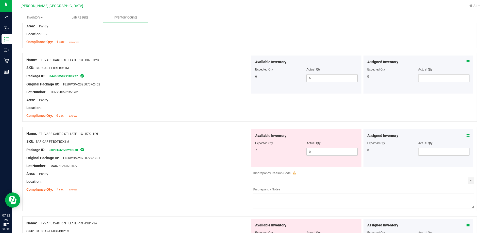
scroll to position [617, 0]
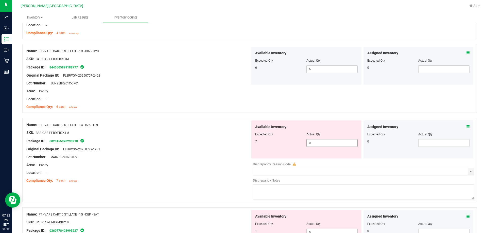
click at [318, 142] on span "0 0" at bounding box center [331, 143] width 51 height 8
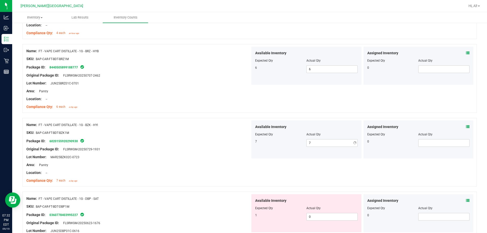
click at [334, 229] on div "Available Inventory Expected Qty Actual Qty 1 0 0" at bounding box center [306, 213] width 110 height 38
click at [328, 219] on span "0 0" at bounding box center [331, 217] width 51 height 8
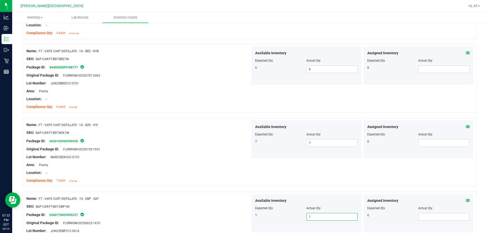
click at [188, 193] on div "Name: FT - VAPE CART DISTILLATE - 1G - DBP - SAT SKU: BAP-CAR-FT-BDT-DBP1M Pack…" at bounding box center [249, 226] width 454 height 69
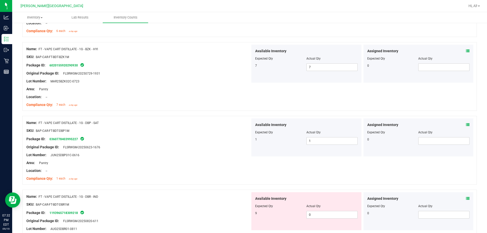
scroll to position [744, 0]
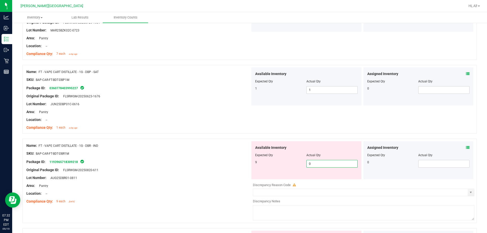
click at [321, 162] on span "0 0" at bounding box center [331, 164] width 51 height 8
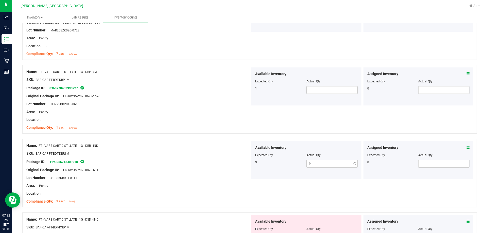
click at [238, 154] on div "SKU: BAP-CAR-FT-BDT-DBR1M" at bounding box center [138, 153] width 224 height 5
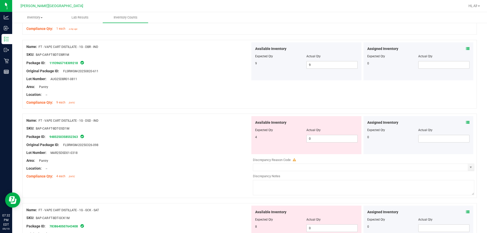
scroll to position [871, 0]
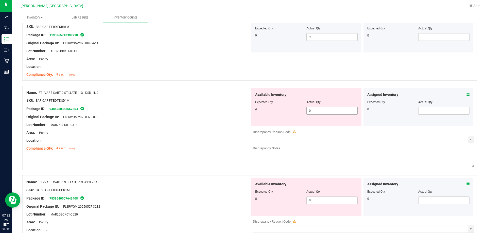
click at [321, 108] on span "0 0" at bounding box center [331, 111] width 51 height 8
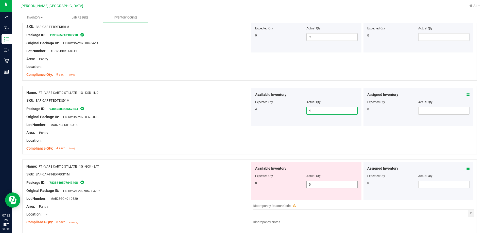
click at [317, 185] on span "0 0" at bounding box center [331, 185] width 51 height 8
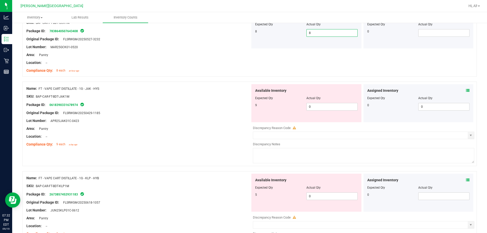
scroll to position [1023, 0]
click at [320, 107] on span "0 0" at bounding box center [331, 106] width 51 height 8
click at [236, 118] on div "Lot Number: APR25JAK01C-0423" at bounding box center [138, 120] width 224 height 5
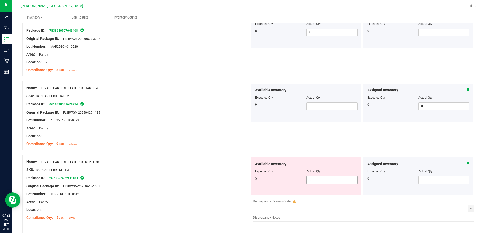
click at [333, 178] on span "0 0" at bounding box center [331, 180] width 51 height 8
click at [158, 199] on div "Area: Pantry" at bounding box center [138, 201] width 224 height 5
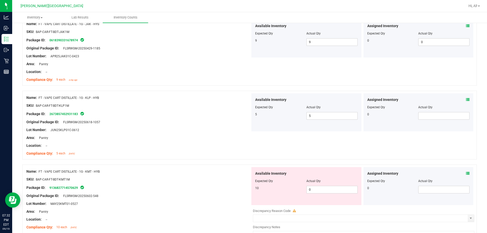
scroll to position [1124, 0]
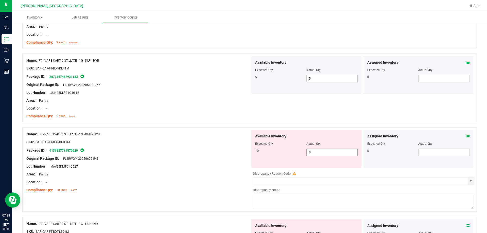
click at [318, 153] on span "0 0" at bounding box center [331, 153] width 51 height 8
click at [156, 176] on div "Area: Pantry" at bounding box center [138, 174] width 224 height 5
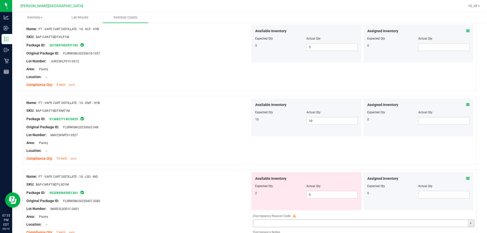
scroll to position [1200, 0]
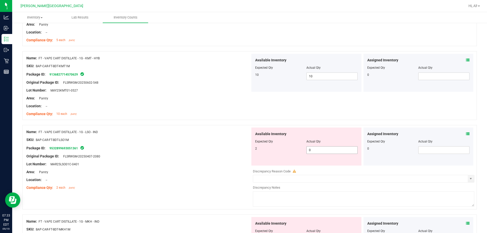
click at [339, 148] on span "0 0" at bounding box center [331, 150] width 51 height 8
click at [340, 149] on input "0" at bounding box center [331, 149] width 51 height 7
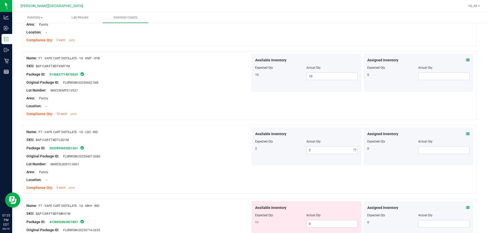
click at [172, 142] on div "SKU: BAP-CAR-FT-BDT-LSO1M" at bounding box center [138, 139] width 224 height 5
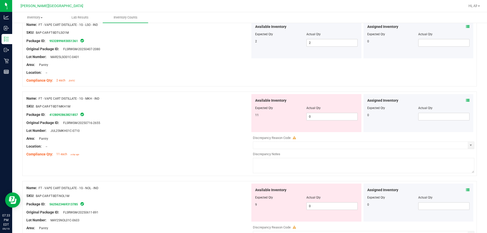
scroll to position [1327, 0]
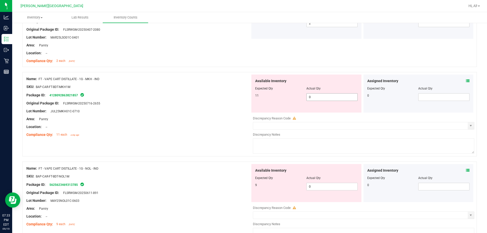
click at [350, 97] on span "0 0" at bounding box center [331, 97] width 51 height 8
click at [461, 82] on div "Assigned Inventory" at bounding box center [418, 80] width 102 height 5
click at [466, 81] on icon at bounding box center [468, 81] width 4 height 4
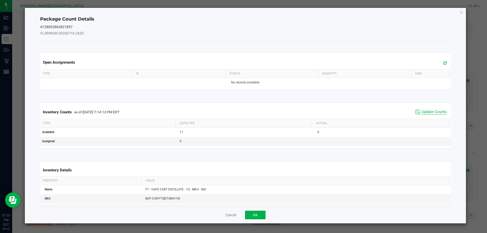
click at [422, 111] on span "Update Counts" at bounding box center [433, 111] width 25 height 5
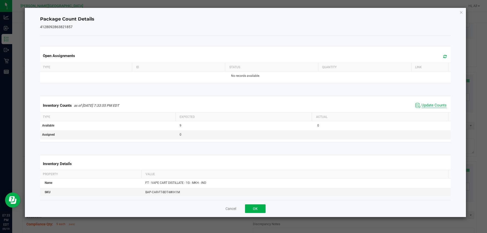
click at [422, 108] on span "Update Counts" at bounding box center [433, 105] width 25 height 5
click at [422, 108] on span "Update Counts" at bounding box center [431, 105] width 32 height 7
click at [260, 204] on button "OK" at bounding box center [255, 208] width 21 height 9
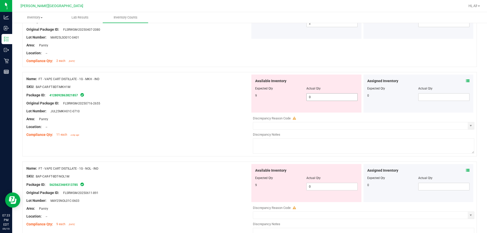
click at [325, 96] on span "0 0" at bounding box center [331, 97] width 51 height 8
click at [325, 96] on input "0" at bounding box center [331, 97] width 51 height 7
click at [327, 188] on div "Available Inventory Expected Qty Actual Qty 9 0 0" at bounding box center [362, 204] width 224 height 80
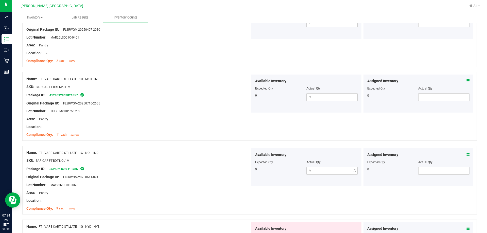
click at [251, 165] on div "Available Inventory Expected Qty Actual Qty 9 9 9" at bounding box center [306, 167] width 110 height 38
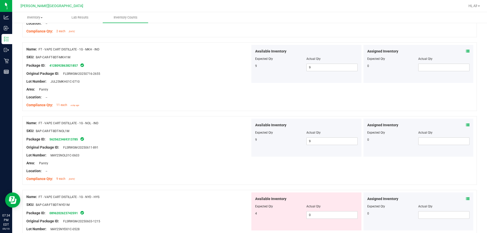
scroll to position [1420, 0]
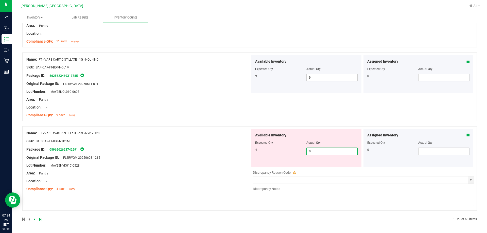
click at [321, 152] on span "0 0" at bounding box center [331, 151] width 51 height 8
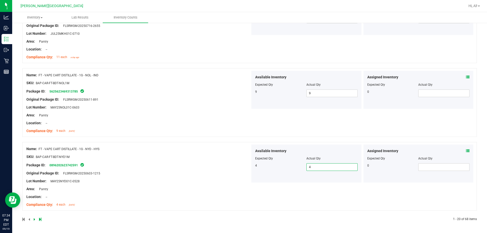
scroll to position [1404, 0]
click at [199, 155] on div "SKU: BAP-CAR-FT-BDT-NYD1M" at bounding box center [138, 156] width 224 height 5
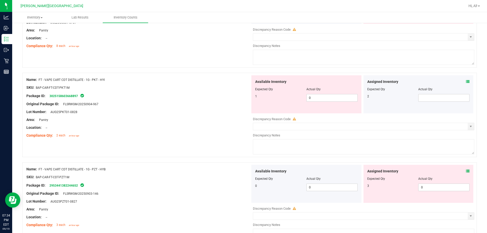
scroll to position [0, 0]
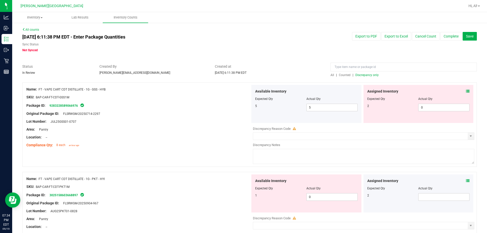
click at [362, 76] on span "Discrepancy only" at bounding box center [366, 75] width 23 height 4
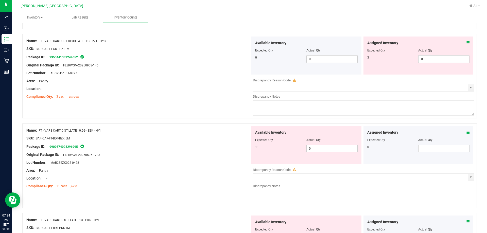
scroll to position [228, 0]
click at [333, 147] on span "0 0" at bounding box center [331, 148] width 51 height 8
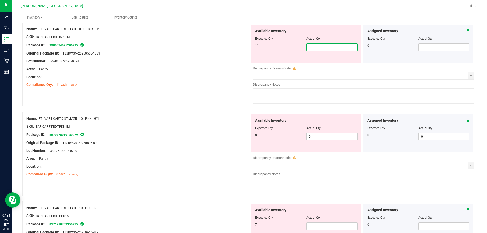
scroll to position [329, 0]
click at [320, 134] on span "0 0" at bounding box center [331, 136] width 51 height 8
click at [338, 224] on div "Available Inventory Expected Qty Actual Qty 7 0 0" at bounding box center [306, 222] width 110 height 38
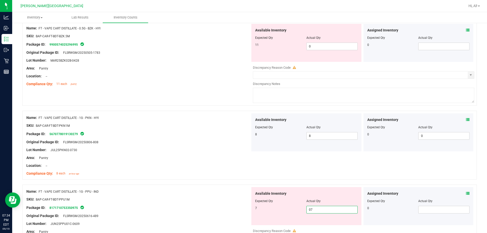
click at [207, 208] on div "Package ID: 8171710753350975" at bounding box center [138, 208] width 224 height 6
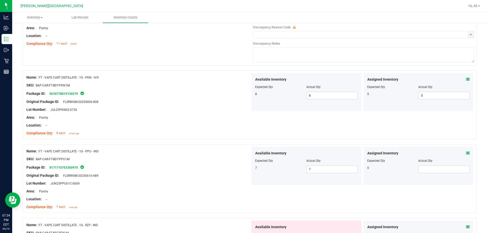
scroll to position [431, 0]
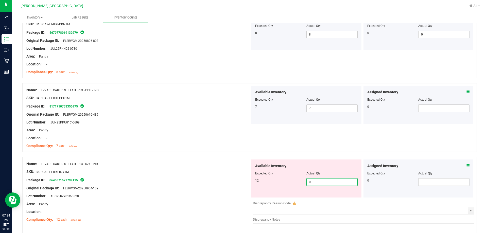
click at [314, 180] on span "0 0" at bounding box center [331, 182] width 51 height 8
click at [179, 170] on div "SKU: BAP-CAR-FT-BDT-RZY1M" at bounding box center [138, 171] width 224 height 5
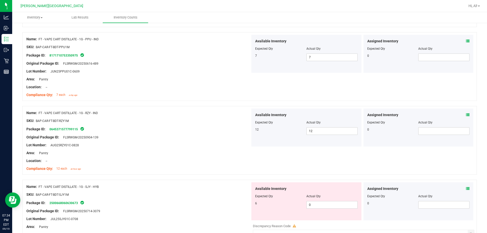
scroll to position [532, 0]
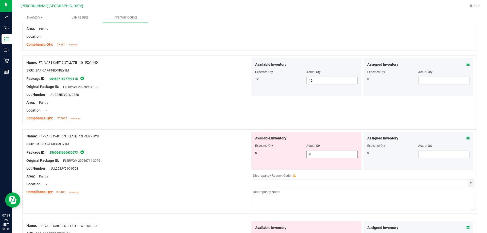
click at [315, 153] on span "0 0" at bounding box center [331, 155] width 51 height 8
click at [263, 145] on span "Expected Qty" at bounding box center [264, 146] width 18 height 4
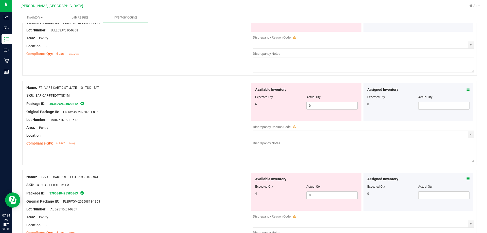
scroll to position [710, 0]
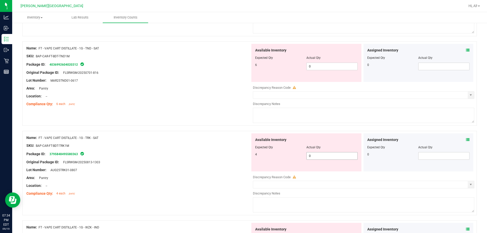
click at [331, 155] on span "0 0" at bounding box center [331, 156] width 51 height 8
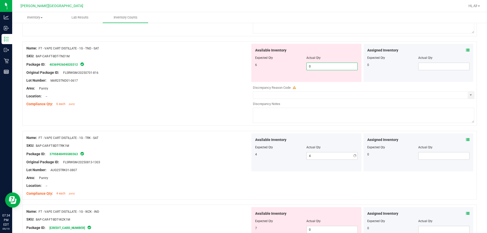
click at [325, 65] on span "0 0" at bounding box center [331, 67] width 51 height 8
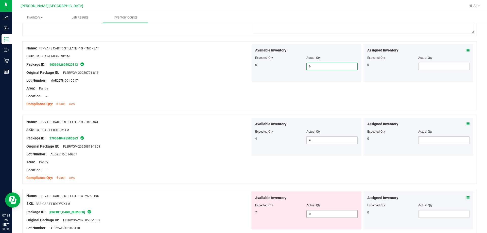
click at [335, 216] on span "0 0" at bounding box center [331, 214] width 51 height 8
click at [217, 125] on div at bounding box center [138, 126] width 224 height 3
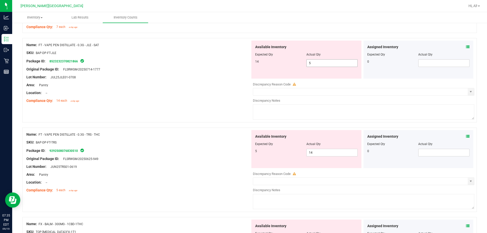
scroll to position [938, 0]
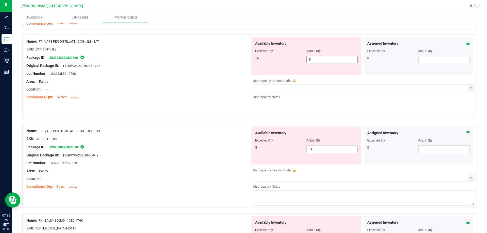
click at [319, 60] on span "5 5" at bounding box center [331, 60] width 51 height 8
click at [0, 0] on input "5" at bounding box center [0, 0] width 0 height 0
click at [318, 147] on div "Available Inventory Expected Qty Actual Qty 5 14 14" at bounding box center [306, 145] width 110 height 38
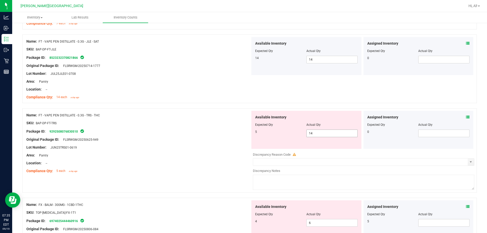
click at [318, 147] on div "Available Inventory Expected Qty Actual Qty 5 14 14" at bounding box center [306, 130] width 110 height 38
click at [318, 130] on span "14 14" at bounding box center [331, 133] width 51 height 8
click at [318, 130] on input "14" at bounding box center [331, 133] width 51 height 7
click at [316, 137] on span "144 144" at bounding box center [331, 133] width 51 height 8
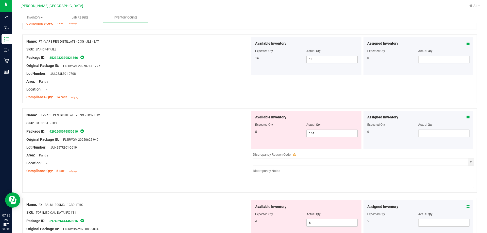
click at [316, 129] on div at bounding box center [306, 128] width 102 height 3
click at [315, 131] on span "144 144" at bounding box center [331, 133] width 51 height 8
click at [315, 131] on input "144" at bounding box center [331, 133] width 51 height 7
click at [228, 146] on div "Lot Number: JUN25TRS01-0619" at bounding box center [138, 147] width 224 height 5
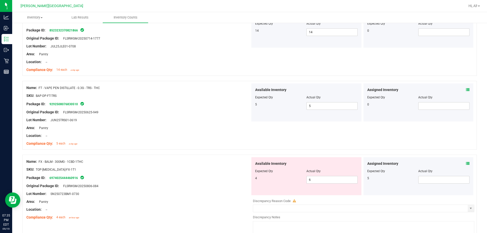
scroll to position [1014, 0]
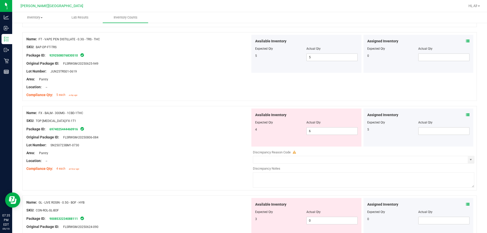
click at [466, 113] on icon at bounding box center [468, 115] width 4 height 4
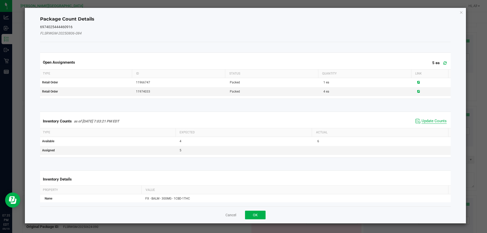
click at [436, 120] on span "Update Counts" at bounding box center [433, 121] width 25 height 5
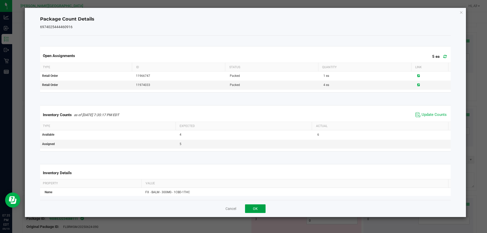
click at [265, 206] on button "OK" at bounding box center [255, 208] width 21 height 9
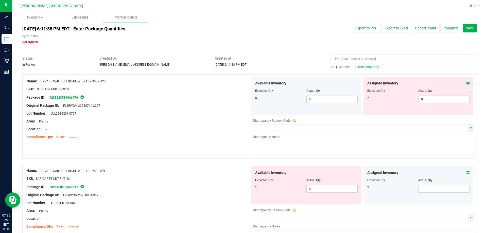
scroll to position [0, 0]
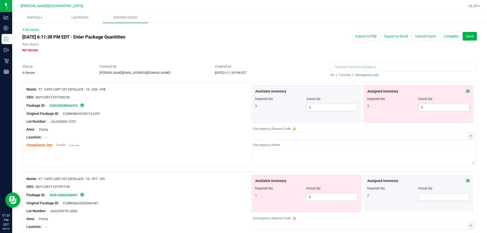
drag, startPoint x: 350, startPoint y: 76, endPoint x: 357, endPoint y: 72, distance: 7.6
click at [357, 72] on div "All | Counted | Discrepancy only" at bounding box center [403, 70] width 154 height 13
click at [357, 72] on div at bounding box center [403, 68] width 146 height 9
click at [358, 74] on span "Discrepancy only" at bounding box center [366, 75] width 23 height 4
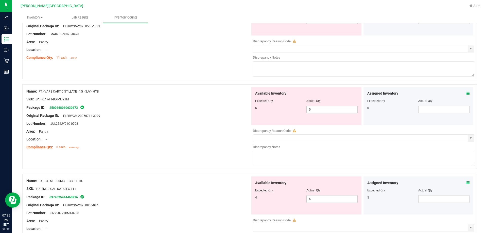
scroll to position [380, 0]
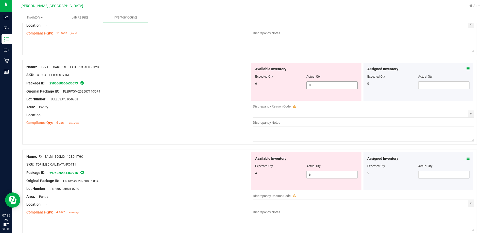
click at [324, 87] on span "0 0" at bounding box center [331, 85] width 51 height 8
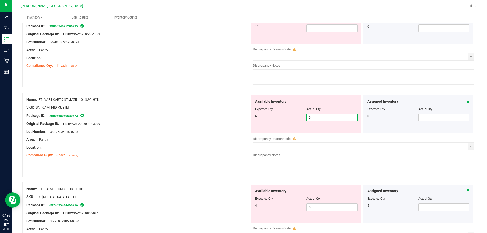
scroll to position [304, 0]
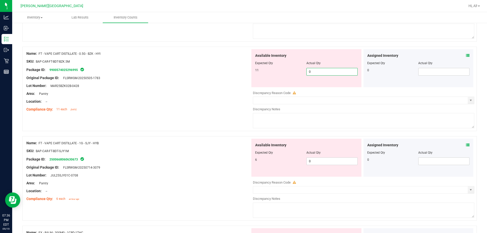
click at [319, 73] on span "0 0" at bounding box center [331, 72] width 51 height 8
click at [320, 72] on input "0" at bounding box center [331, 71] width 51 height 7
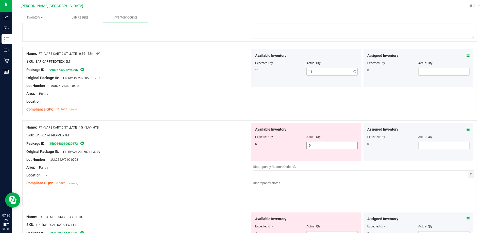
click at [320, 161] on div "Available Inventory Expected Qty Actual Qty 6 0 0" at bounding box center [306, 142] width 110 height 38
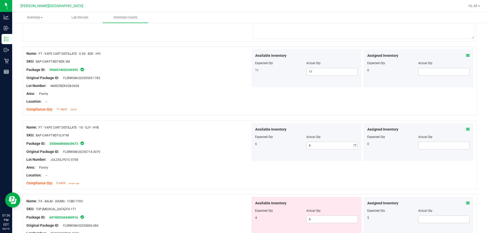
click at [227, 160] on div "Lot Number: JUL25SJY01C-0708" at bounding box center [138, 159] width 224 height 5
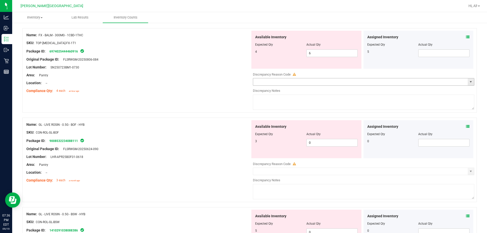
scroll to position [481, 0]
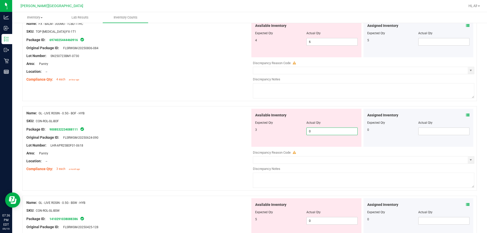
click at [312, 130] on span "0 0" at bounding box center [331, 131] width 51 height 8
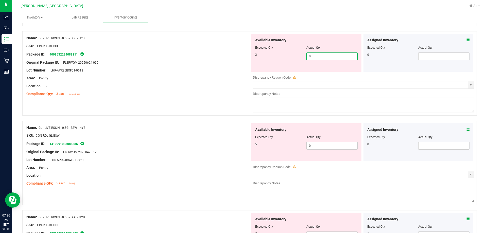
scroll to position [558, 0]
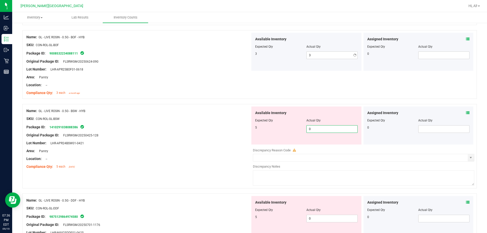
click at [315, 145] on div "Available Inventory Expected Qty Actual Qty 5 0 0" at bounding box center [362, 146] width 224 height 80
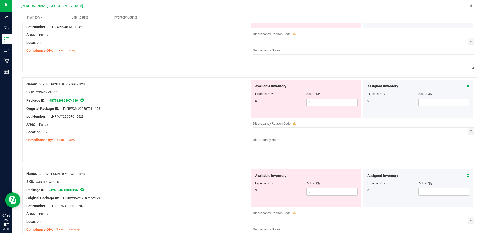
scroll to position [684, 0]
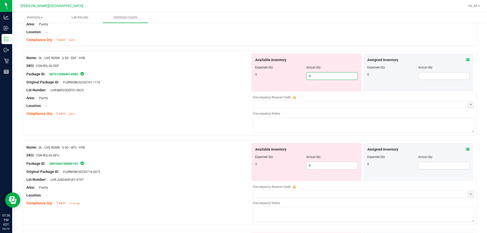
click at [313, 90] on div "Available Inventory Expected Qty Actual Qty 5 0 0" at bounding box center [306, 72] width 110 height 38
click at [318, 165] on div "Available Inventory Expected Qty Actual Qty 3 0 0" at bounding box center [362, 183] width 224 height 80
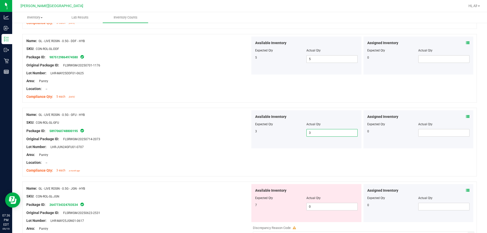
scroll to position [760, 0]
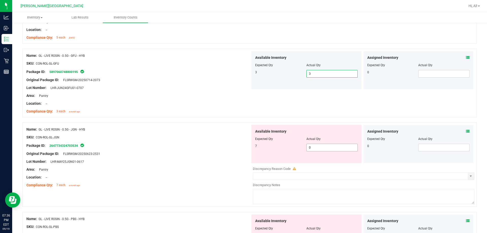
drag, startPoint x: 316, startPoint y: 151, endPoint x: 316, endPoint y: 147, distance: 4.1
click at [316, 150] on span "0 0" at bounding box center [331, 148] width 51 height 8
drag, startPoint x: 310, startPoint y: 191, endPoint x: 311, endPoint y: 187, distance: 5.0
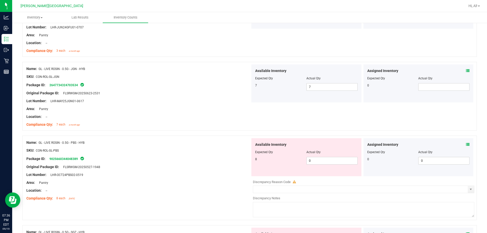
scroll to position [836, 0]
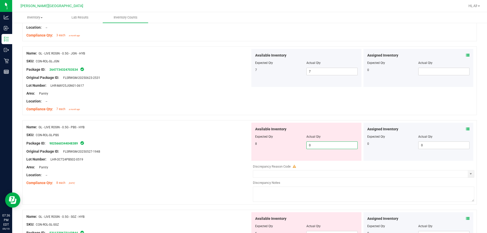
click at [317, 147] on span "0 0" at bounding box center [331, 145] width 51 height 8
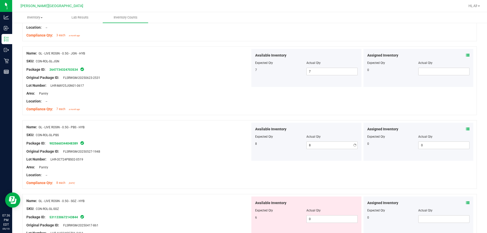
click at [196, 168] on div "Area: Pantry" at bounding box center [138, 166] width 224 height 5
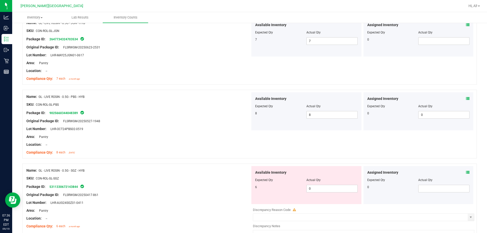
scroll to position [938, 0]
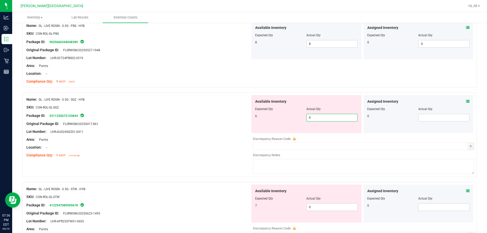
click at [316, 116] on span "0 0" at bounding box center [331, 118] width 51 height 8
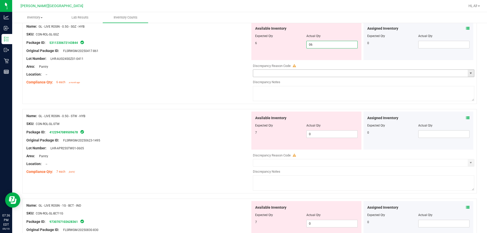
scroll to position [1039, 0]
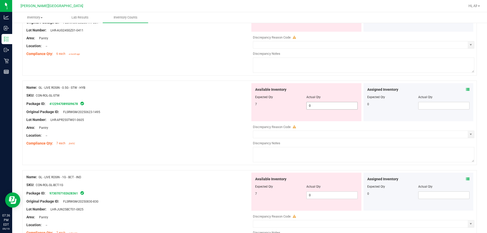
click at [319, 107] on div "Available Inventory Expected Qty Actual Qty 7 0 0" at bounding box center [362, 123] width 224 height 80
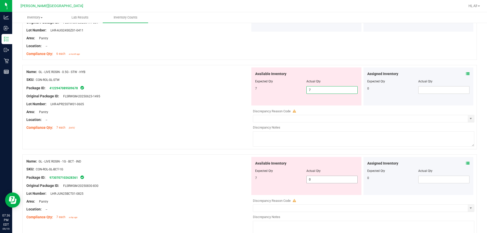
click at [322, 181] on div "Available Inventory Expected Qty Actual Qty 7 0 0" at bounding box center [362, 197] width 224 height 80
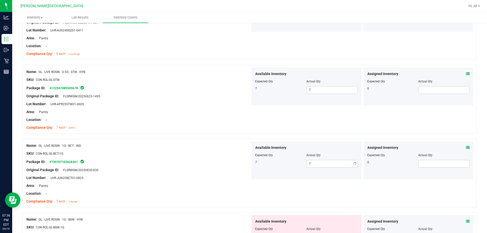
click at [171, 157] on div at bounding box center [138, 157] width 224 height 3
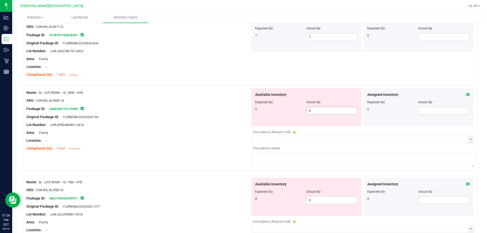
click at [313, 113] on span "0 0" at bounding box center [331, 111] width 51 height 8
click at [324, 196] on div "Available Inventory Expected Qty Actual Qty 8 0 0" at bounding box center [306, 197] width 110 height 38
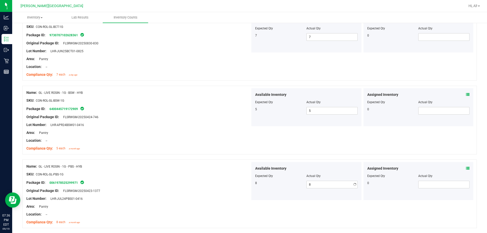
click at [202, 165] on div "Name: GL - LIVE ROSIN - 1G - PBS - HYB" at bounding box center [138, 166] width 224 height 5
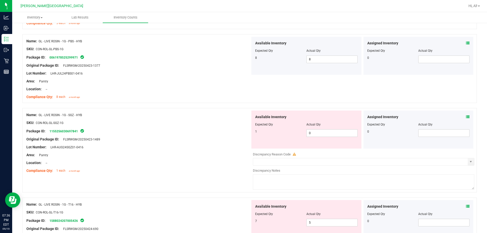
scroll to position [1292, 0]
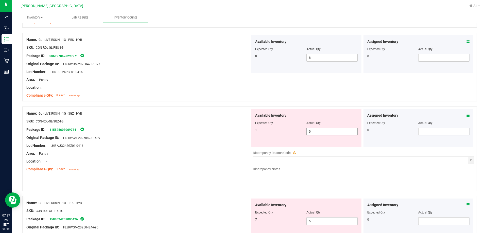
click at [327, 132] on span "0 0" at bounding box center [331, 132] width 51 height 8
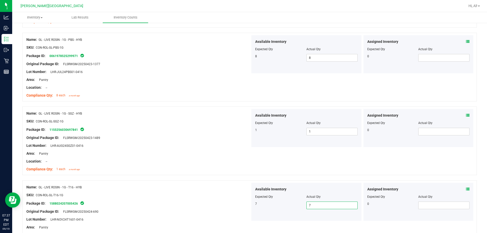
click at [218, 181] on div "Name: GL - LIVE ROSIN - 1G - T16 - HYB SKU: CON-ROL-GL-T16-1G Package ID: 15880…" at bounding box center [249, 214] width 454 height 69
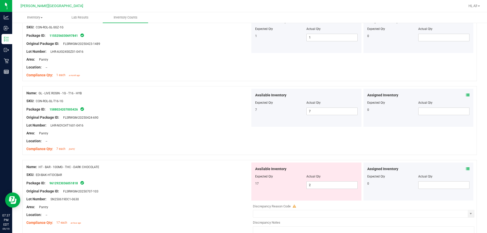
scroll to position [1394, 0]
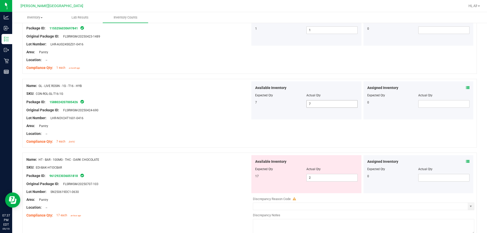
click at [317, 106] on span "7 7" at bounding box center [331, 104] width 51 height 8
click at [200, 163] on div at bounding box center [138, 163] width 224 height 3
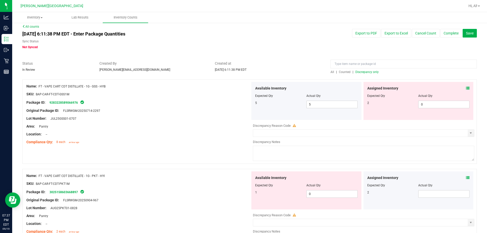
scroll to position [0, 0]
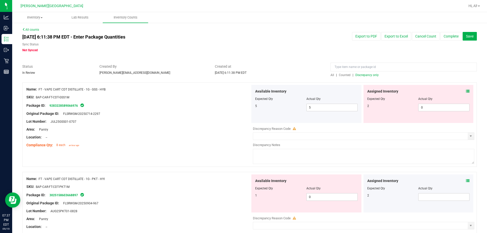
click at [370, 75] on span "Discrepancy only" at bounding box center [366, 75] width 23 height 4
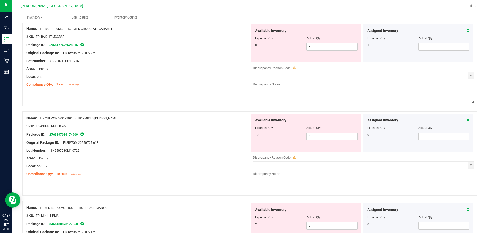
scroll to position [532, 0]
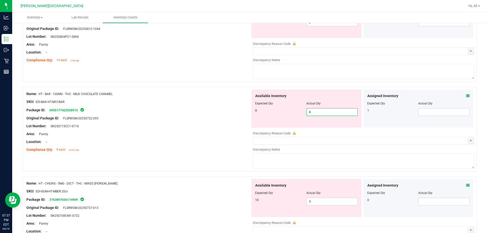
click at [308, 111] on span "4 4" at bounding box center [331, 112] width 51 height 8
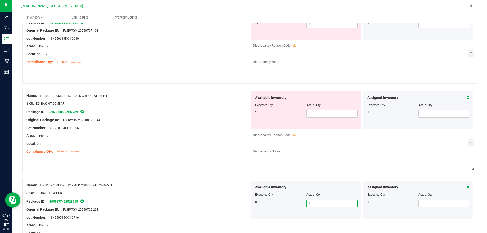
scroll to position [431, 0]
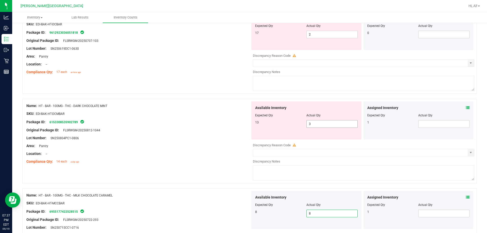
click at [316, 122] on span "3 3" at bounding box center [331, 124] width 51 height 8
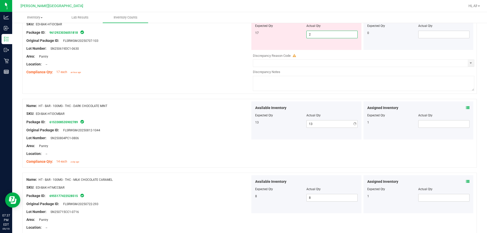
click at [324, 35] on span "2 2" at bounding box center [331, 35] width 51 height 8
click at [324, 35] on input "2" at bounding box center [331, 34] width 51 height 7
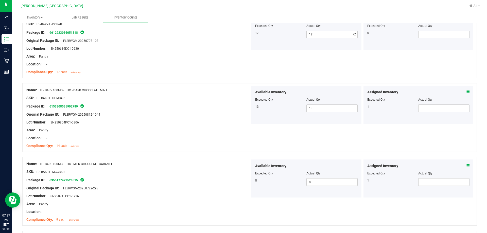
click at [178, 143] on div "Name: HT - BAR - 100MG - THC - DARK CHOCOLATE MINT SKU: EDI-BAK-HT-DCMBAR Packa…" at bounding box center [138, 118] width 224 height 65
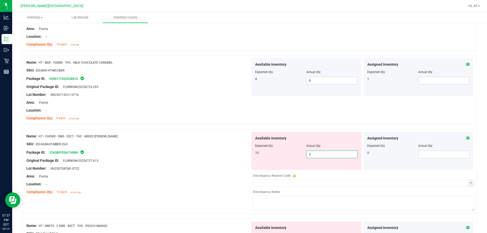
click at [310, 154] on span "3 3" at bounding box center [331, 155] width 51 height 8
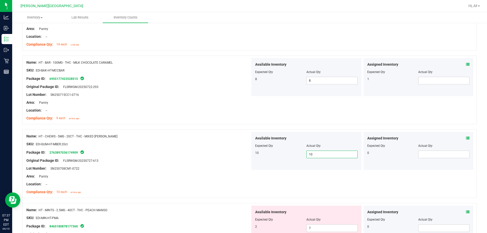
click at [203, 202] on div at bounding box center [249, 200] width 454 height 5
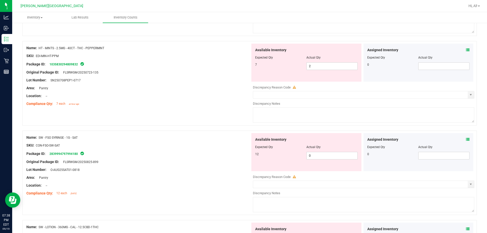
scroll to position [786, 0]
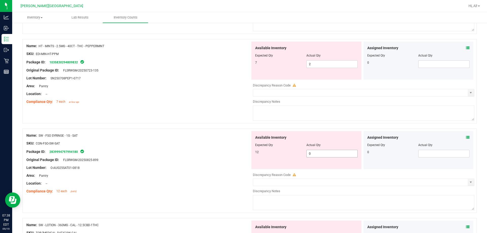
click at [312, 157] on span "0 0" at bounding box center [331, 154] width 51 height 8
click at [312, 157] on input "0" at bounding box center [331, 153] width 51 height 7
click at [235, 175] on div "Area: Pantry" at bounding box center [138, 175] width 224 height 5
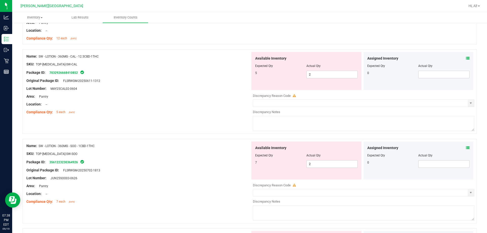
scroll to position [963, 0]
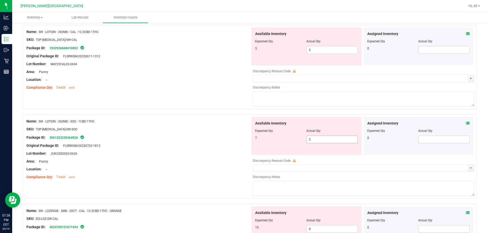
click at [319, 140] on span "2 2" at bounding box center [331, 140] width 51 height 8
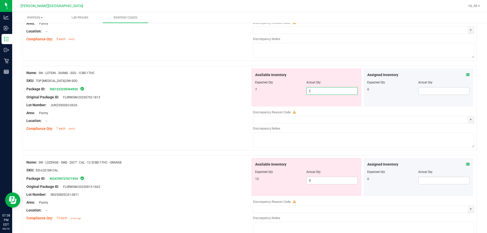
scroll to position [1014, 0]
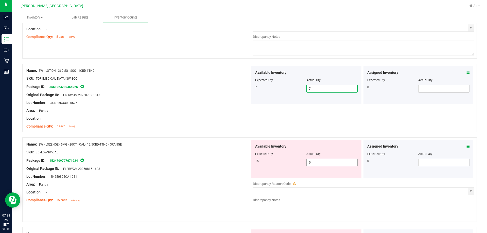
click at [311, 163] on span "0 0" at bounding box center [331, 163] width 51 height 8
click at [311, 163] on input "0" at bounding box center [331, 162] width 51 height 7
click at [199, 158] on div "Package ID: 4524709727671924" at bounding box center [138, 160] width 224 height 6
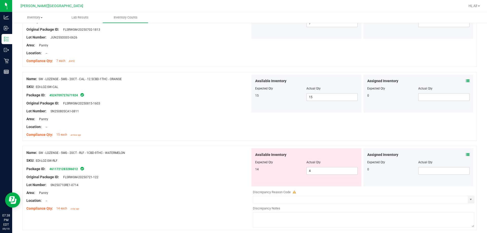
scroll to position [1090, 0]
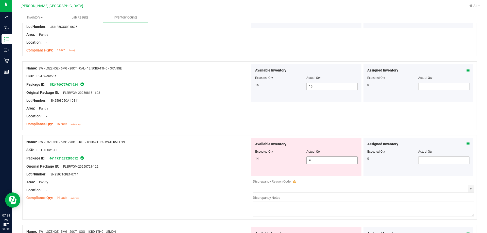
click at [311, 159] on span "4 4" at bounding box center [331, 160] width 51 height 8
click at [231, 179] on div "Area: Pantry" at bounding box center [138, 181] width 224 height 5
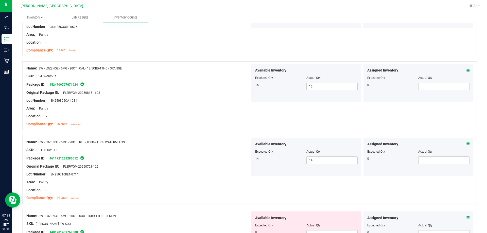
scroll to position [1166, 0]
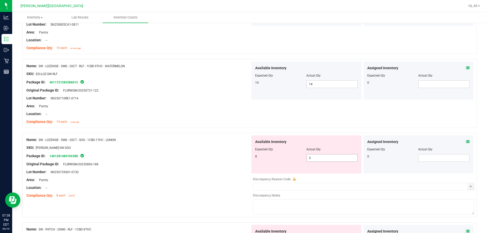
click at [310, 157] on span "3 3" at bounding box center [331, 158] width 51 height 8
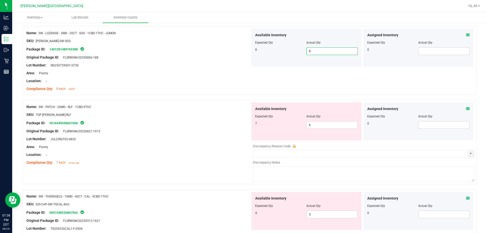
scroll to position [1292, 0]
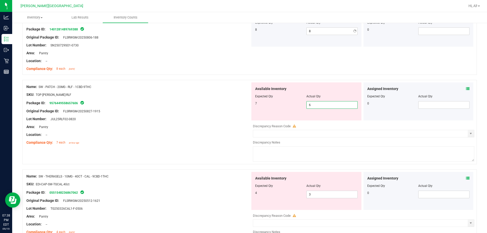
click at [323, 104] on span "6 6" at bounding box center [331, 105] width 51 height 8
click at [466, 86] on span at bounding box center [468, 88] width 4 height 5
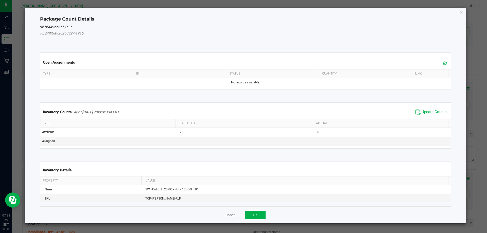
click at [464, 89] on div "Package Count Details 9576449558657606 FLSRWGM-20250827-1915 Open Assignments T…" at bounding box center [245, 115] width 441 height 215
click at [436, 108] on span "Update Counts" at bounding box center [431, 112] width 34 height 8
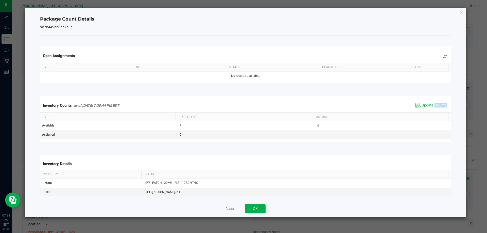
click at [436, 108] on span "Update Counts" at bounding box center [431, 106] width 34 height 8
click at [264, 206] on button "OK" at bounding box center [255, 208] width 21 height 9
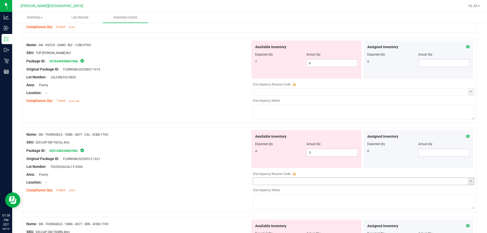
scroll to position [1343, 0]
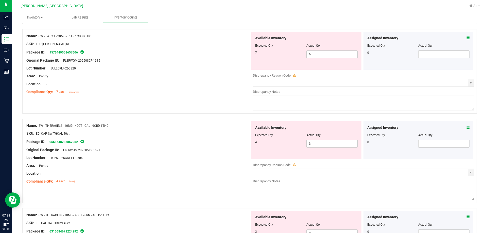
click at [466, 127] on icon at bounding box center [468, 128] width 4 height 4
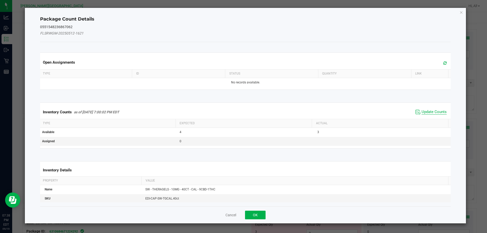
click at [421, 114] on span "Update Counts" at bounding box center [433, 111] width 25 height 5
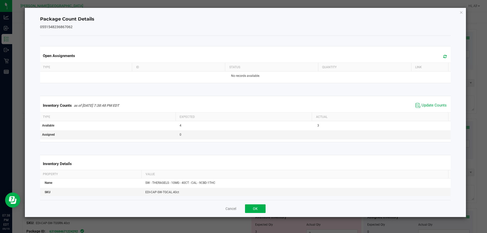
click at [426, 114] on th "Actual" at bounding box center [379, 117] width 136 height 9
click at [427, 103] on span "Update Counts" at bounding box center [433, 105] width 25 height 5
click at [263, 207] on button "OK" at bounding box center [255, 208] width 21 height 9
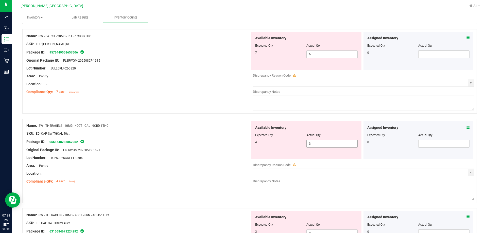
click at [327, 144] on span "3 3" at bounding box center [331, 144] width 51 height 8
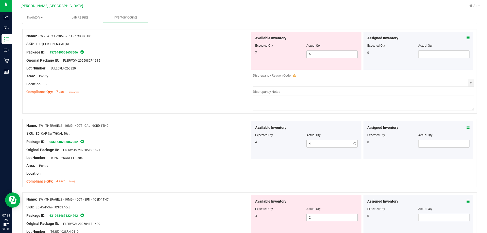
click at [99, 144] on div "Package ID: 0551548236867062" at bounding box center [138, 142] width 224 height 6
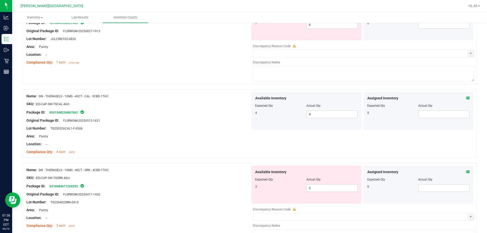
scroll to position [1419, 0]
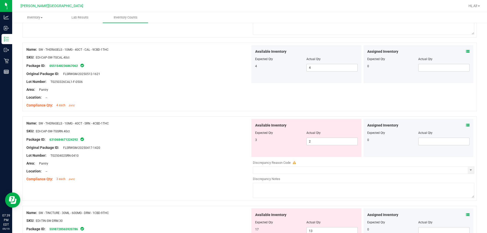
click at [466, 126] on icon at bounding box center [468, 125] width 4 height 4
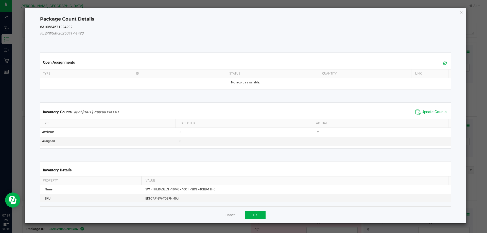
click at [425, 116] on span "Update Counts" at bounding box center [431, 112] width 34 height 8
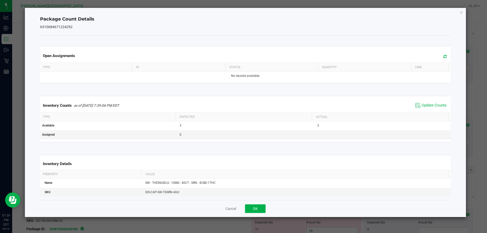
click at [424, 113] on th "Actual" at bounding box center [379, 117] width 136 height 9
click at [422, 107] on span "Update Counts" at bounding box center [433, 105] width 25 height 5
click at [262, 210] on button "OK" at bounding box center [255, 208] width 21 height 9
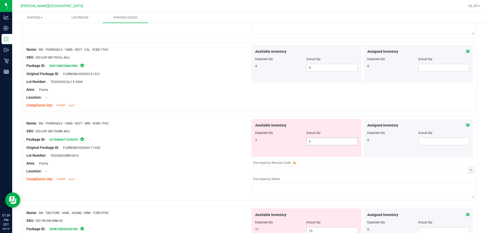
click at [329, 142] on span "2 2" at bounding box center [331, 142] width 51 height 8
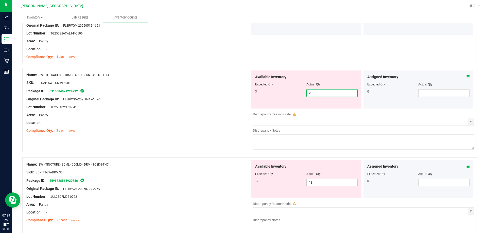
scroll to position [1495, 0]
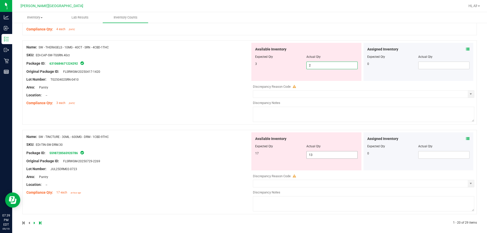
click at [330, 157] on span "13 13" at bounding box center [331, 155] width 51 height 8
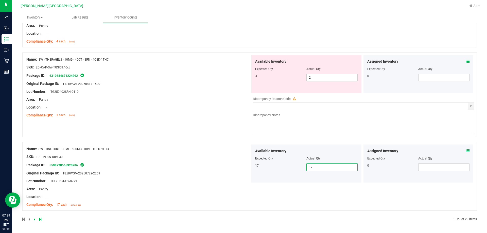
scroll to position [1483, 0]
click at [209, 149] on div "Name: SW - TINCTURE - 30ML - 600MG - DRM - 1CBD-9THC" at bounding box center [138, 148] width 224 height 5
drag, startPoint x: 482, startPoint y: 214, endPoint x: 485, endPoint y: 214, distance: 2.6
click at [485, 214] on div "Inventory All packages All inventory Waste log Create inventory Lab Results Inv…" at bounding box center [249, 122] width 474 height 221
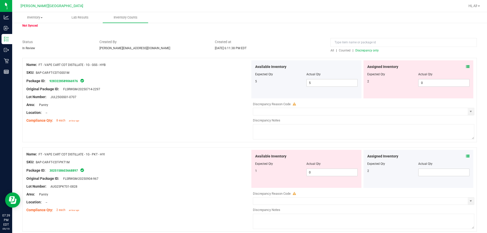
scroll to position [0, 0]
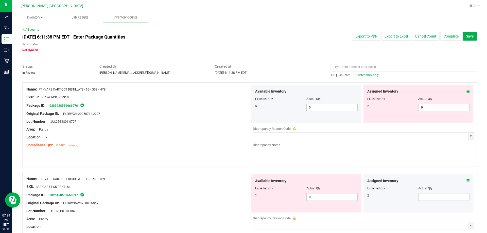
click at [365, 75] on span "Discrepancy only" at bounding box center [366, 75] width 23 height 4
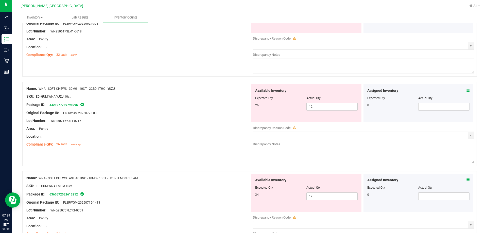
scroll to position [1477, 0]
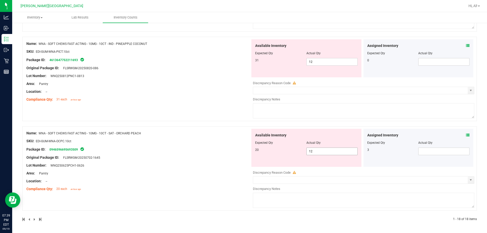
click at [329, 150] on span "12 12" at bounding box center [331, 151] width 51 height 8
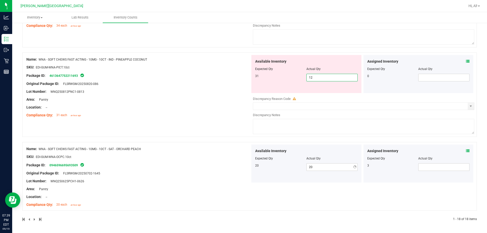
click at [337, 77] on span "12 12" at bounding box center [331, 78] width 51 height 8
drag, startPoint x: 336, startPoint y: 77, endPoint x: 282, endPoint y: 87, distance: 55.5
click at [282, 87] on div "Available Inventory Expected Qty Actual Qty 31 12 12" at bounding box center [306, 74] width 110 height 38
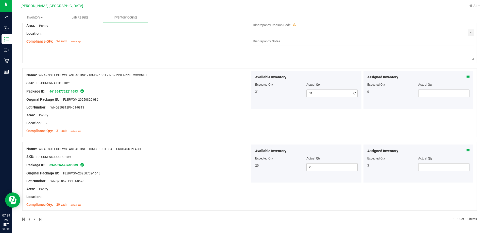
click at [185, 98] on div "Name: WNA - SOFT CHEWS FAST ACTING - 10MG - 10CT - IND - PINEAPPLE COCONUT SKU:…" at bounding box center [138, 103] width 224 height 65
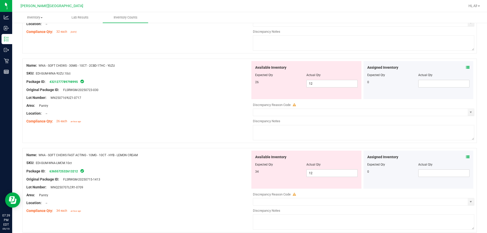
scroll to position [1268, 0]
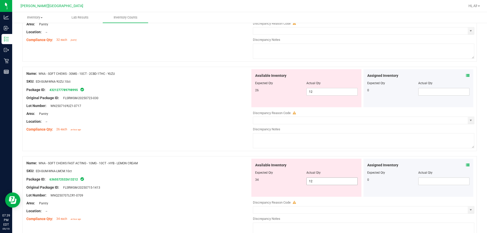
click at [315, 182] on span "12 12" at bounding box center [331, 181] width 51 height 8
click at [315, 182] on input "12" at bounding box center [331, 181] width 51 height 7
click at [323, 95] on span "12 12" at bounding box center [331, 92] width 51 height 8
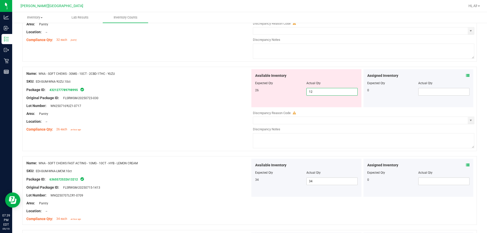
click at [323, 95] on input "12" at bounding box center [331, 91] width 51 height 7
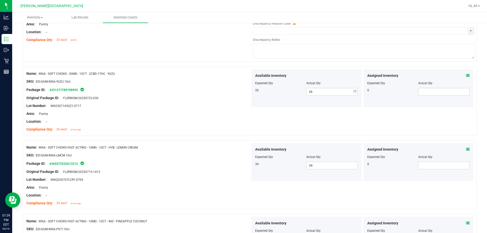
click at [200, 96] on div "Original Package ID: FLSRWGM-20250723-030" at bounding box center [138, 97] width 224 height 5
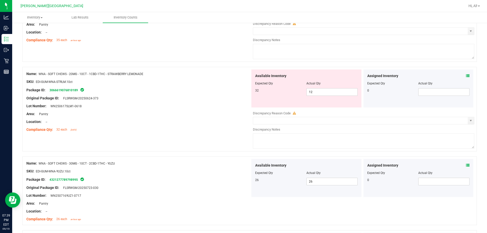
scroll to position [1167, 0]
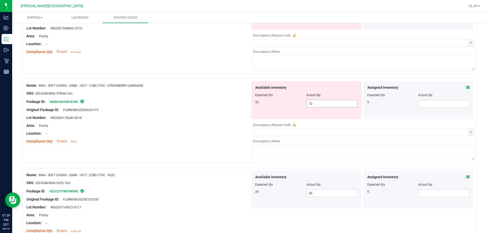
click at [318, 103] on span "12 12" at bounding box center [331, 104] width 51 height 8
click at [318, 103] on input "12" at bounding box center [331, 103] width 51 height 7
click at [178, 139] on div "Compliance Qty: 32 each [DATE]" at bounding box center [138, 141] width 224 height 5
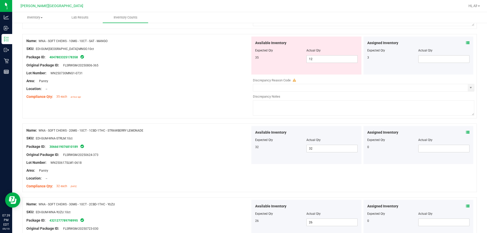
scroll to position [1065, 0]
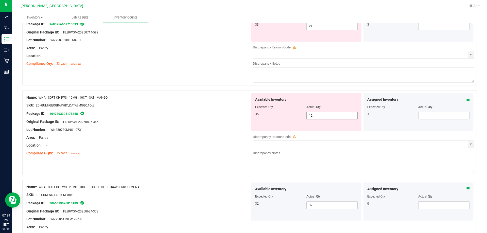
click at [315, 114] on span "12 12" at bounding box center [331, 116] width 51 height 8
click at [315, 114] on input "12" at bounding box center [331, 115] width 51 height 7
click at [243, 121] on div "Original Package ID: FLSRWGM-20250806-365" at bounding box center [138, 121] width 224 height 5
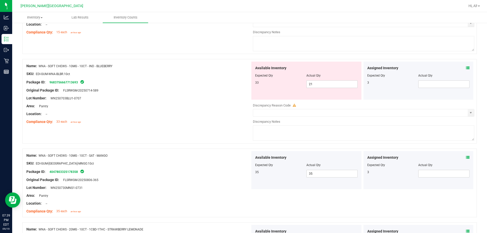
scroll to position [964, 0]
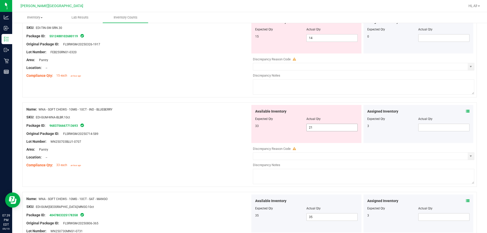
click at [324, 129] on span "21 21" at bounding box center [331, 128] width 51 height 8
click at [323, 129] on input "21" at bounding box center [331, 127] width 51 height 7
click at [191, 132] on div "Original Package ID: FLSRWGM-20250714-589" at bounding box center [138, 133] width 224 height 5
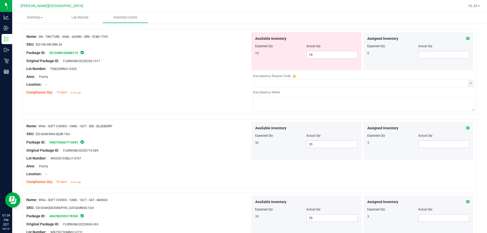
scroll to position [913, 0]
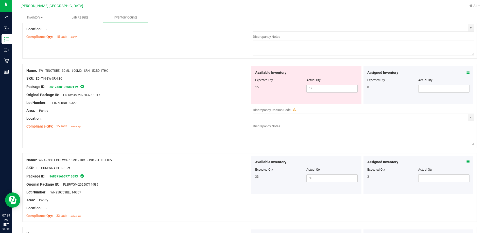
click at [466, 73] on icon at bounding box center [468, 73] width 4 height 4
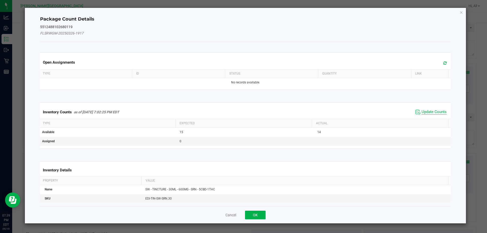
click at [432, 111] on span "Update Counts" at bounding box center [433, 111] width 25 height 5
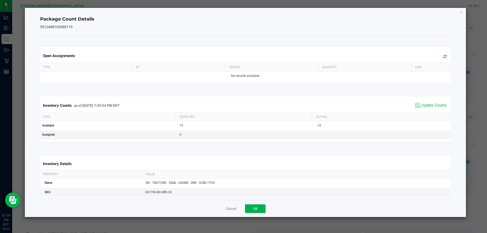
click at [429, 101] on div "Inventory Counts as of [DATE] 7:39:54 PM EDT Update Counts" at bounding box center [245, 106] width 413 height 14
click at [428, 105] on span "Update Counts" at bounding box center [433, 105] width 25 height 5
click at [254, 208] on button "OK" at bounding box center [255, 208] width 21 height 9
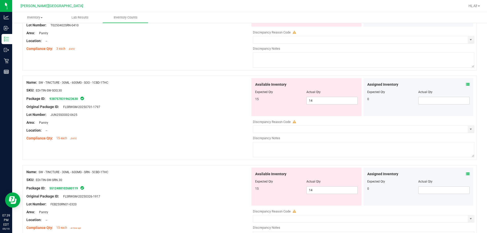
scroll to position [711, 0]
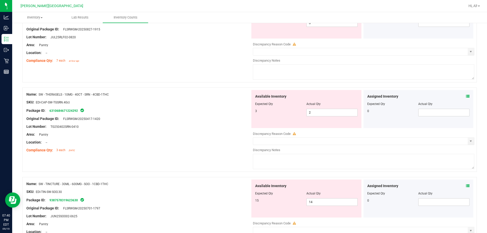
click at [466, 96] on icon at bounding box center [468, 97] width 4 height 4
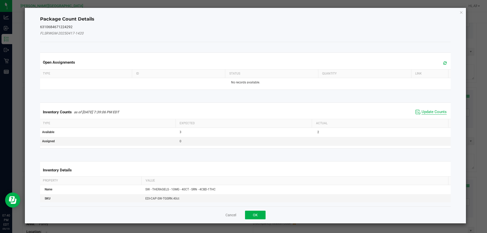
click at [424, 112] on span "Update Counts" at bounding box center [433, 111] width 25 height 5
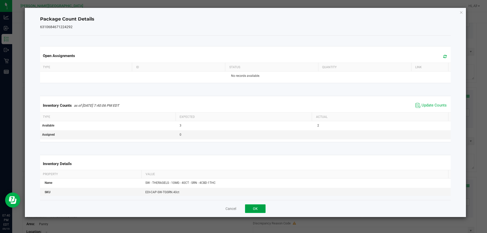
click at [260, 208] on button "OK" at bounding box center [255, 208] width 21 height 9
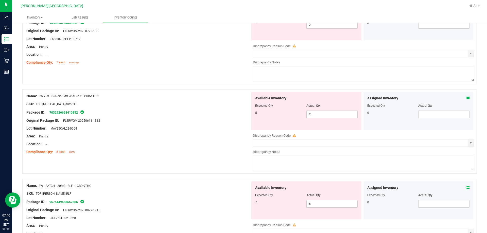
scroll to position [508, 0]
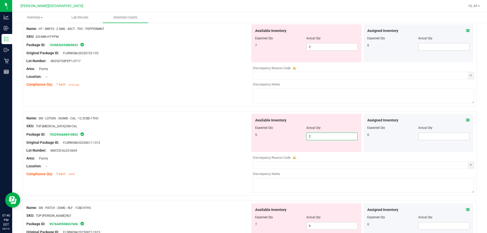
click at [316, 136] on span "2 2" at bounding box center [331, 137] width 51 height 8
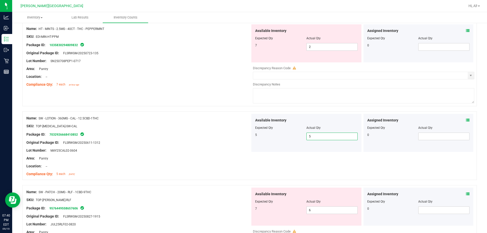
drag, startPoint x: 236, startPoint y: 117, endPoint x: 238, endPoint y: 115, distance: 2.7
click at [236, 116] on div "Name: SW - LOTION - 360MG - CAL - 12.5CBD-1THC" at bounding box center [138, 118] width 224 height 5
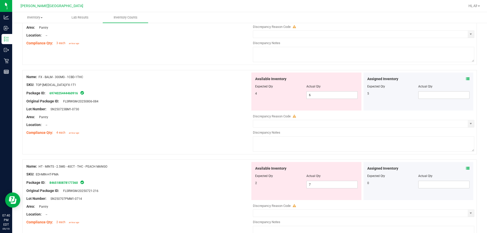
scroll to position [280, 0]
click at [326, 97] on span "6 6" at bounding box center [331, 96] width 51 height 8
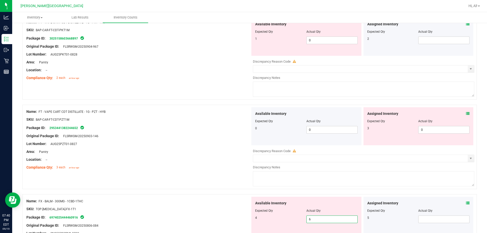
scroll to position [0, 0]
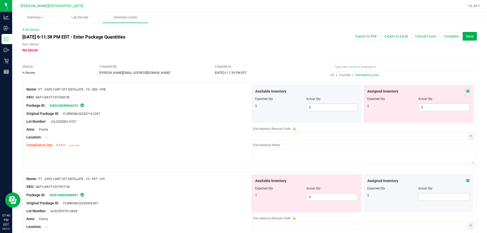
click at [362, 76] on span "Discrepancy only" at bounding box center [366, 75] width 23 height 4
click at [466, 91] on icon at bounding box center [468, 91] width 4 height 4
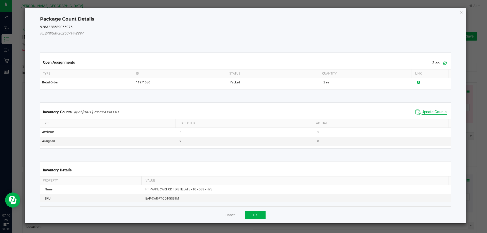
click at [435, 112] on span "Update Counts" at bounding box center [433, 111] width 25 height 5
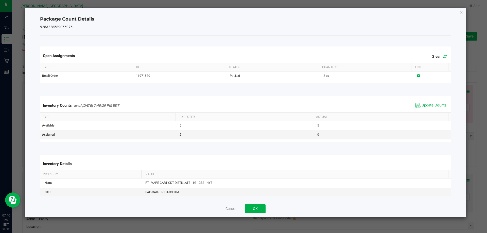
click at [433, 104] on span "Update Counts" at bounding box center [433, 105] width 25 height 5
click at [255, 208] on button "OK" at bounding box center [255, 208] width 21 height 9
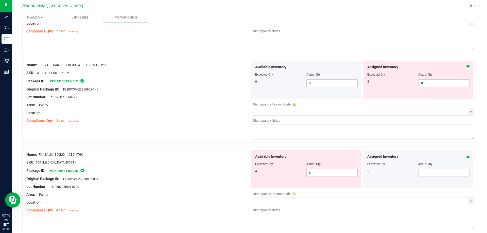
scroll to position [228, 0]
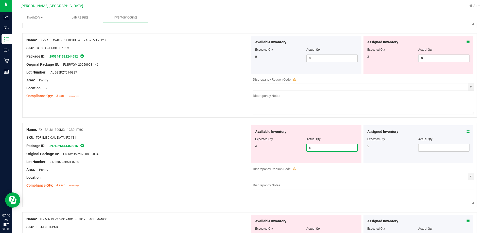
click at [338, 147] on span "6 6" at bounding box center [331, 148] width 51 height 8
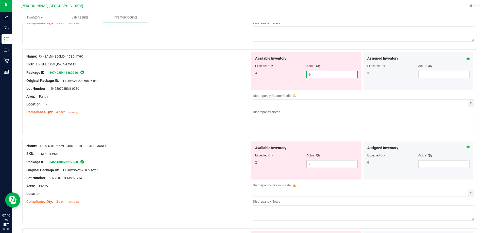
scroll to position [304, 0]
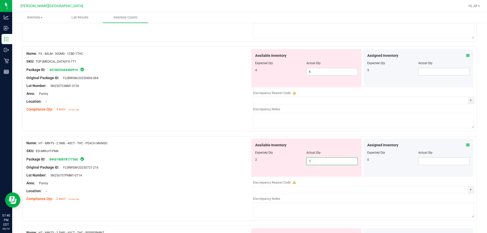
click at [329, 159] on span "7 7" at bounding box center [331, 161] width 51 height 8
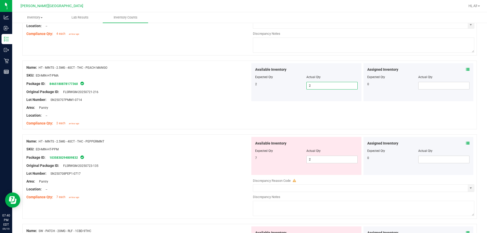
scroll to position [380, 0]
click at [317, 159] on span "2 2" at bounding box center [331, 159] width 51 height 8
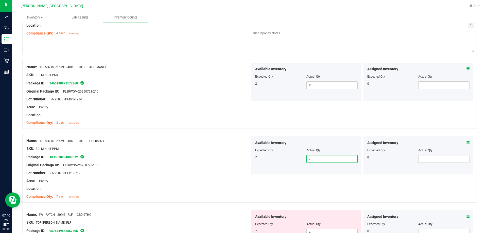
click at [243, 153] on div at bounding box center [138, 152] width 224 height 3
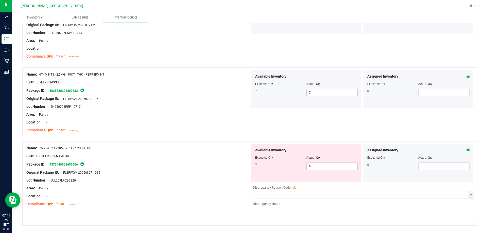
scroll to position [431, 0]
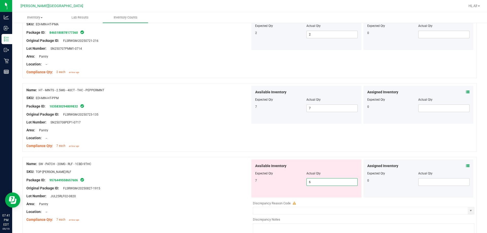
click at [353, 180] on span "6 6" at bounding box center [331, 182] width 51 height 8
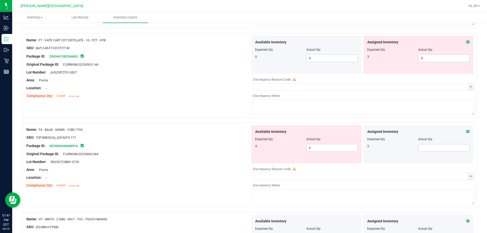
scroll to position [203, 0]
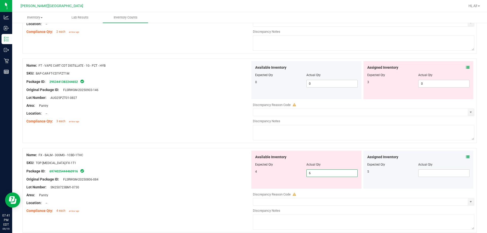
click at [334, 173] on span "6 6" at bounding box center [331, 173] width 51 height 8
click at [334, 173] on input "6" at bounding box center [331, 173] width 51 height 7
click at [196, 168] on div "Package ID: 6974025444460916" at bounding box center [138, 171] width 224 height 6
click at [466, 157] on icon at bounding box center [468, 157] width 4 height 4
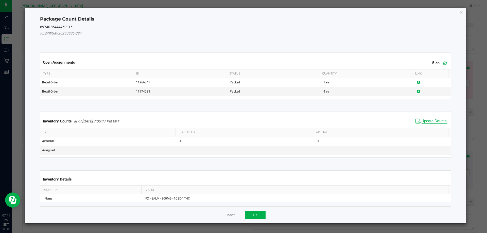
click at [430, 123] on span "Update Counts" at bounding box center [433, 121] width 25 height 5
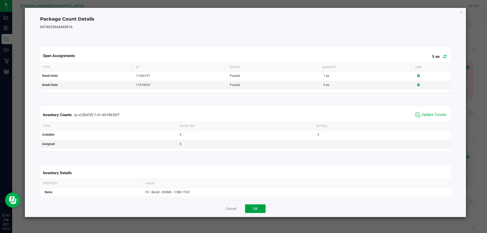
click at [258, 207] on button "OK" at bounding box center [255, 208] width 21 height 9
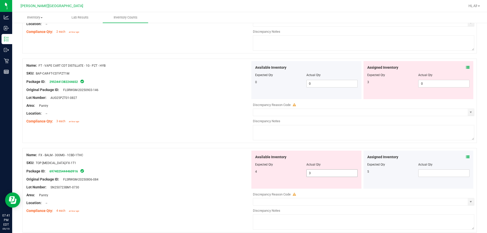
click at [327, 177] on div "Available Inventory Expected Qty Actual Qty 4 3 3" at bounding box center [306, 170] width 110 height 38
click at [325, 174] on span "3 3" at bounding box center [331, 173] width 51 height 8
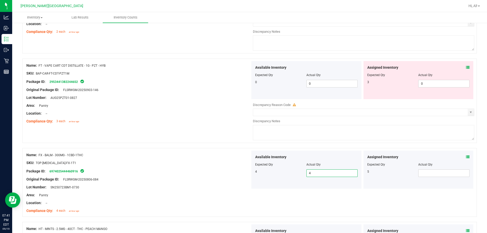
click at [251, 161] on div "Available Inventory Expected Qty Actual Qty 4 4 4" at bounding box center [306, 170] width 110 height 38
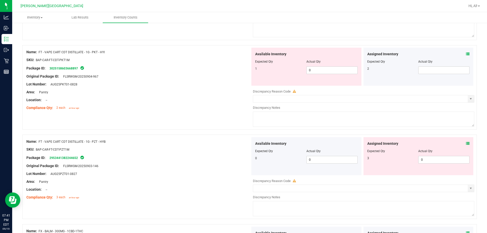
scroll to position [0, 0]
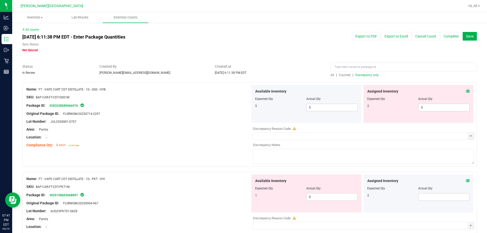
click at [361, 76] on span "Discrepancy only" at bounding box center [366, 75] width 23 height 4
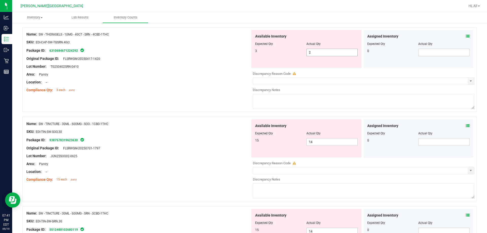
scroll to position [329, 0]
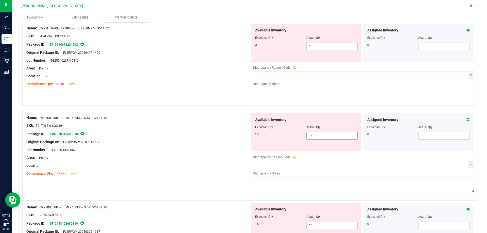
click at [329, 135] on span "14 14" at bounding box center [331, 136] width 51 height 8
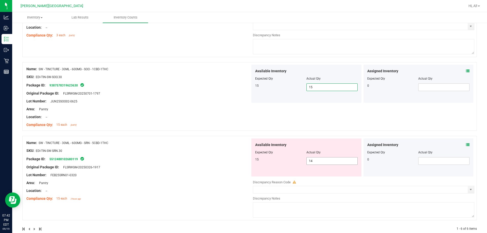
scroll to position [388, 0]
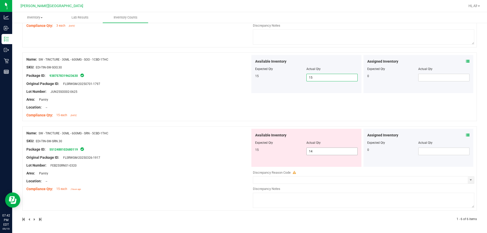
click at [326, 152] on span "14 14" at bounding box center [331, 151] width 51 height 8
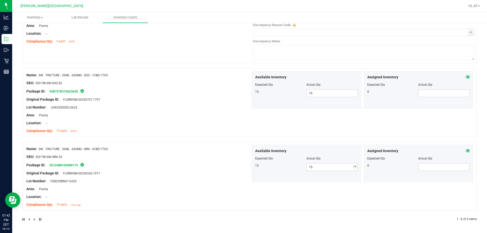
click at [223, 162] on div "Package ID: 5512488102680119" at bounding box center [138, 165] width 224 height 6
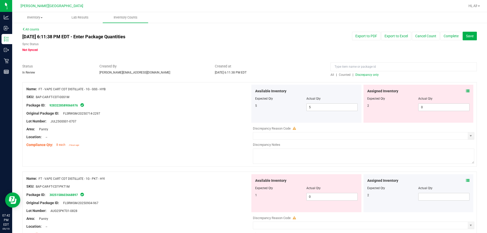
scroll to position [0, 0]
click at [363, 75] on span "Discrepancy only" at bounding box center [366, 75] width 23 height 4
click at [373, 76] on span "Discrepancy only" at bounding box center [366, 75] width 23 height 4
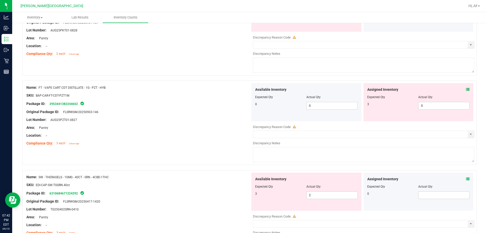
scroll to position [225, 0]
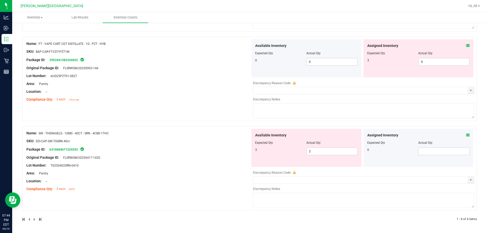
click at [466, 135] on icon at bounding box center [468, 135] width 4 height 4
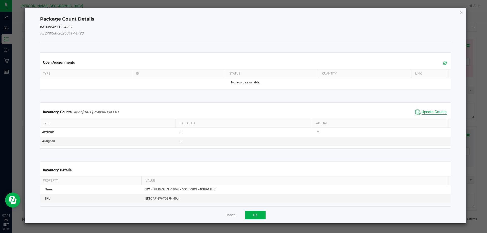
click at [421, 112] on span "Update Counts" at bounding box center [433, 111] width 25 height 5
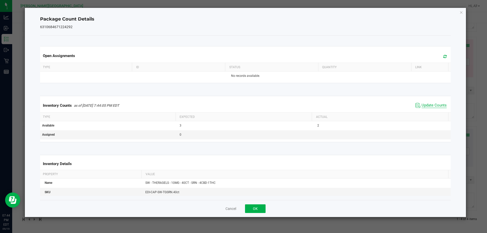
click at [422, 106] on span "Update Counts" at bounding box center [433, 105] width 25 height 5
click at [422, 105] on span "Update Counts" at bounding box center [433, 105] width 25 height 5
click at [255, 210] on button "OK" at bounding box center [255, 208] width 21 height 9
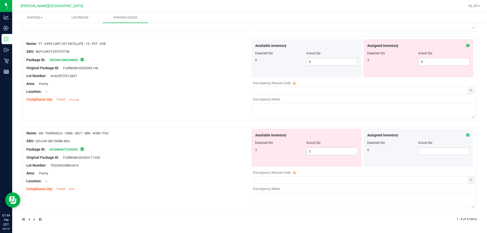
scroll to position [123, 0]
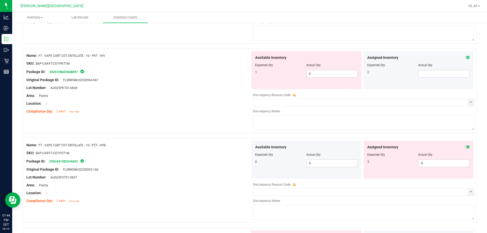
click at [466, 146] on icon at bounding box center [468, 147] width 4 height 4
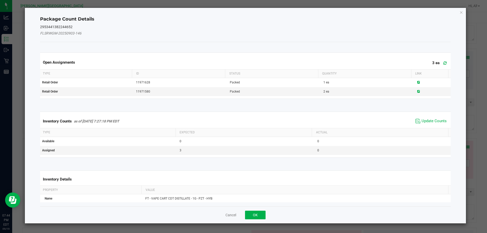
click at [423, 109] on div "Inventory Counts as of [DATE] 7:27:18 PM EDT Update Counts Type Expected Actual…" at bounding box center [245, 134] width 418 height 59
click at [423, 122] on span "Update Counts" at bounding box center [433, 121] width 25 height 5
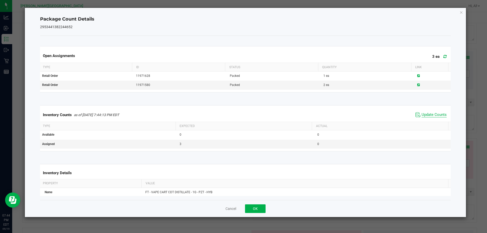
click at [423, 114] on span "Update Counts" at bounding box center [433, 114] width 25 height 5
click at [261, 211] on button "OK" at bounding box center [255, 208] width 21 height 9
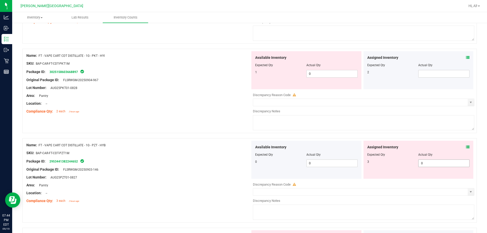
click at [432, 161] on span "0 0" at bounding box center [443, 163] width 51 height 8
click at [432, 161] on input "0" at bounding box center [443, 163] width 51 height 7
click at [238, 160] on div "Package ID: 2953441382244652" at bounding box center [138, 161] width 224 height 6
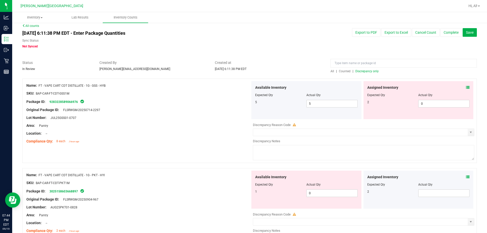
scroll to position [0, 0]
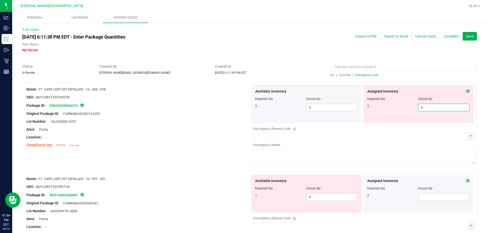
click at [429, 105] on span "0 0" at bounding box center [443, 108] width 51 height 8
click at [429, 105] on input "0" at bounding box center [443, 107] width 51 height 7
click at [225, 129] on div "Area: Pantry" at bounding box center [138, 129] width 224 height 5
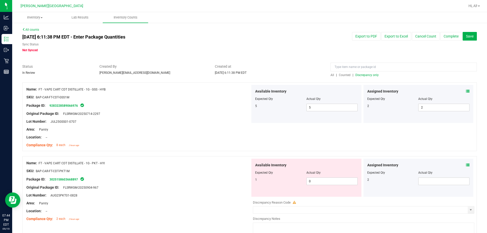
click at [362, 75] on span "Discrepancy only" at bounding box center [366, 75] width 23 height 4
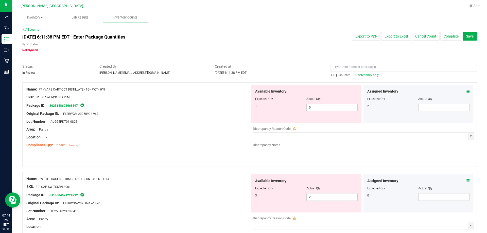
click at [170, 141] on div at bounding box center [138, 141] width 224 height 3
click at [350, 66] on input at bounding box center [403, 67] width 146 height 9
click at [345, 76] on span "Counted" at bounding box center [345, 75] width 12 height 4
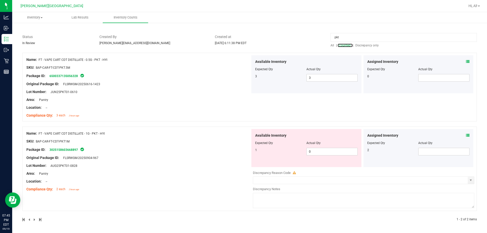
scroll to position [30, 0]
drag, startPoint x: 197, startPoint y: 108, endPoint x: 197, endPoint y: 101, distance: 6.8
click at [197, 108] on div "Location: --" at bounding box center [138, 107] width 224 height 5
click at [466, 136] on icon at bounding box center [468, 135] width 4 height 4
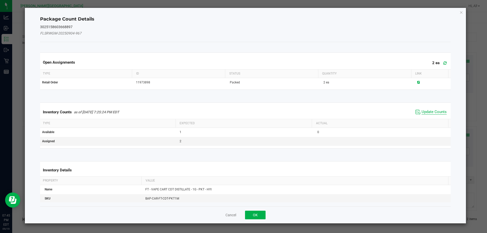
click at [424, 113] on span "Update Counts" at bounding box center [433, 111] width 25 height 5
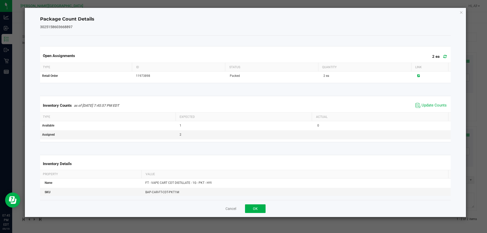
click at [425, 109] on span "Update Counts" at bounding box center [431, 106] width 34 height 8
click at [425, 106] on span "Update Counts" at bounding box center [433, 105] width 25 height 5
drag, startPoint x: 258, startPoint y: 207, endPoint x: 320, endPoint y: 112, distance: 113.0
click at [258, 204] on button "OK" at bounding box center [255, 208] width 21 height 9
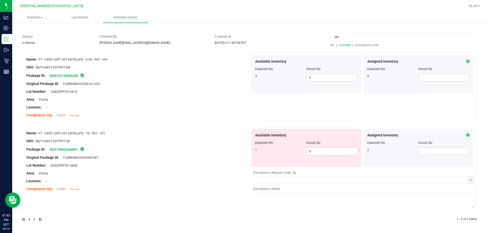
click at [345, 37] on input "pkt" at bounding box center [403, 37] width 146 height 9
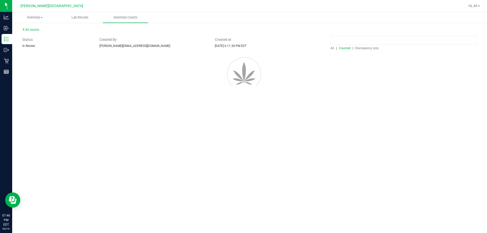
scroll to position [0, 0]
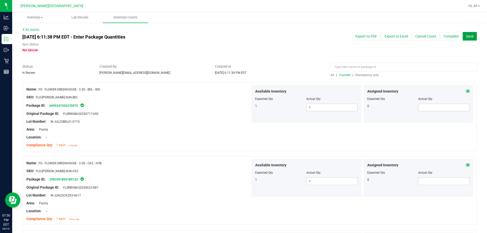
click at [471, 34] on button "Save" at bounding box center [469, 36] width 14 height 9
